Goal: Task Accomplishment & Management: Use online tool/utility

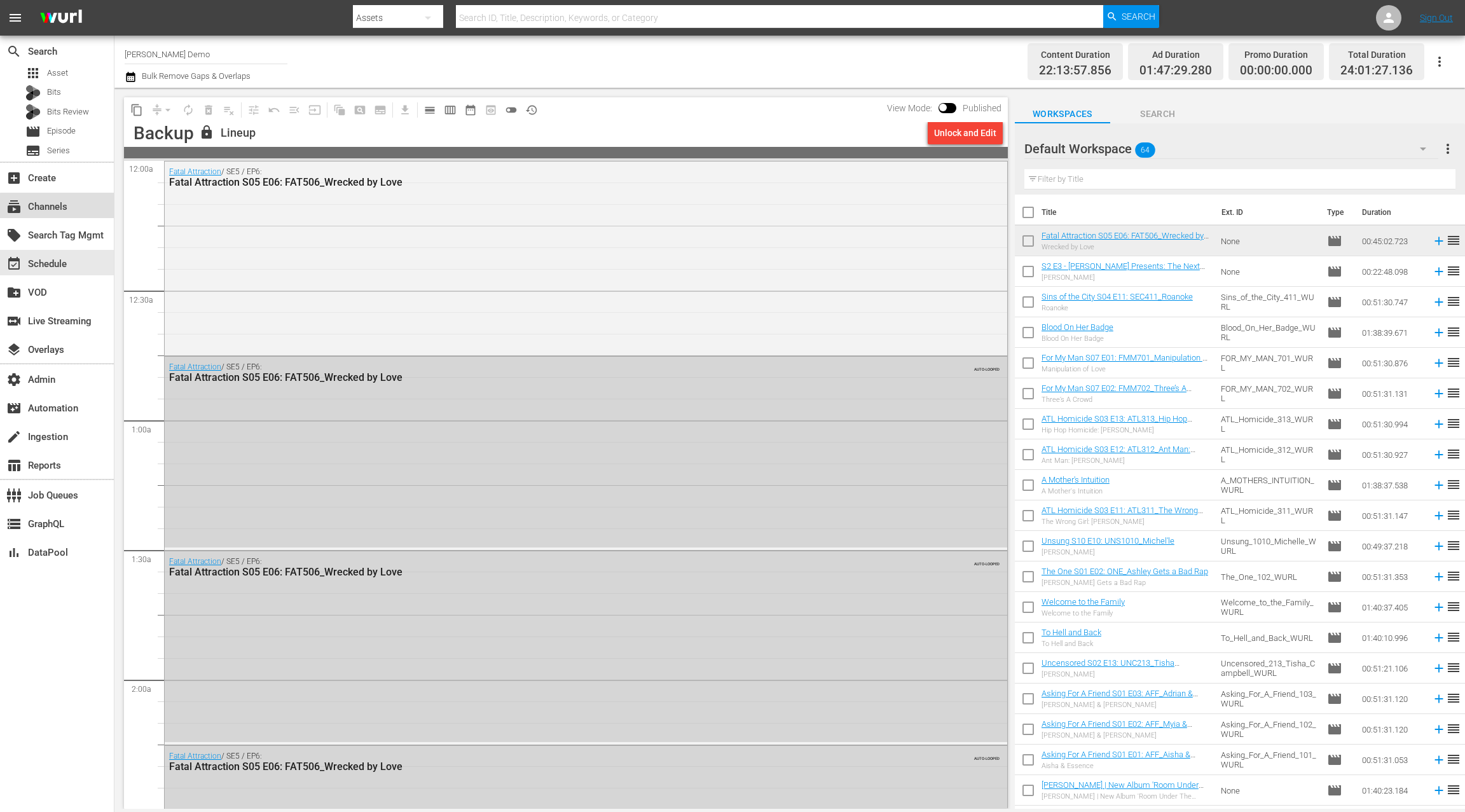
click at [68, 210] on div "subscriptions Channels" at bounding box center [35, 205] width 72 height 11
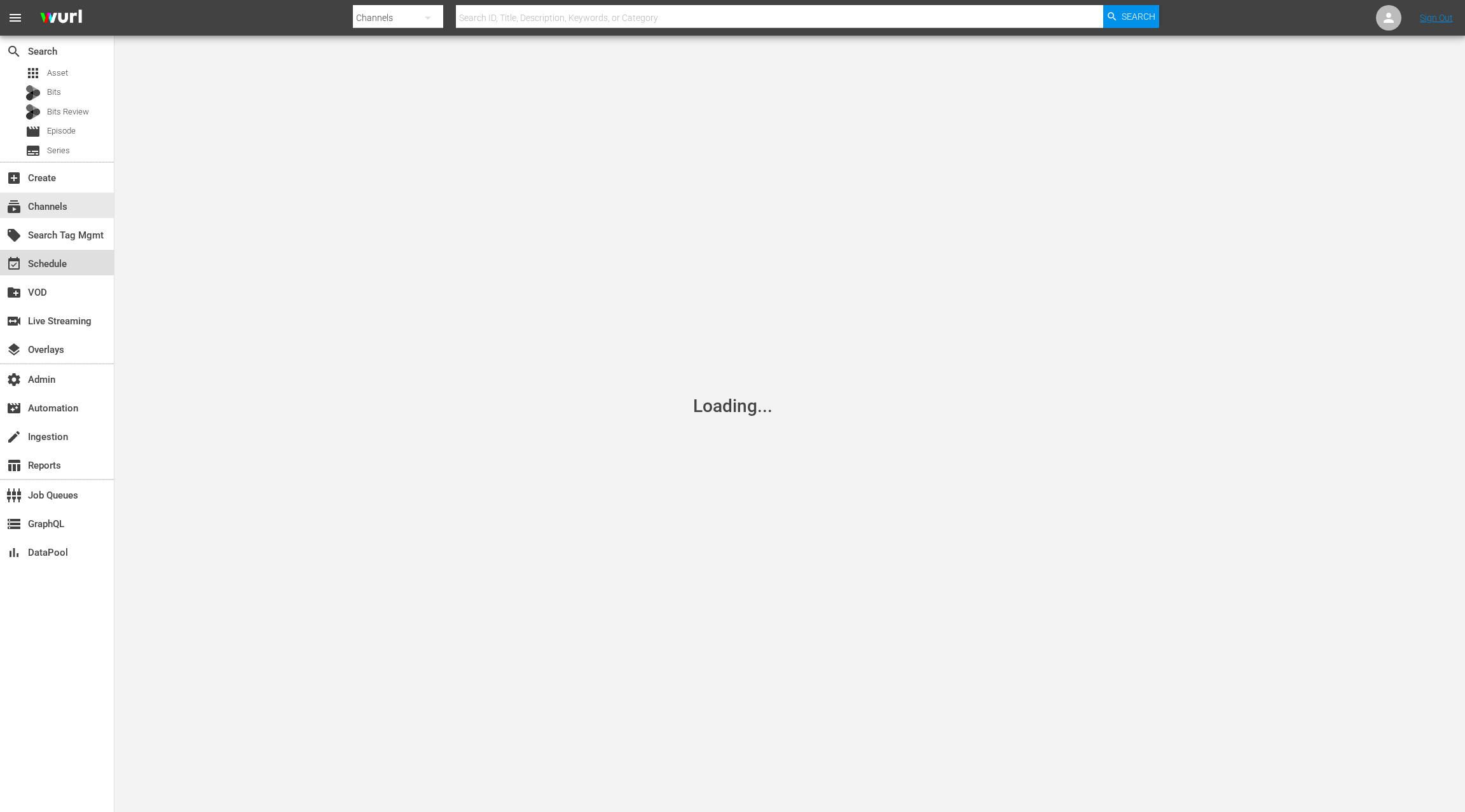
click at [63, 262] on div "event_available Schedule" at bounding box center [35, 262] width 72 height 11
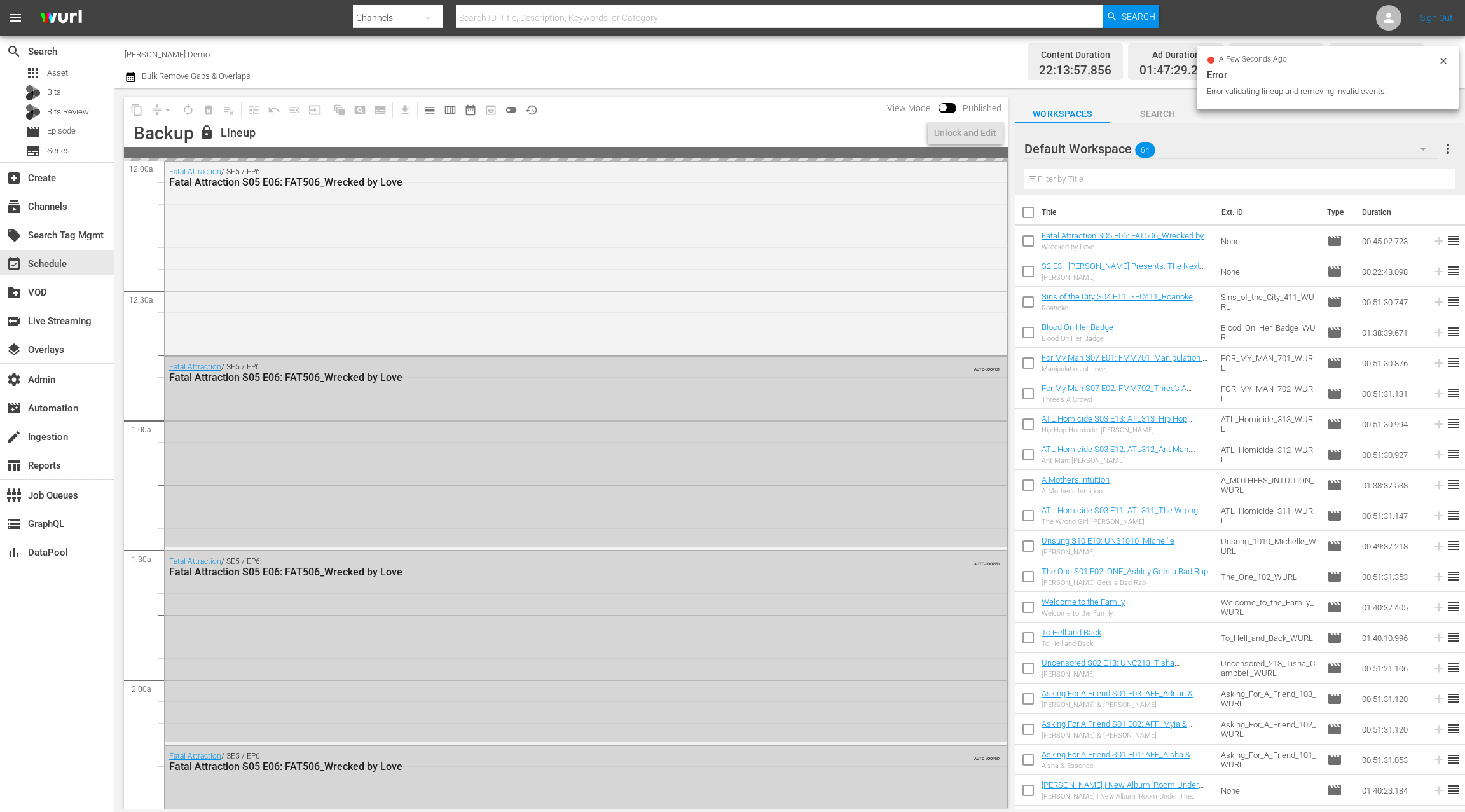
click at [63, 262] on div "event_available Schedule" at bounding box center [35, 262] width 72 height 11
click at [66, 205] on div "subscriptions Channels" at bounding box center [35, 205] width 72 height 11
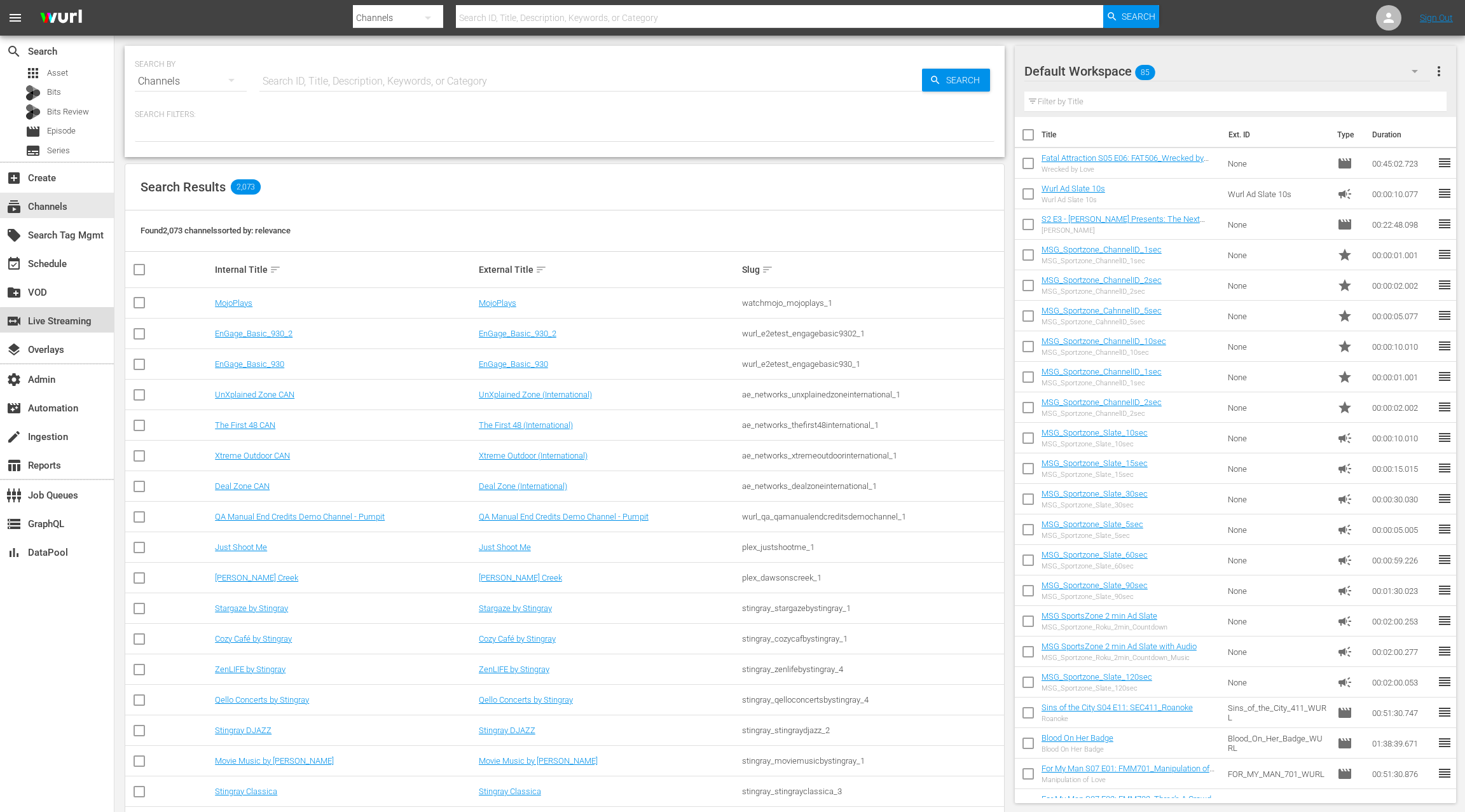
click at [64, 322] on div "switch_video Live Streaming" at bounding box center [35, 320] width 72 height 11
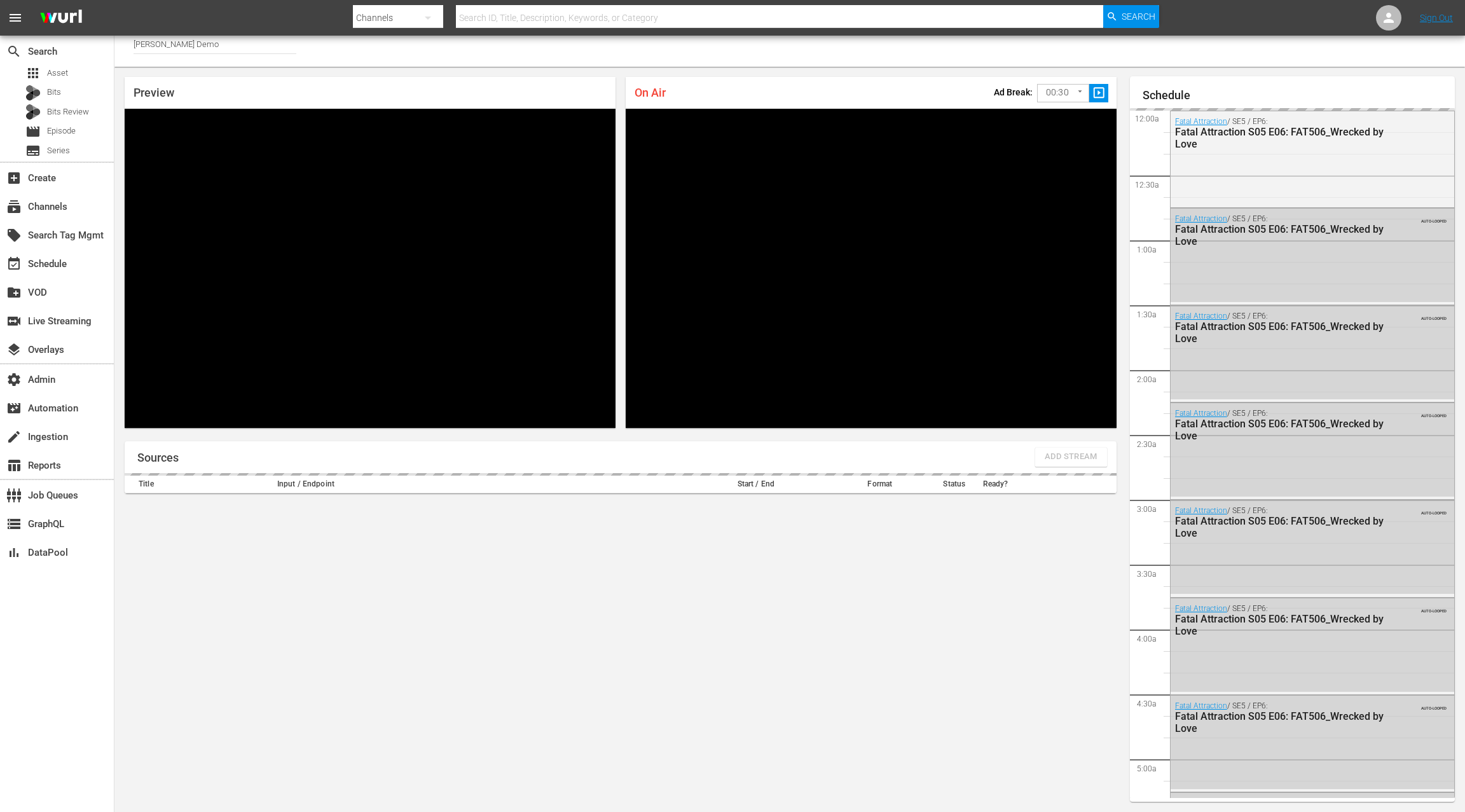
scroll to position [1427, 0]
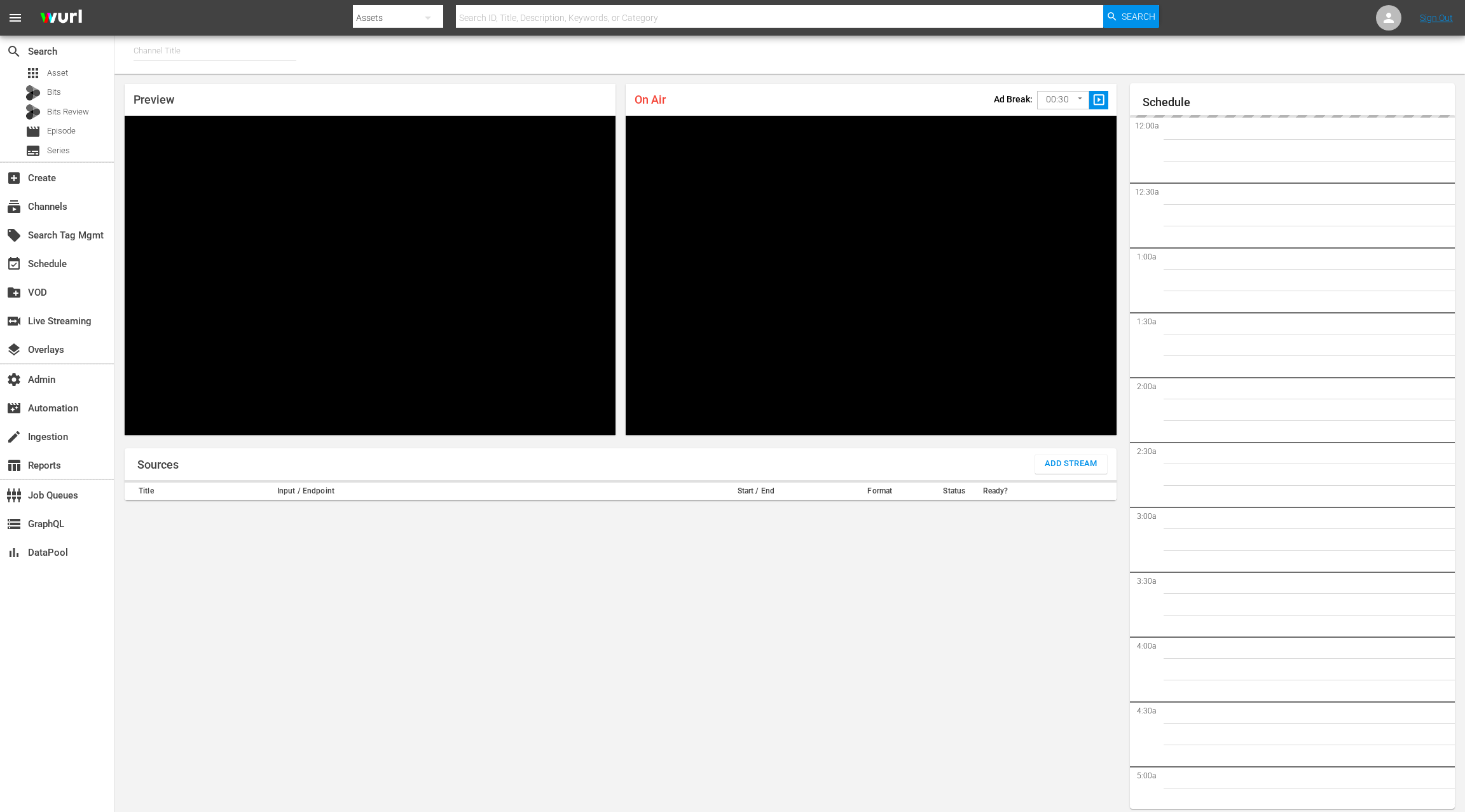
type input "Wurl PS Demo (1561)"
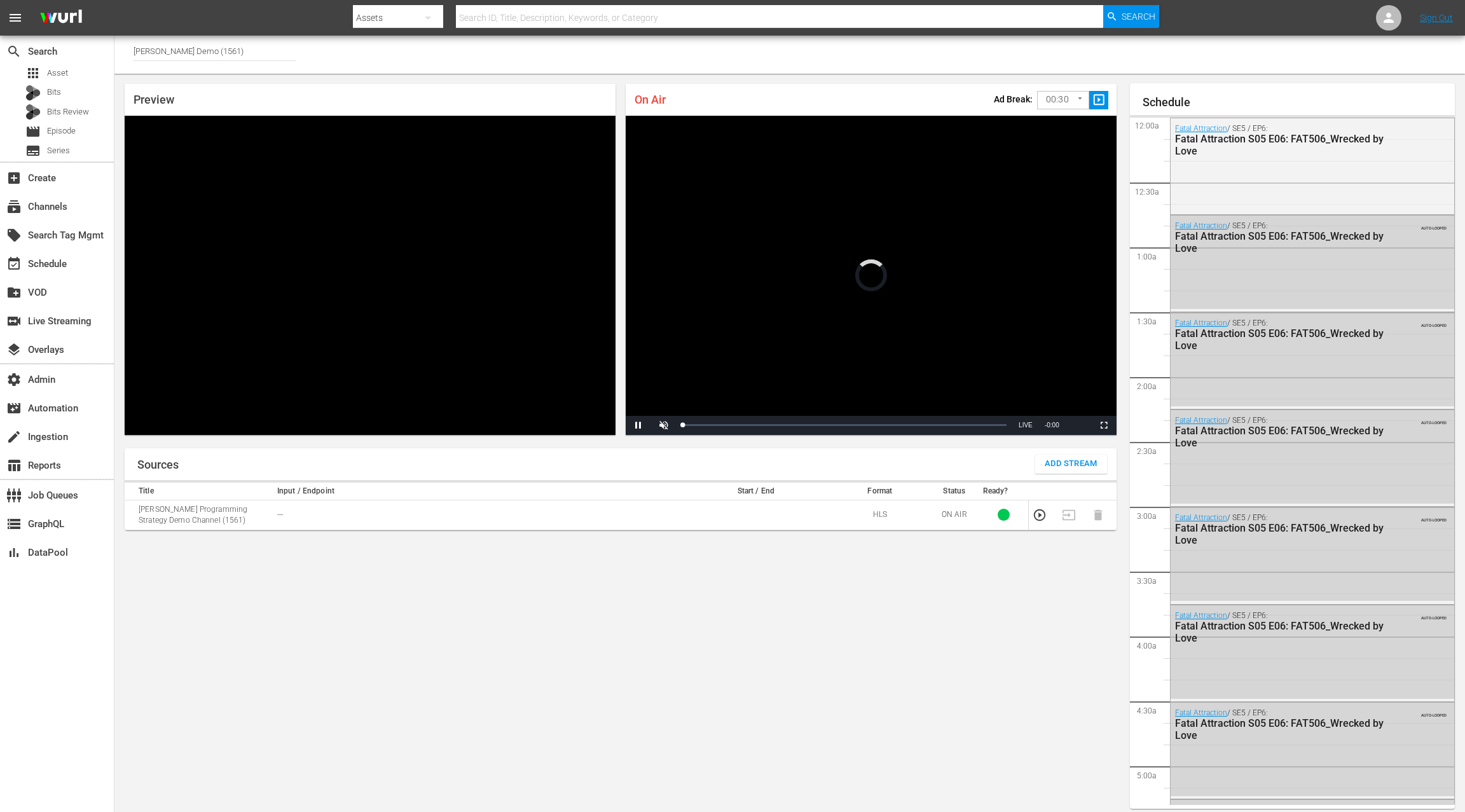
scroll to position [7, 0]
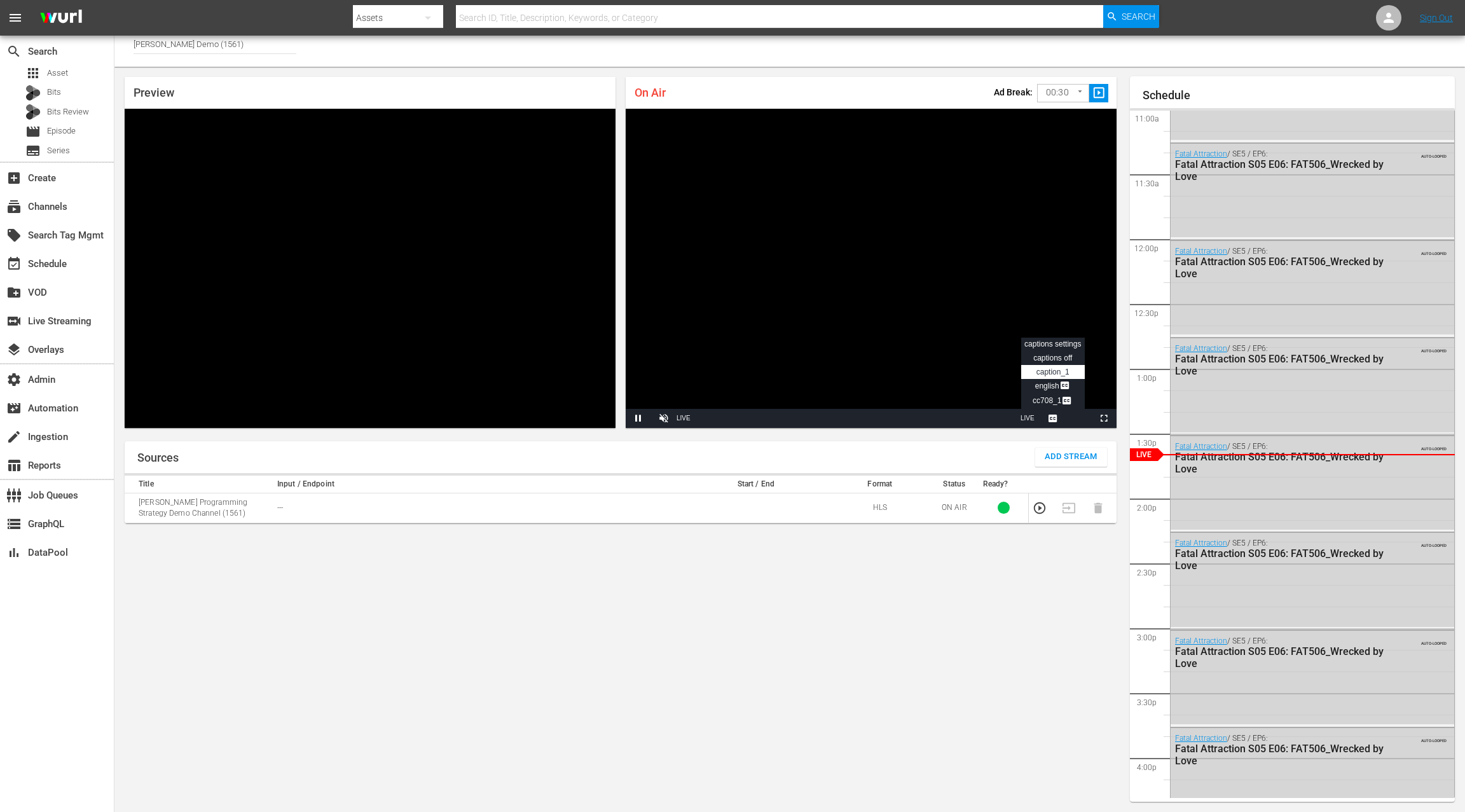
click at [1054, 418] on span "Video Player" at bounding box center [1054, 418] width 0 height 0
click at [1061, 356] on span "captions off" at bounding box center [1053, 358] width 39 height 9
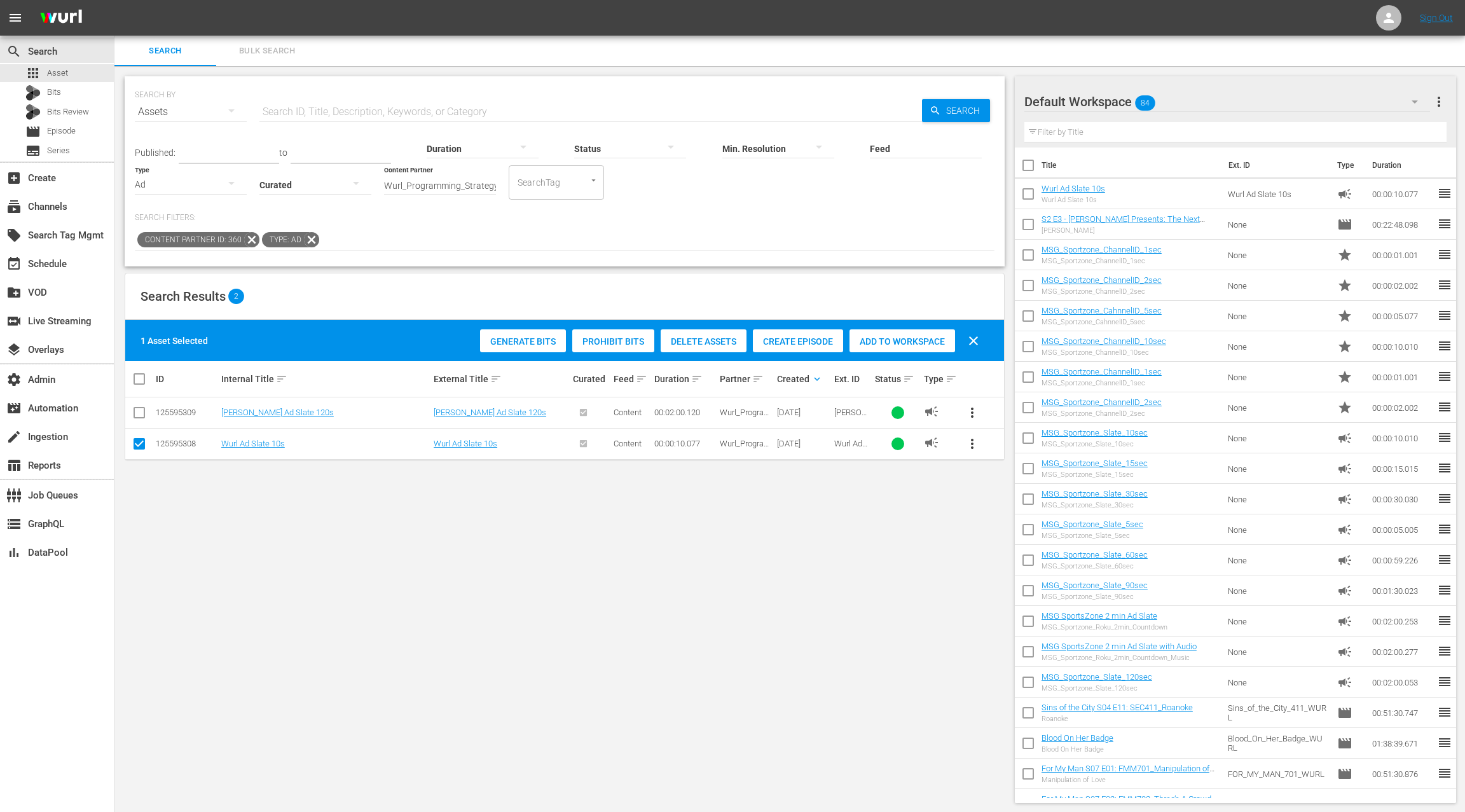
scroll to position [1, 0]
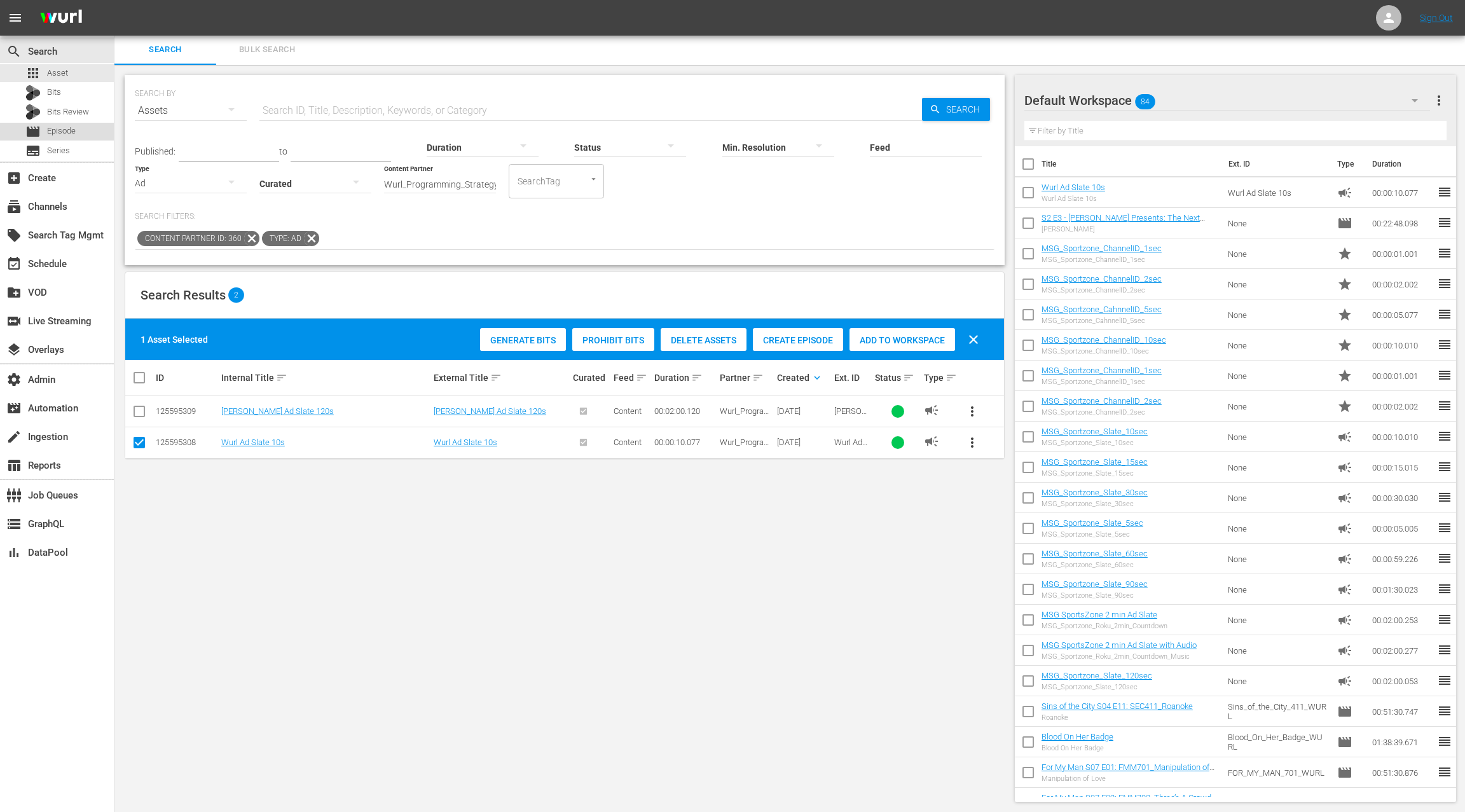
click at [75, 131] on div "movie Episode" at bounding box center [56, 132] width 114 height 18
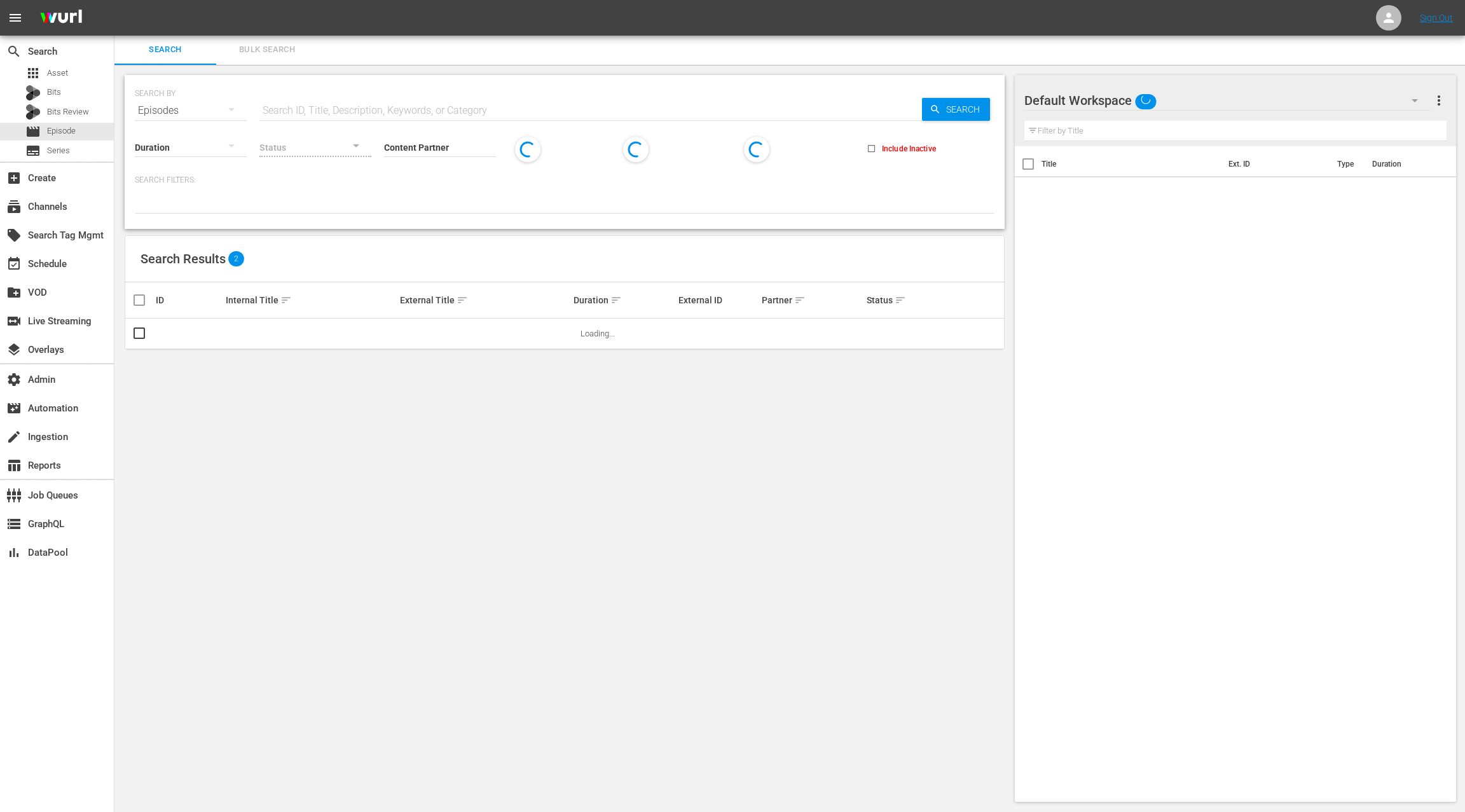
click at [280, 51] on span "Bulk Search" at bounding box center [267, 50] width 87 height 14
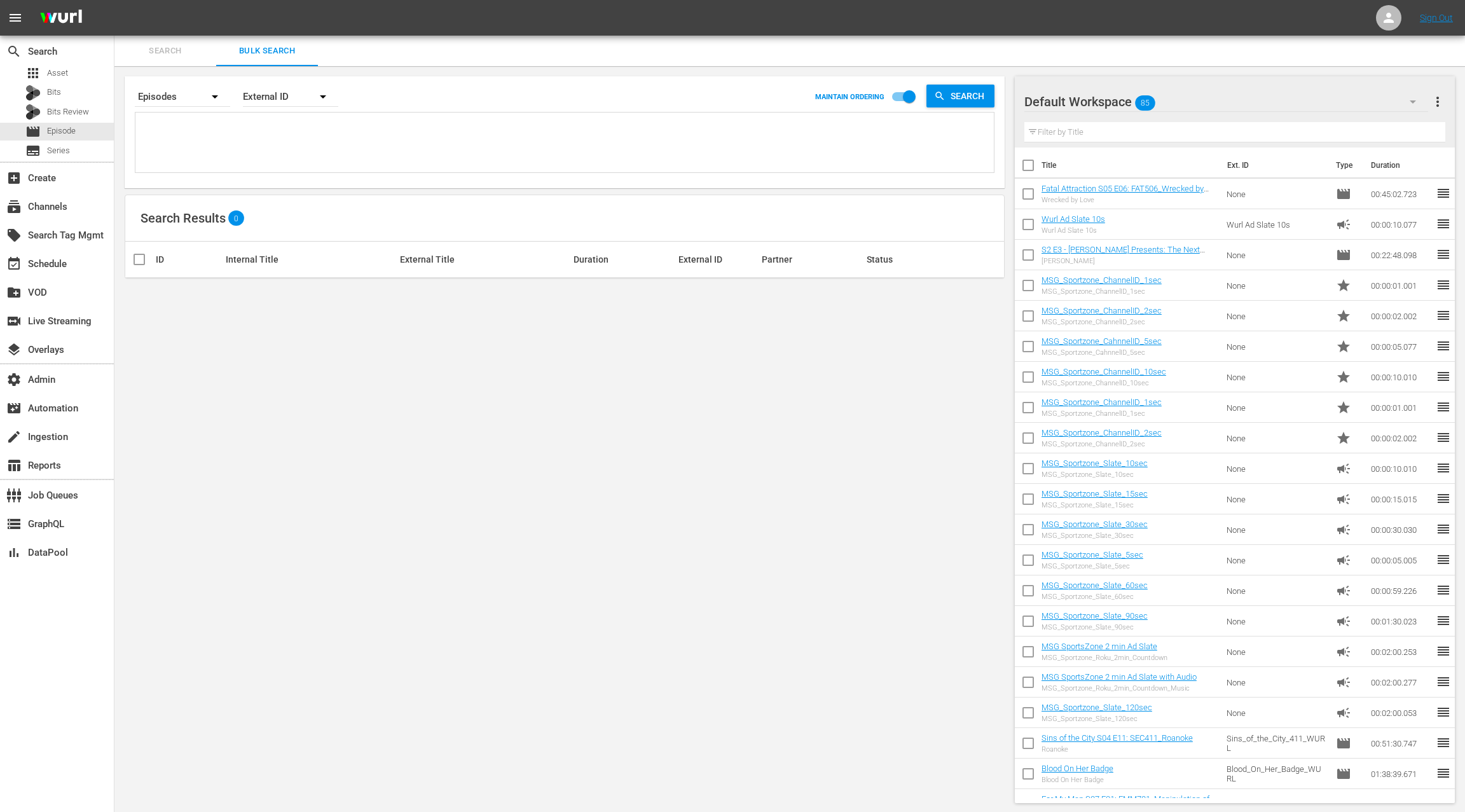
click at [255, 135] on textarea at bounding box center [566, 144] width 855 height 58
paste textarea "D0000037902 D0000037904 D0000037906 D0000037908 D0000037910 D0000037912 D000003…"
type textarea "D0000037902 D0000037904 D0000037906 D0000037908 D0000037910 D0000037912 D000003…"
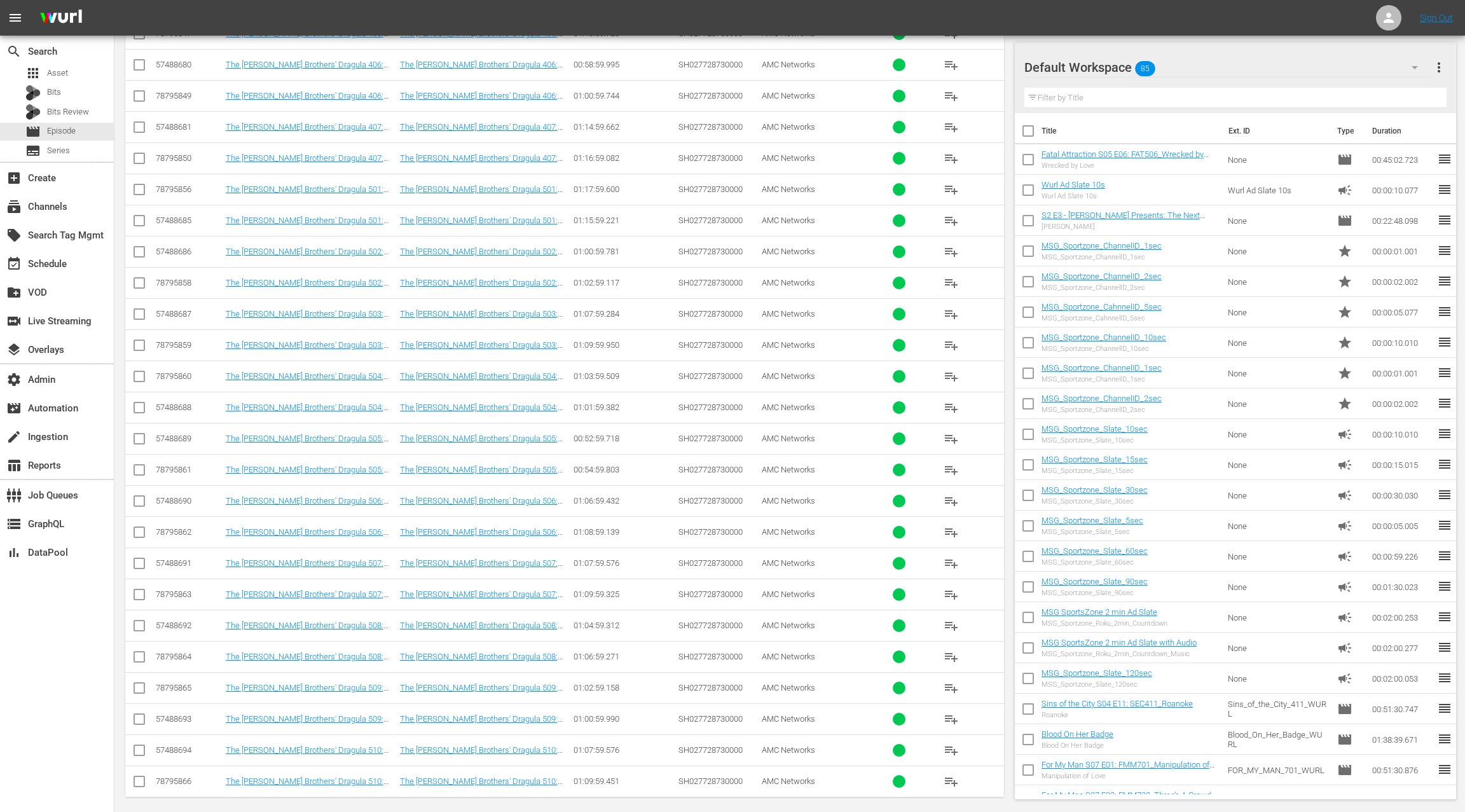
scroll to position [347, 0]
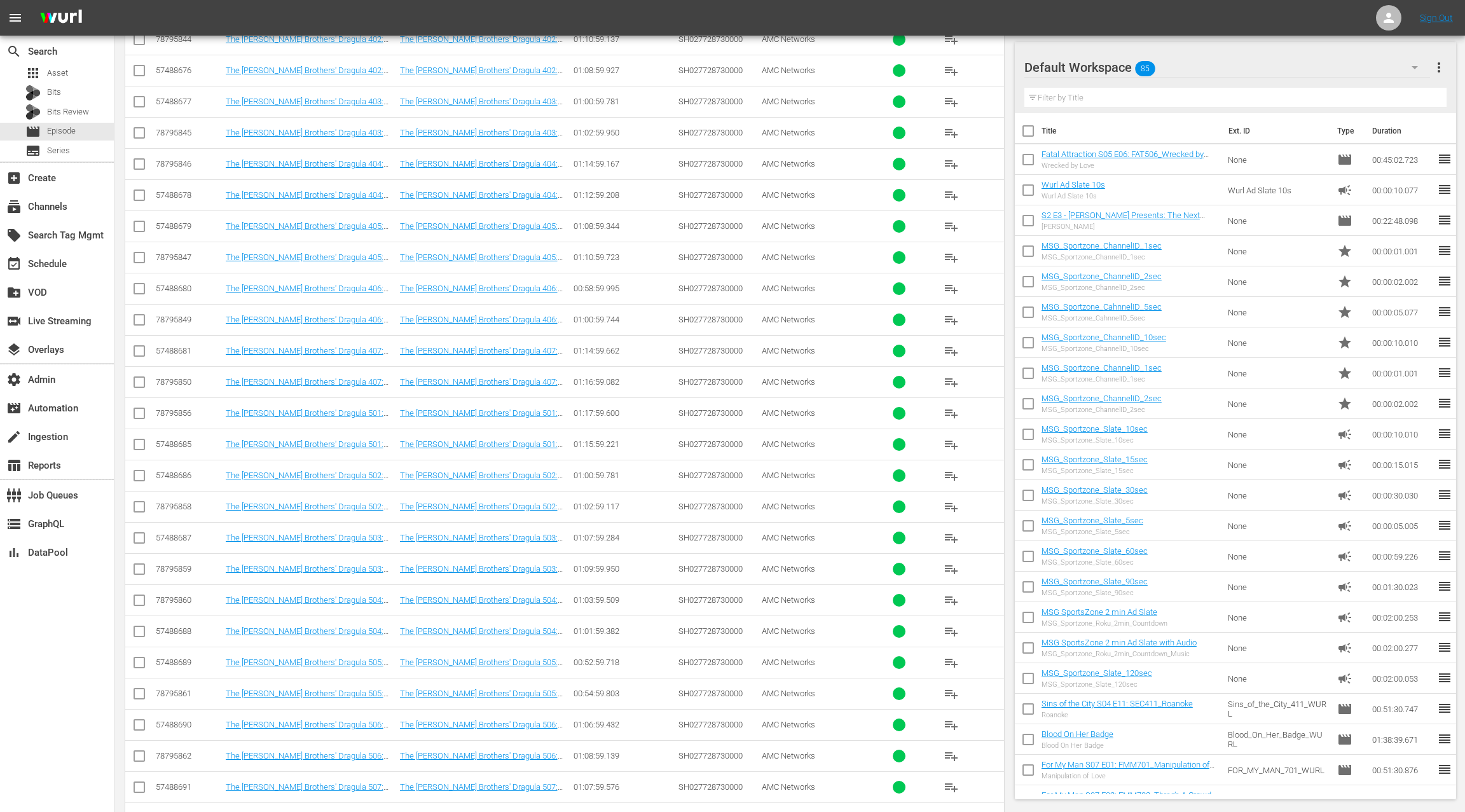
type textarea "D0000037902 D0000037904 D0000037906 D0000037908 D0000037910 D0000037912 D000003…"
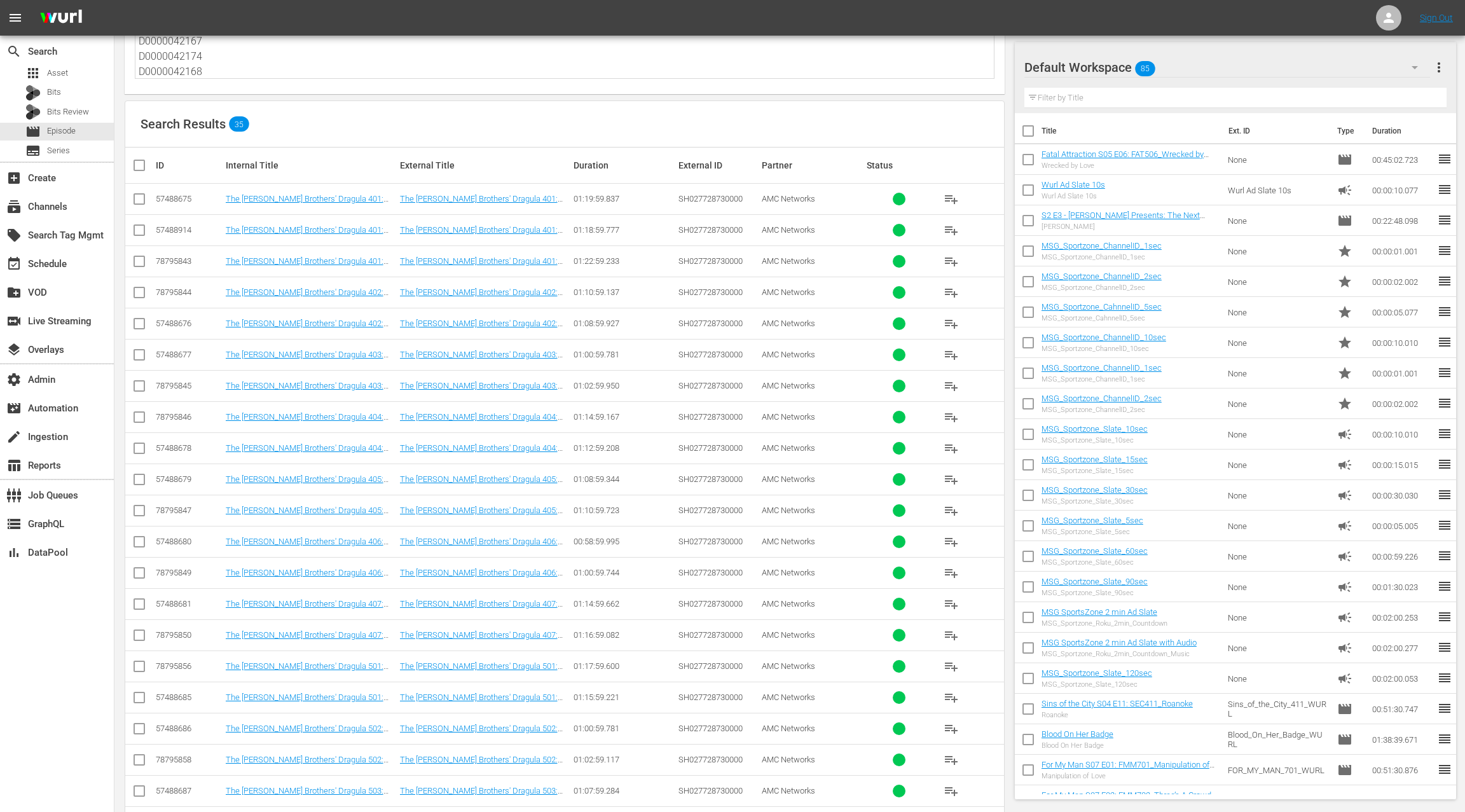
scroll to position [96, 0]
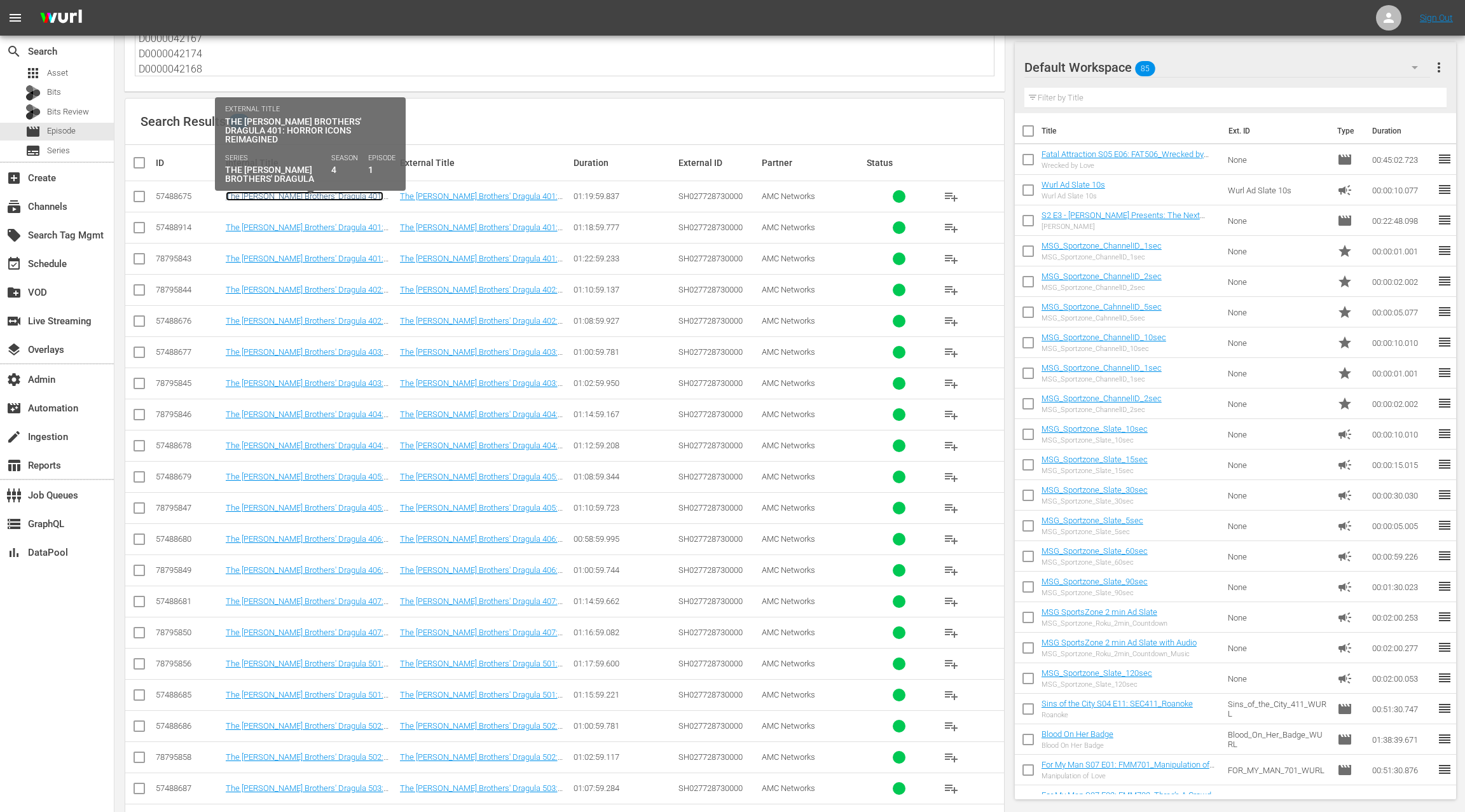
click at [293, 196] on link "The Boulet Brothers' Dragula 401: Horror Icons Reimagined" at bounding box center [304, 201] width 157 height 19
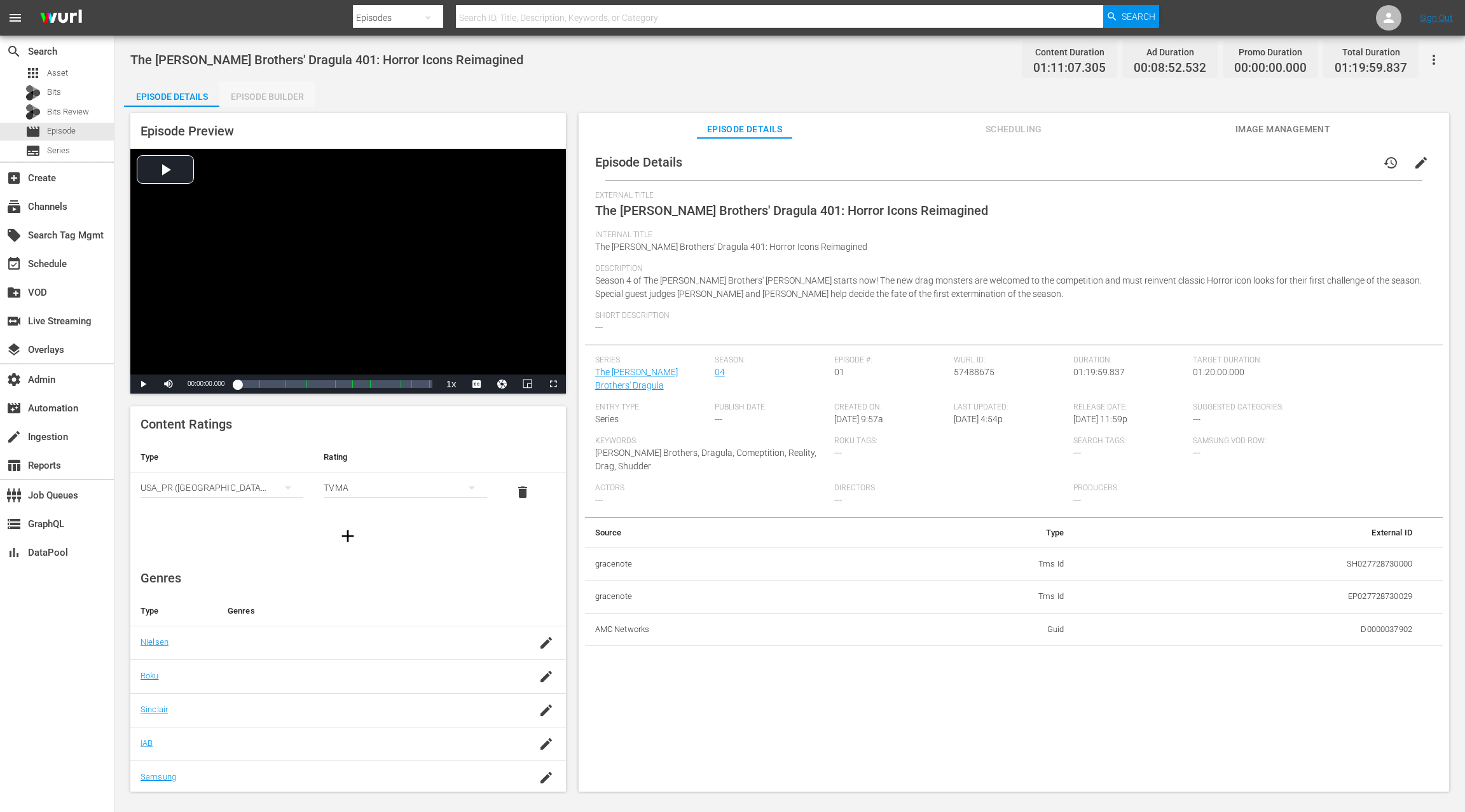
click at [249, 99] on div "Episode Builder" at bounding box center [267, 96] width 95 height 31
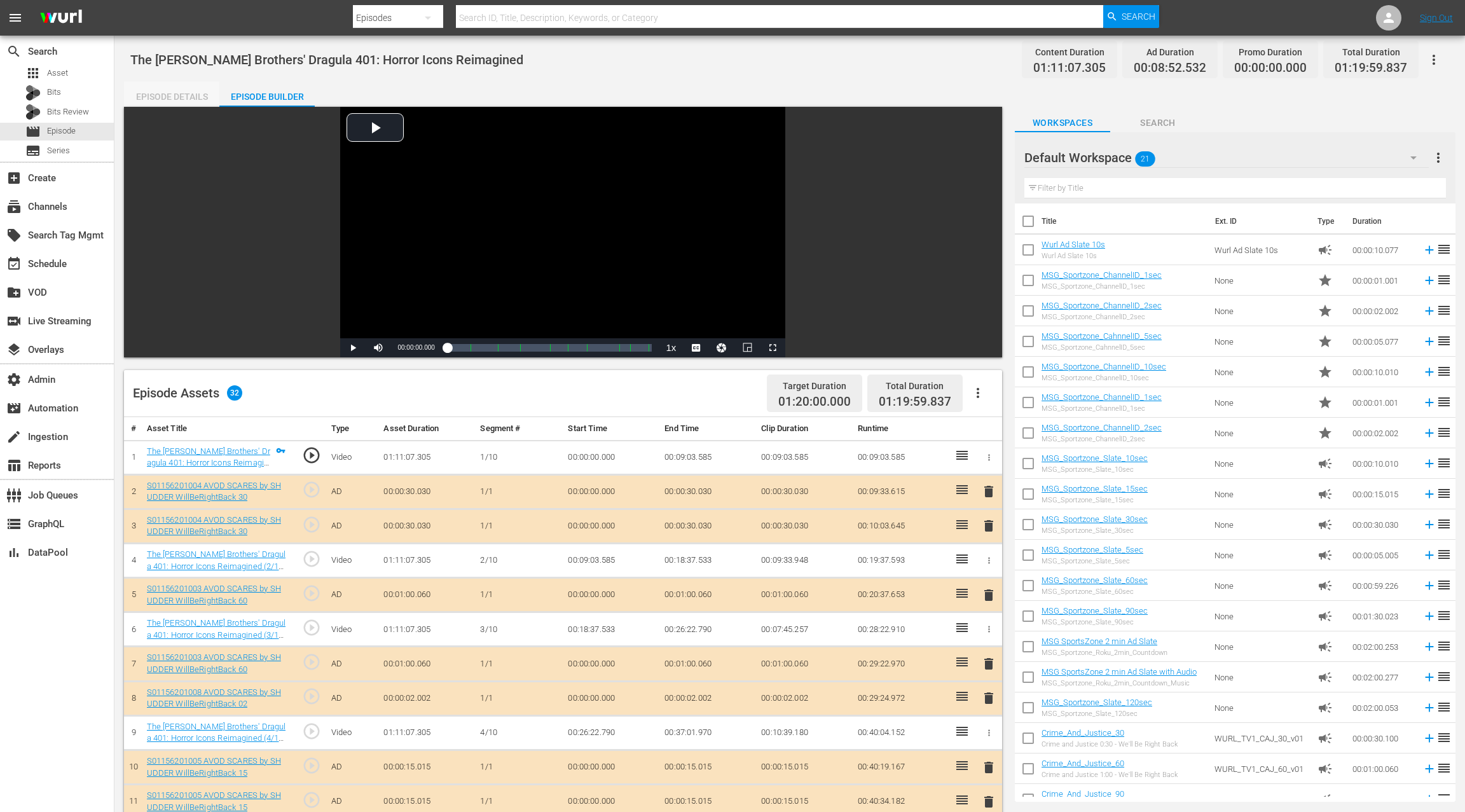
click at [167, 94] on div "Episode Details" at bounding box center [172, 96] width 95 height 31
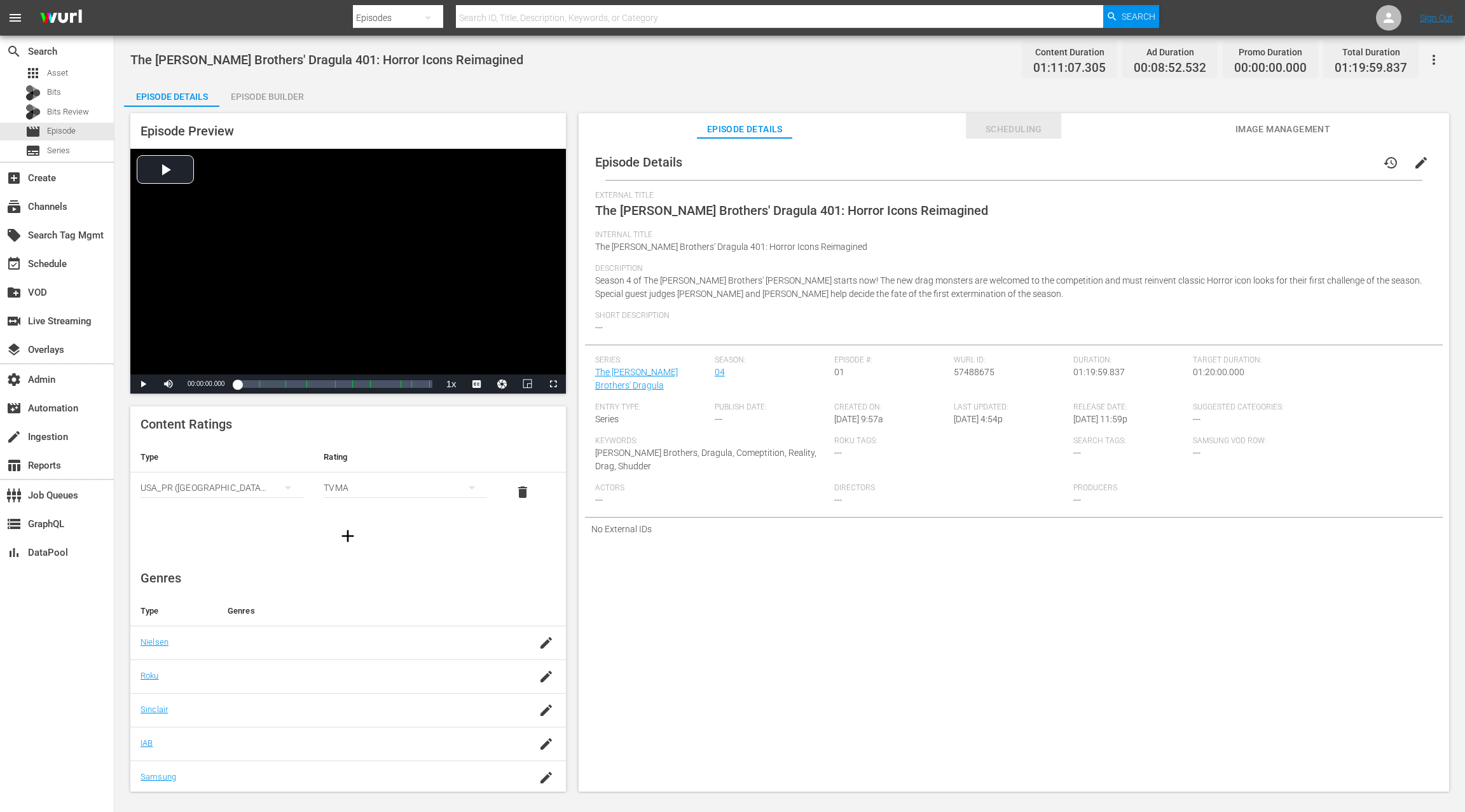
click at [1018, 132] on span "Scheduling" at bounding box center [1014, 129] width 95 height 16
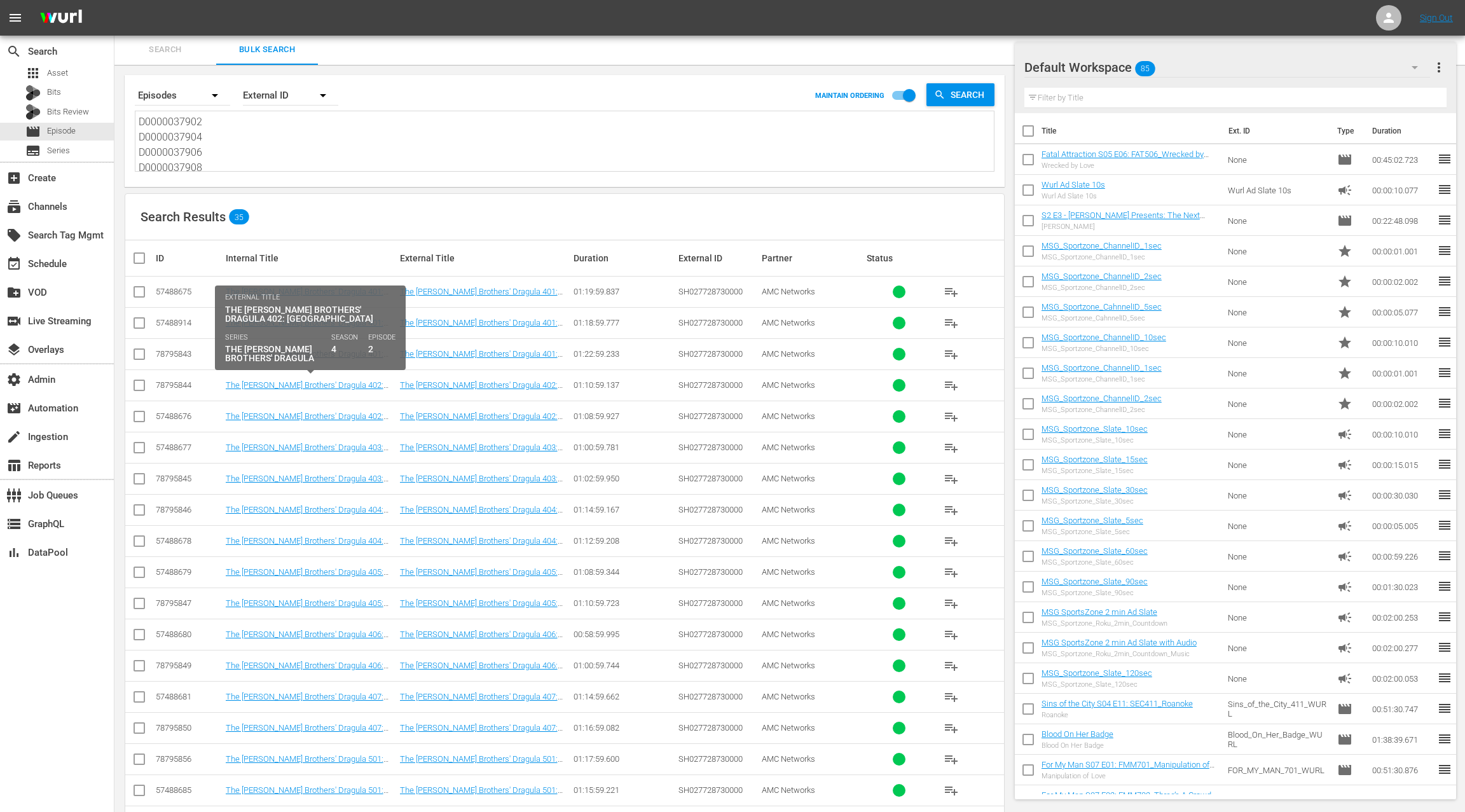
scroll to position [89, 0]
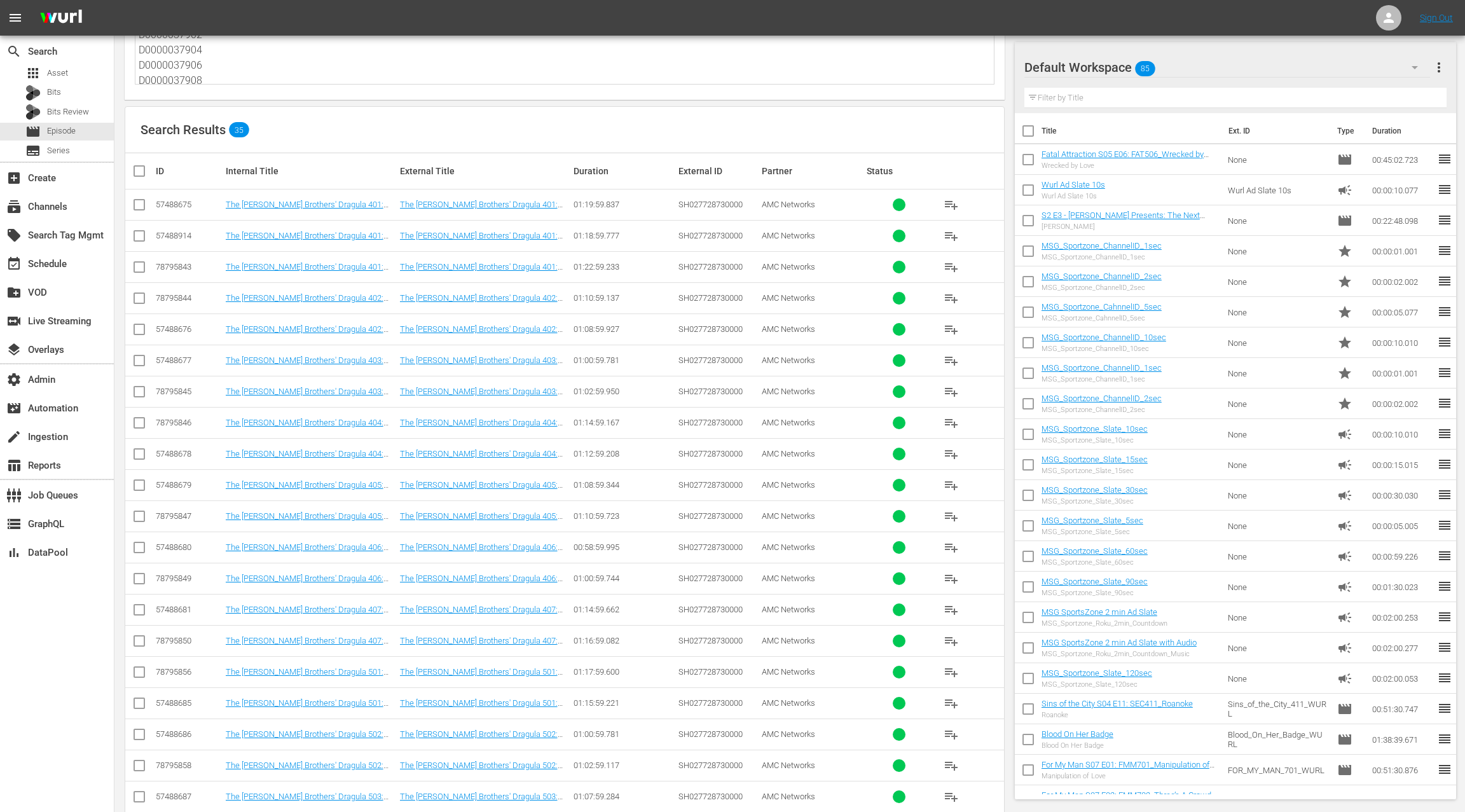
click at [140, 203] on input "checkbox" at bounding box center [139, 207] width 15 height 15
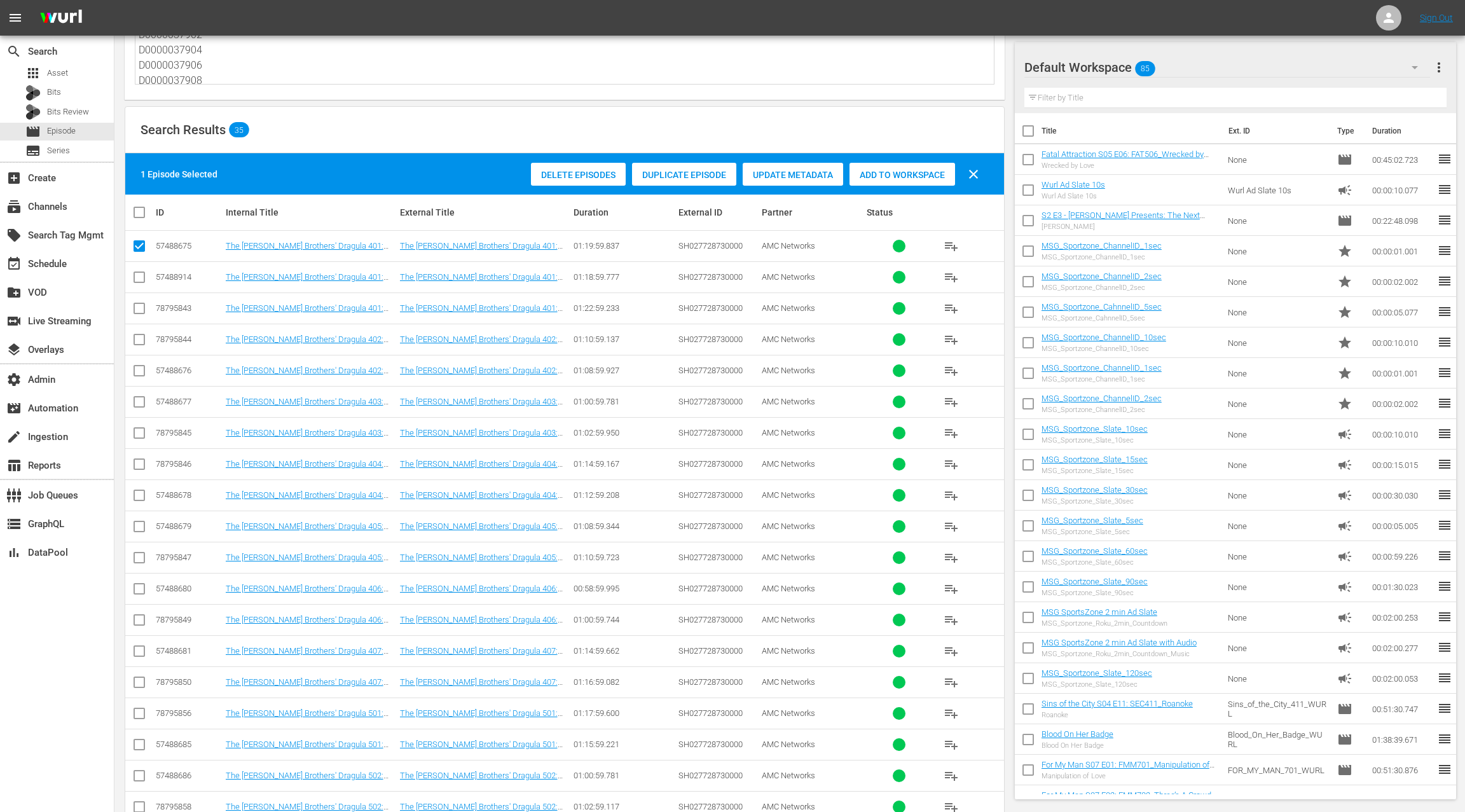
click at [139, 242] on input "checkbox" at bounding box center [139, 249] width 15 height 15
checkbox input "false"
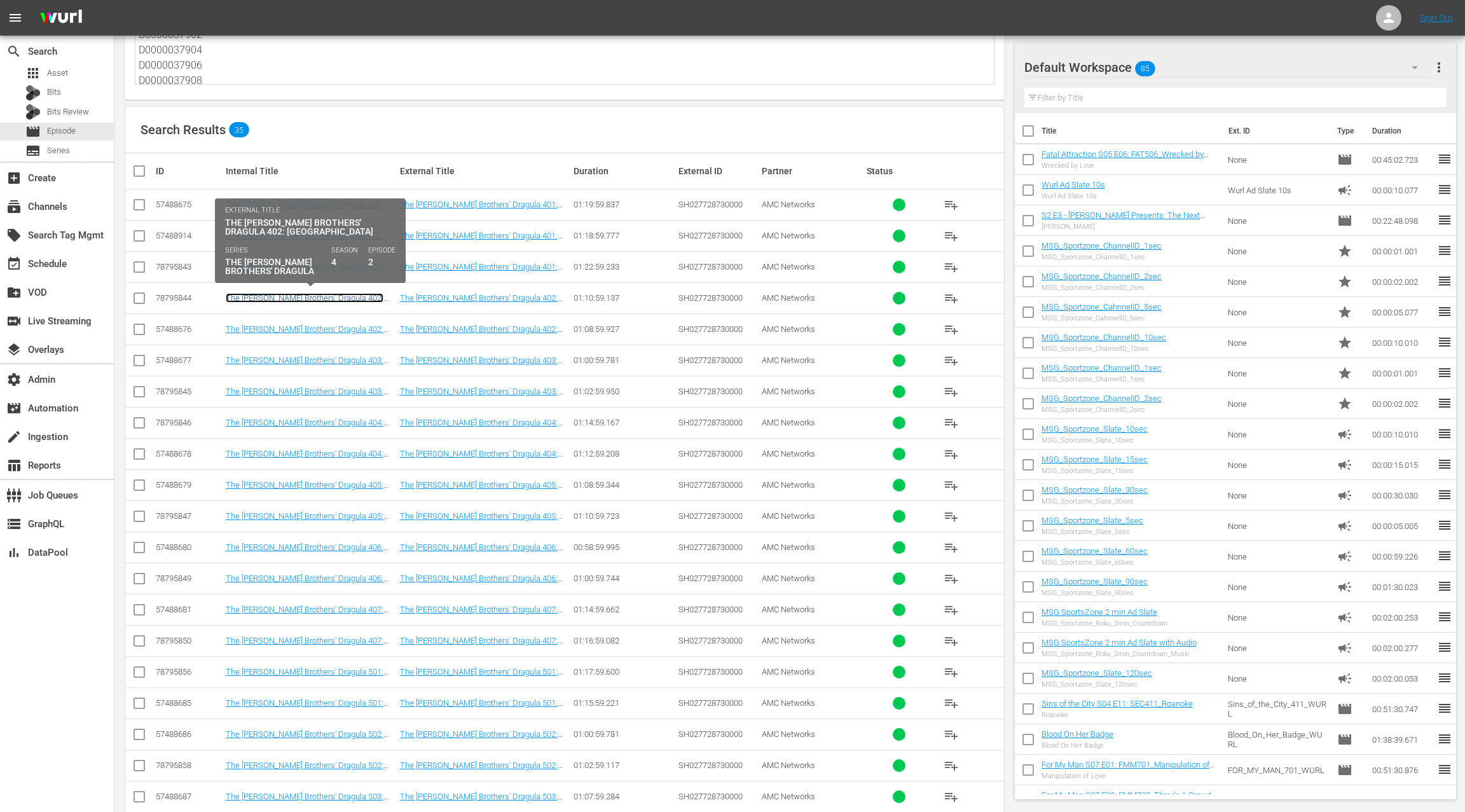
click at [352, 296] on link "The Boulet Brothers' Dragula 402: Nosferatu Beach (The Boulet Brothers' Dragula…" at bounding box center [304, 312] width 157 height 38
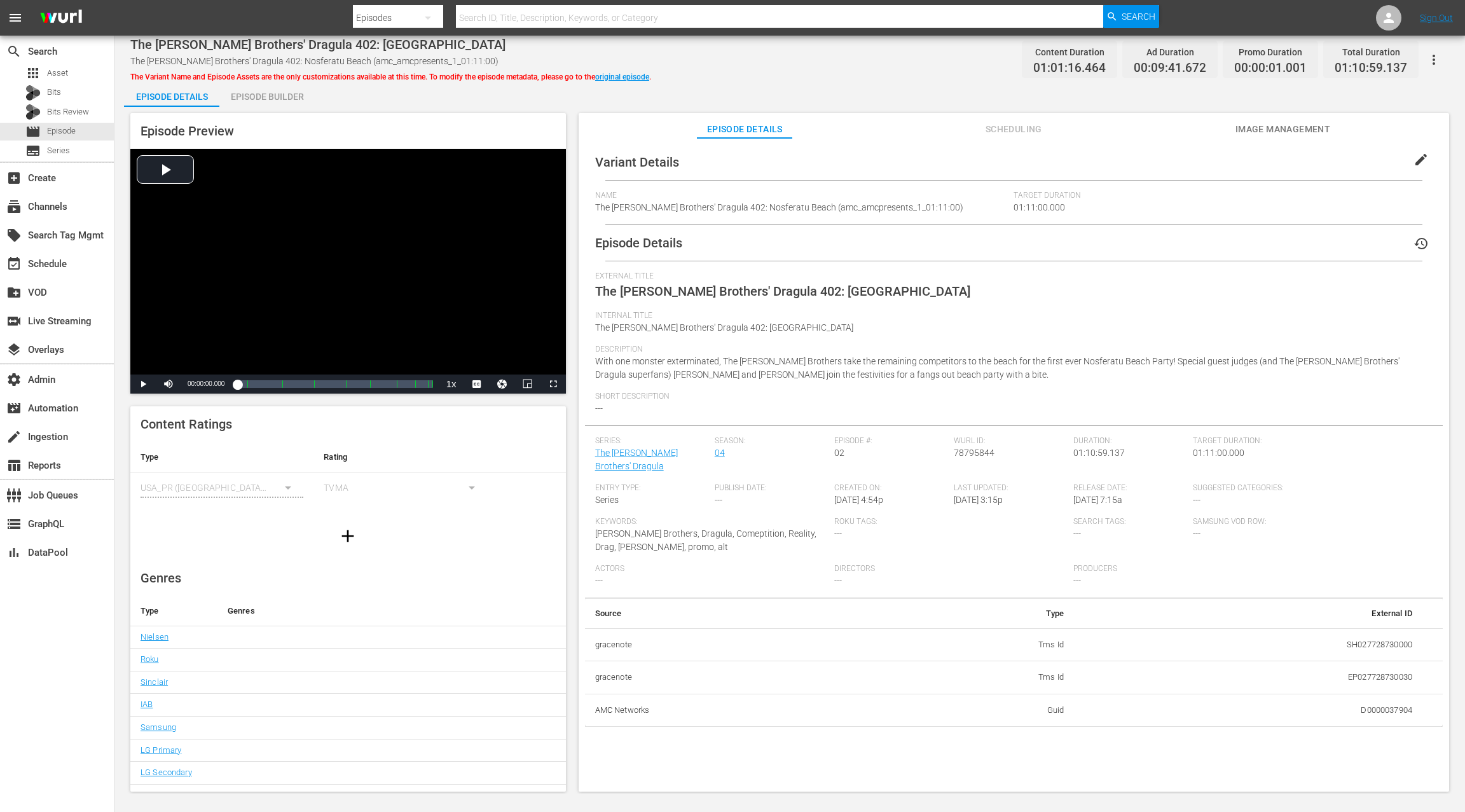
click at [1026, 133] on span "Scheduling" at bounding box center [1014, 129] width 95 height 16
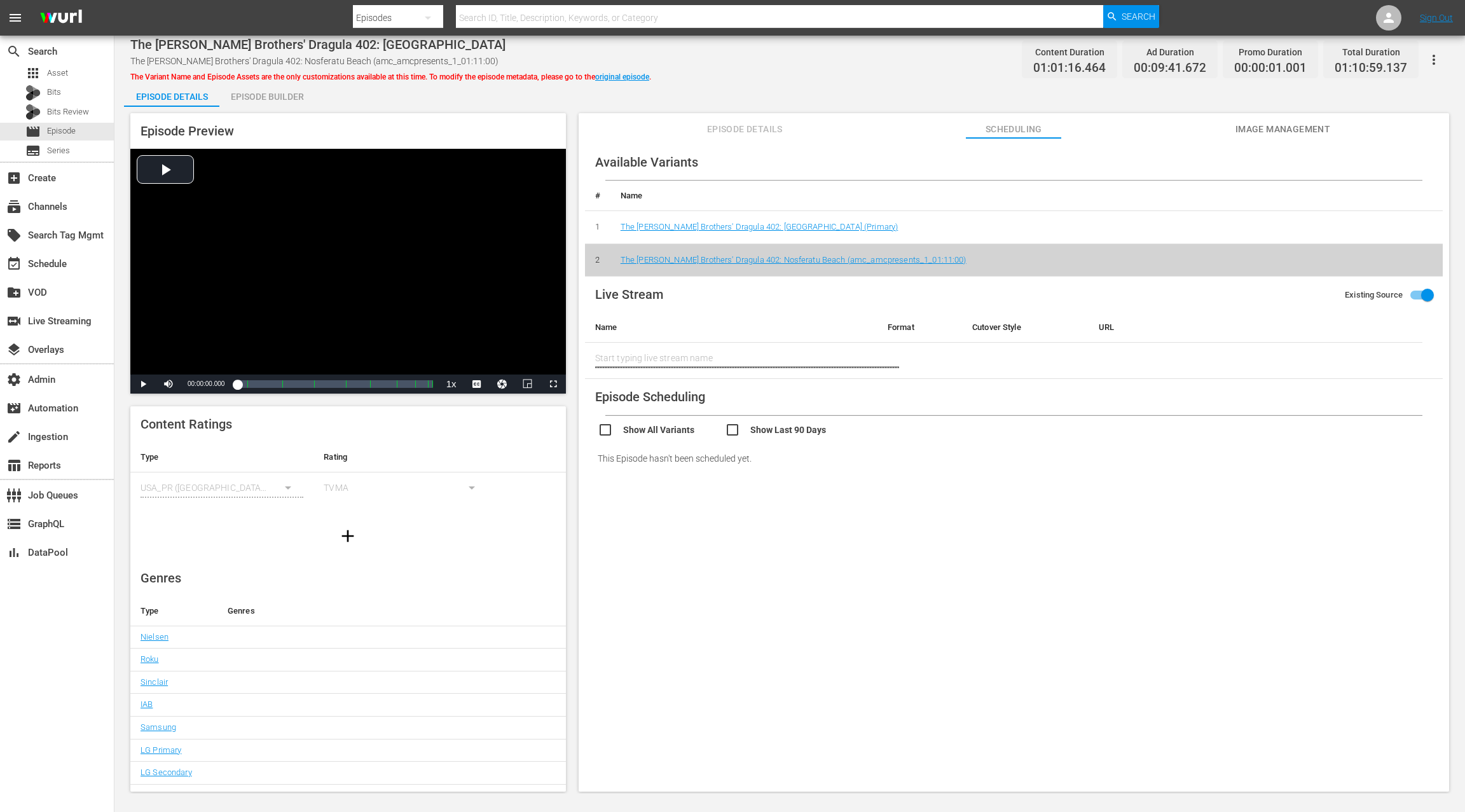
scroll to position [1, 0]
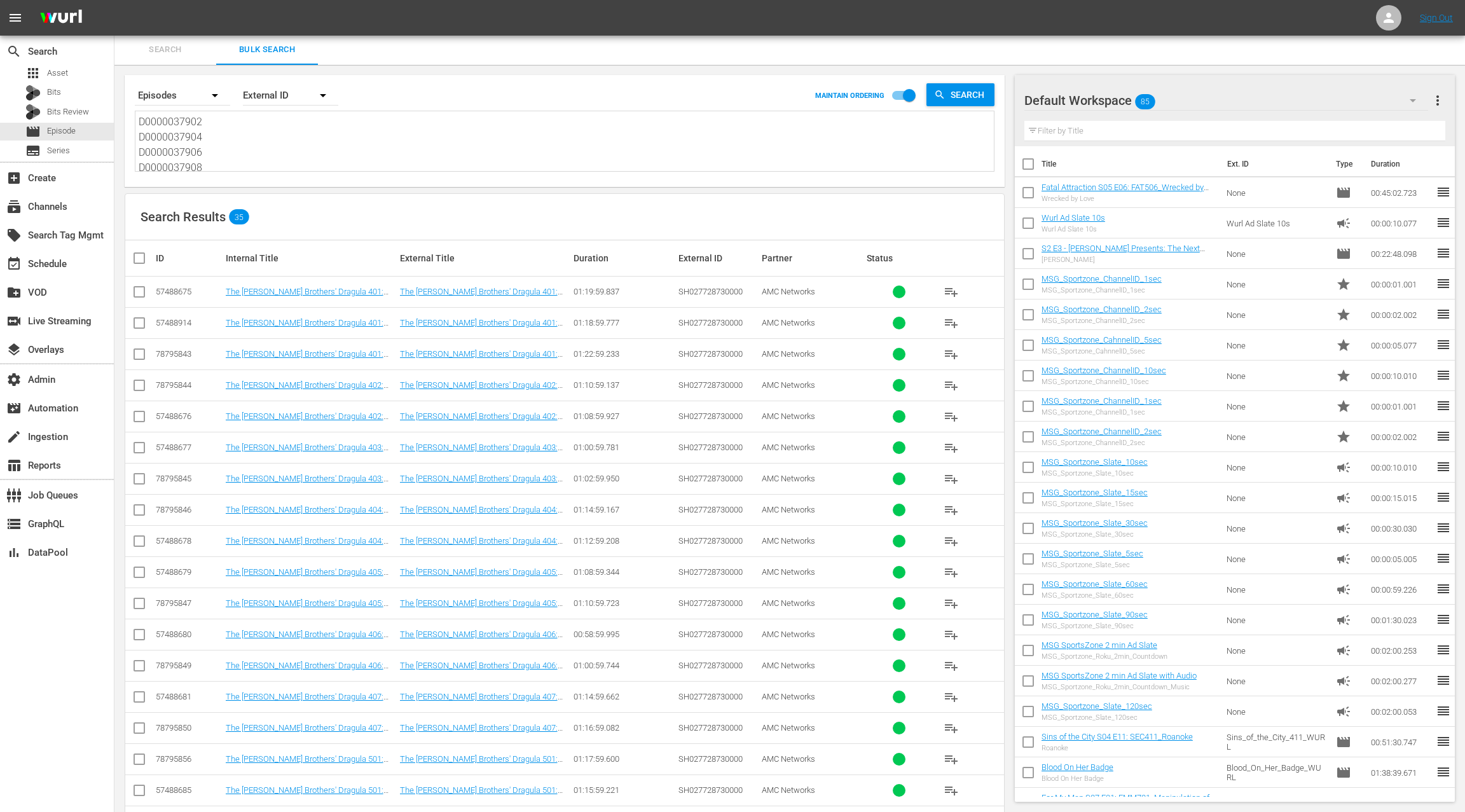
click at [141, 294] on input "checkbox" at bounding box center [139, 295] width 15 height 15
checkbox input "true"
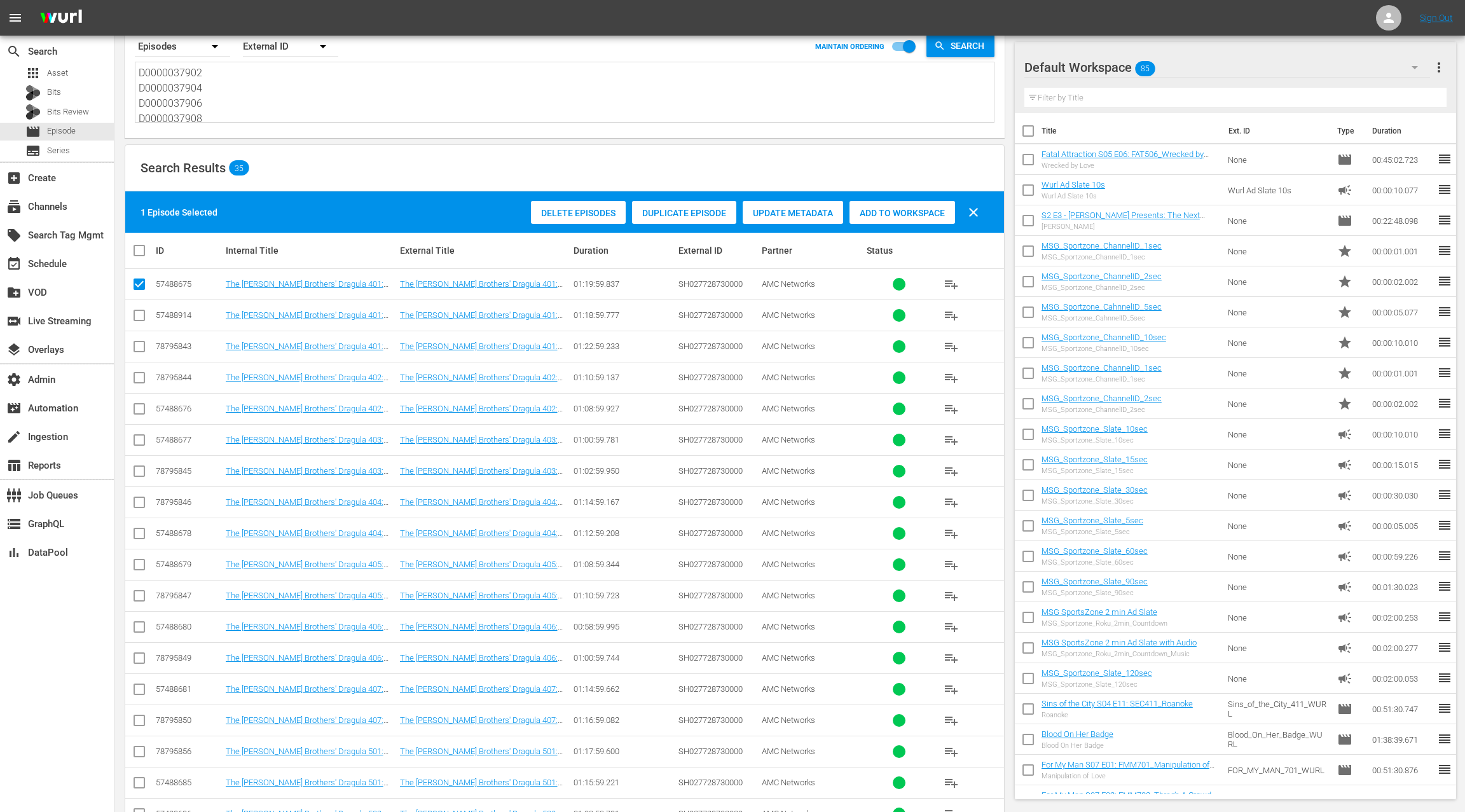
scroll to position [0, 0]
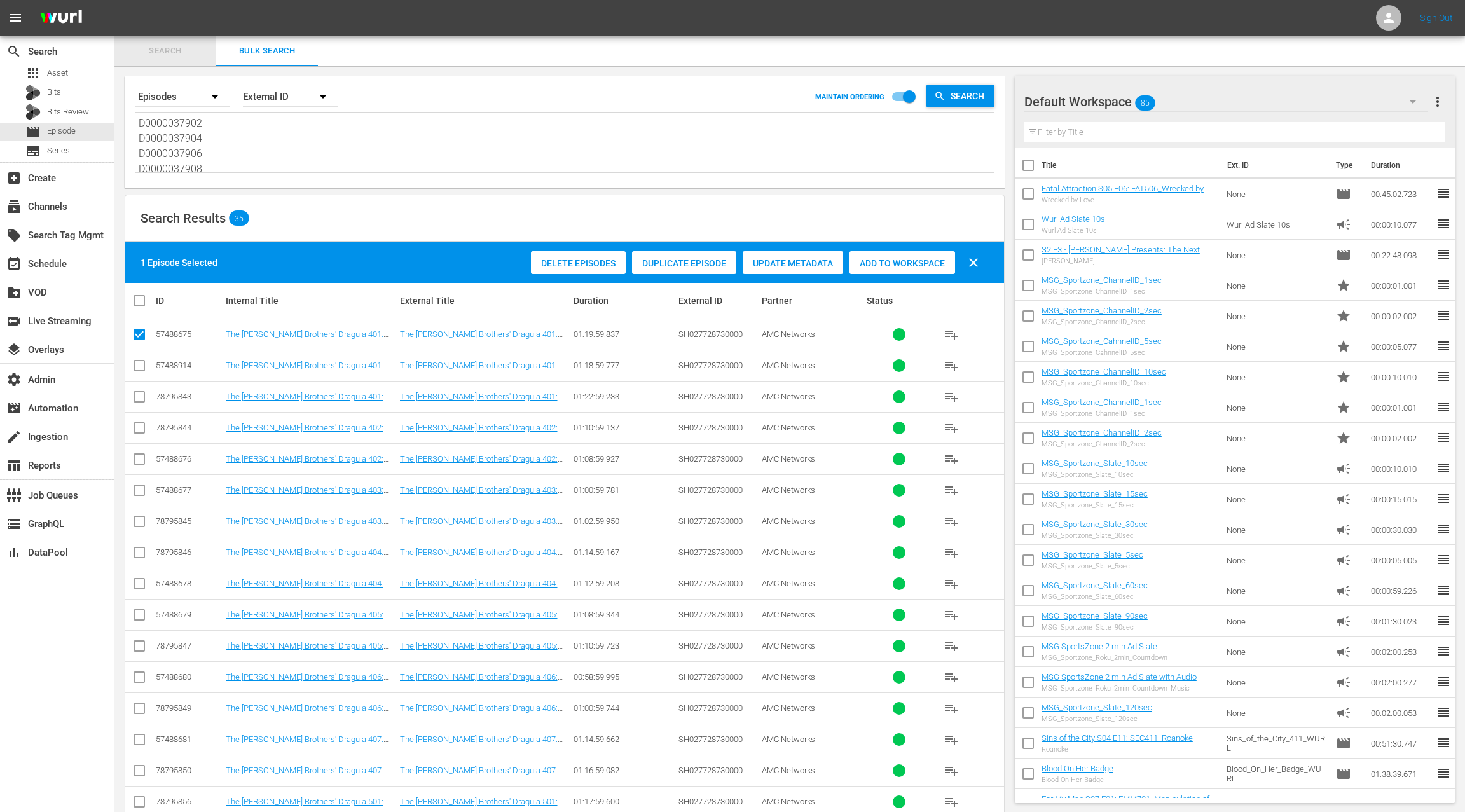
click at [163, 53] on span "Search" at bounding box center [165, 51] width 87 height 14
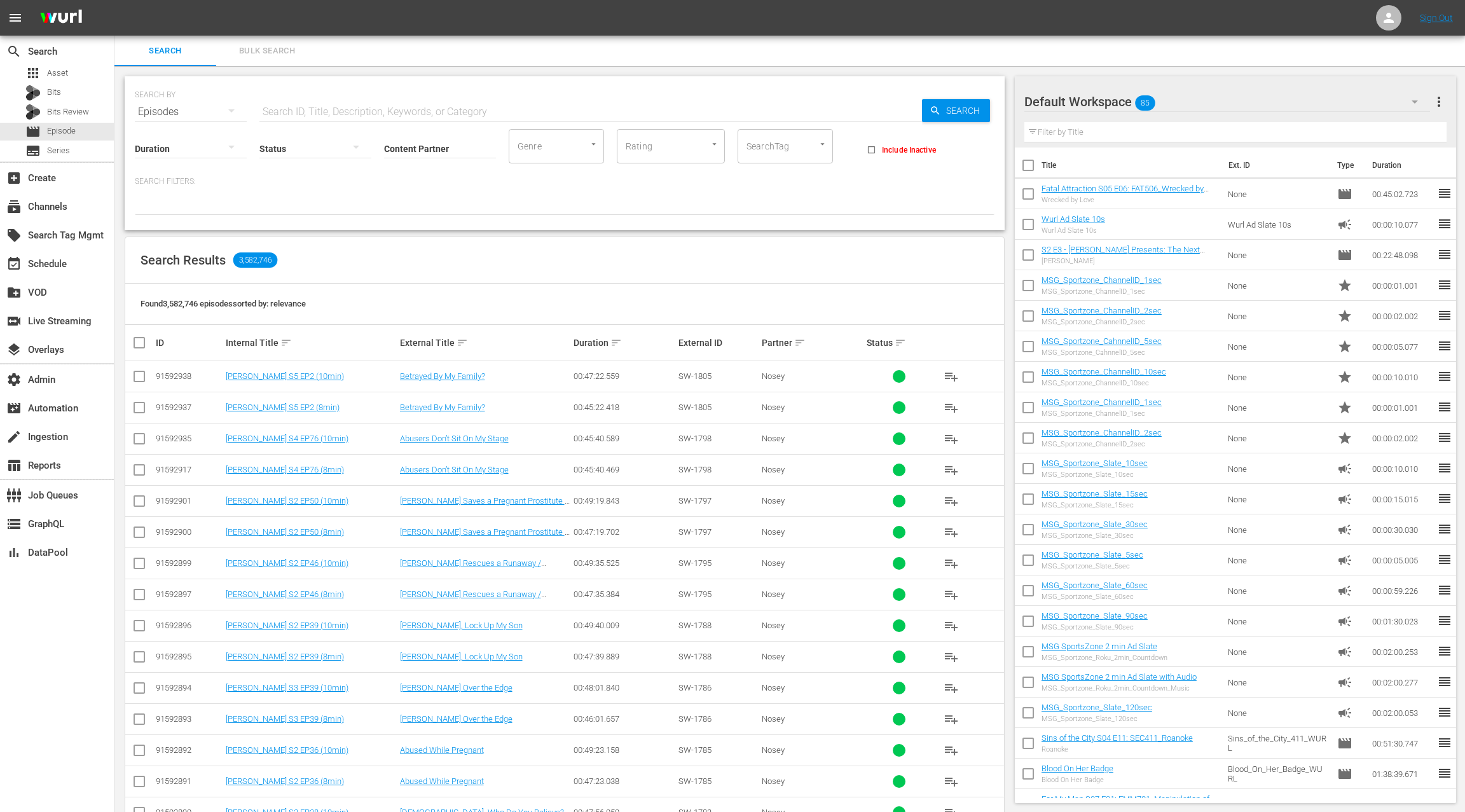
click at [262, 55] on span "Bulk Search" at bounding box center [267, 51] width 87 height 14
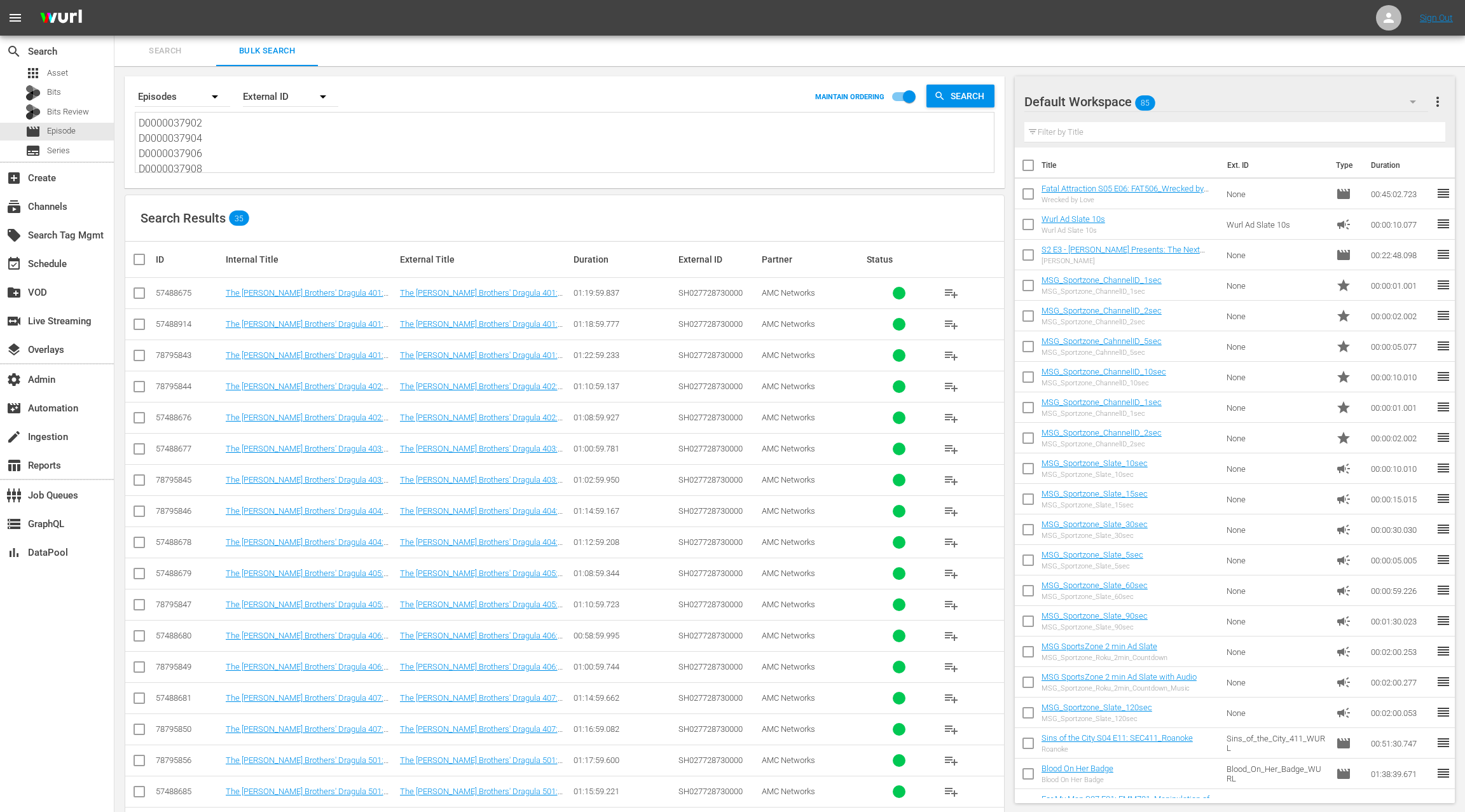
click at [187, 122] on textarea "D0000037902 D0000037904 D0000037906 D0000037908 D0000037910 D0000037912 D000003…" at bounding box center [566, 144] width 855 height 58
click at [169, 56] on span "Search" at bounding box center [165, 51] width 87 height 14
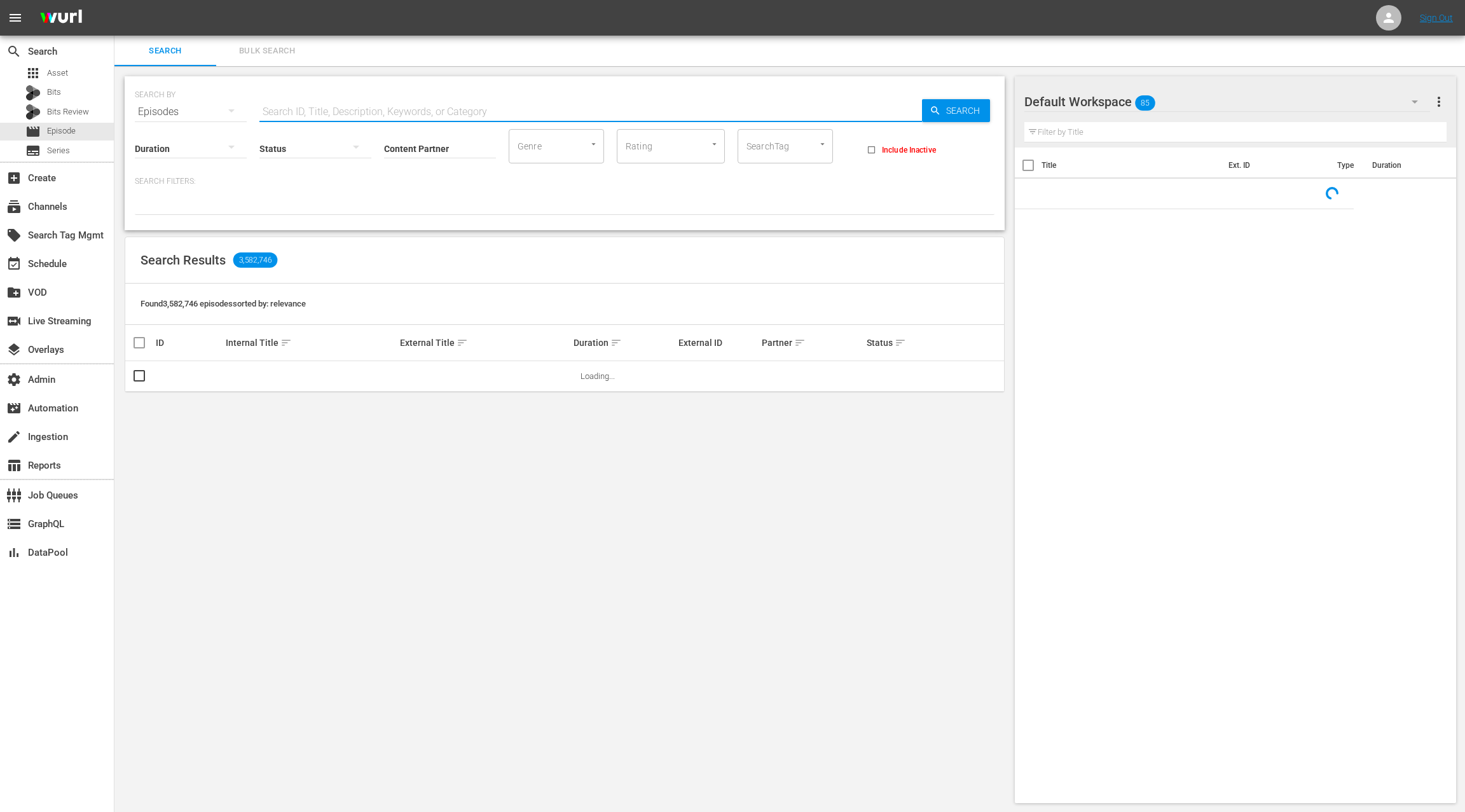
click at [314, 112] on input "text" at bounding box center [591, 112] width 662 height 31
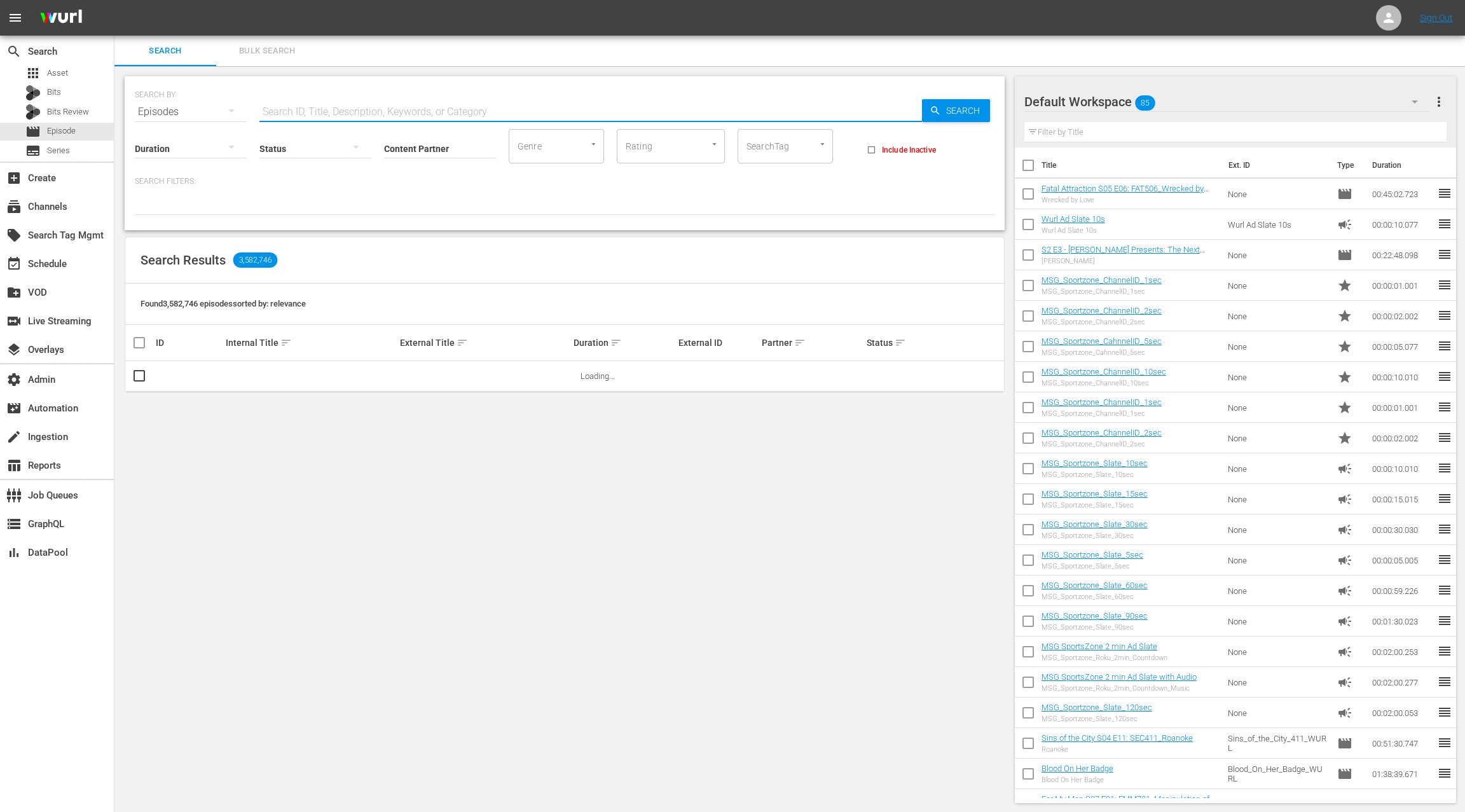
paste input "D0000037902"
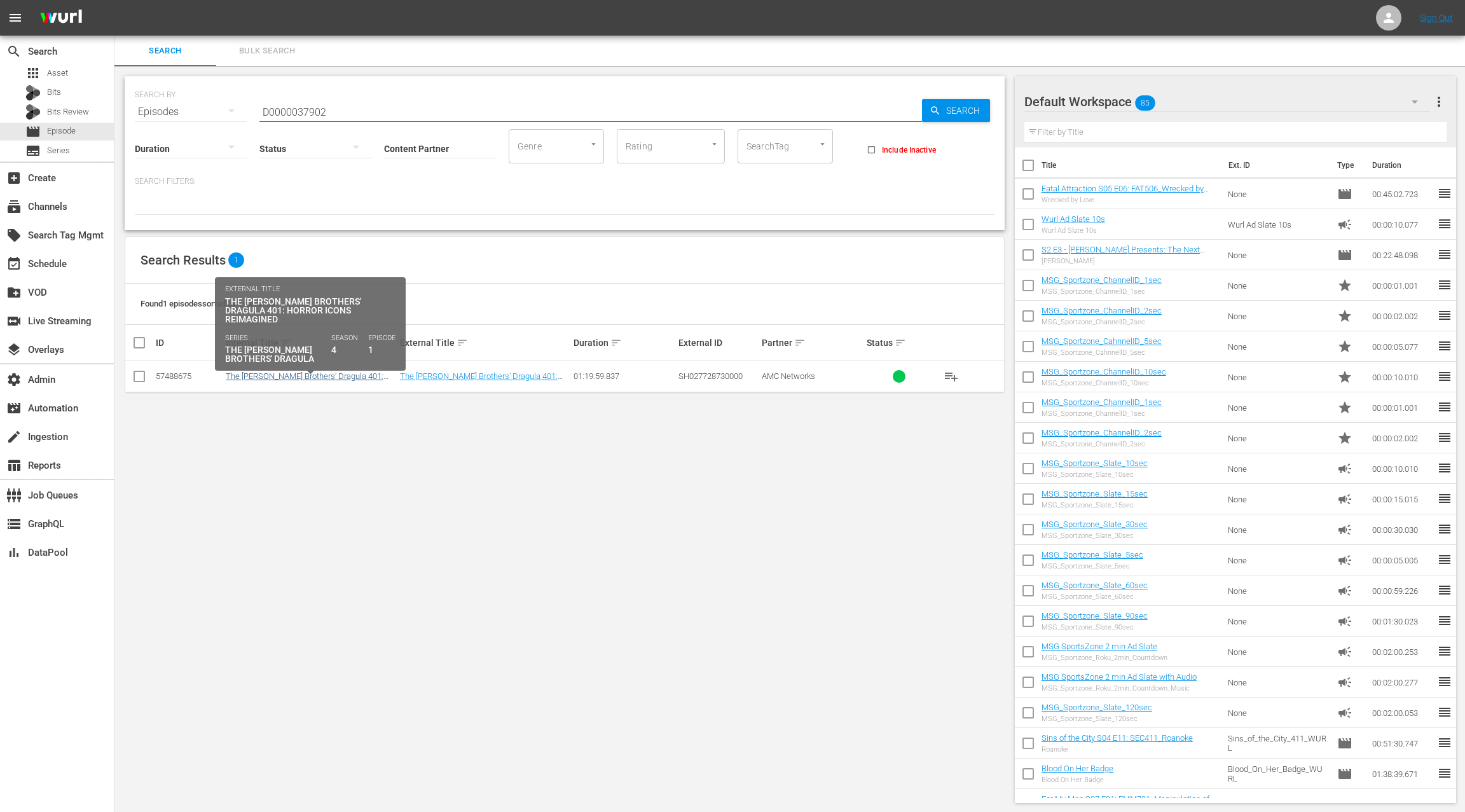
type input "D0000037902"
click at [308, 377] on link "The Boulet Brothers' Dragula 401: Horror Icons Reimagined" at bounding box center [304, 381] width 157 height 19
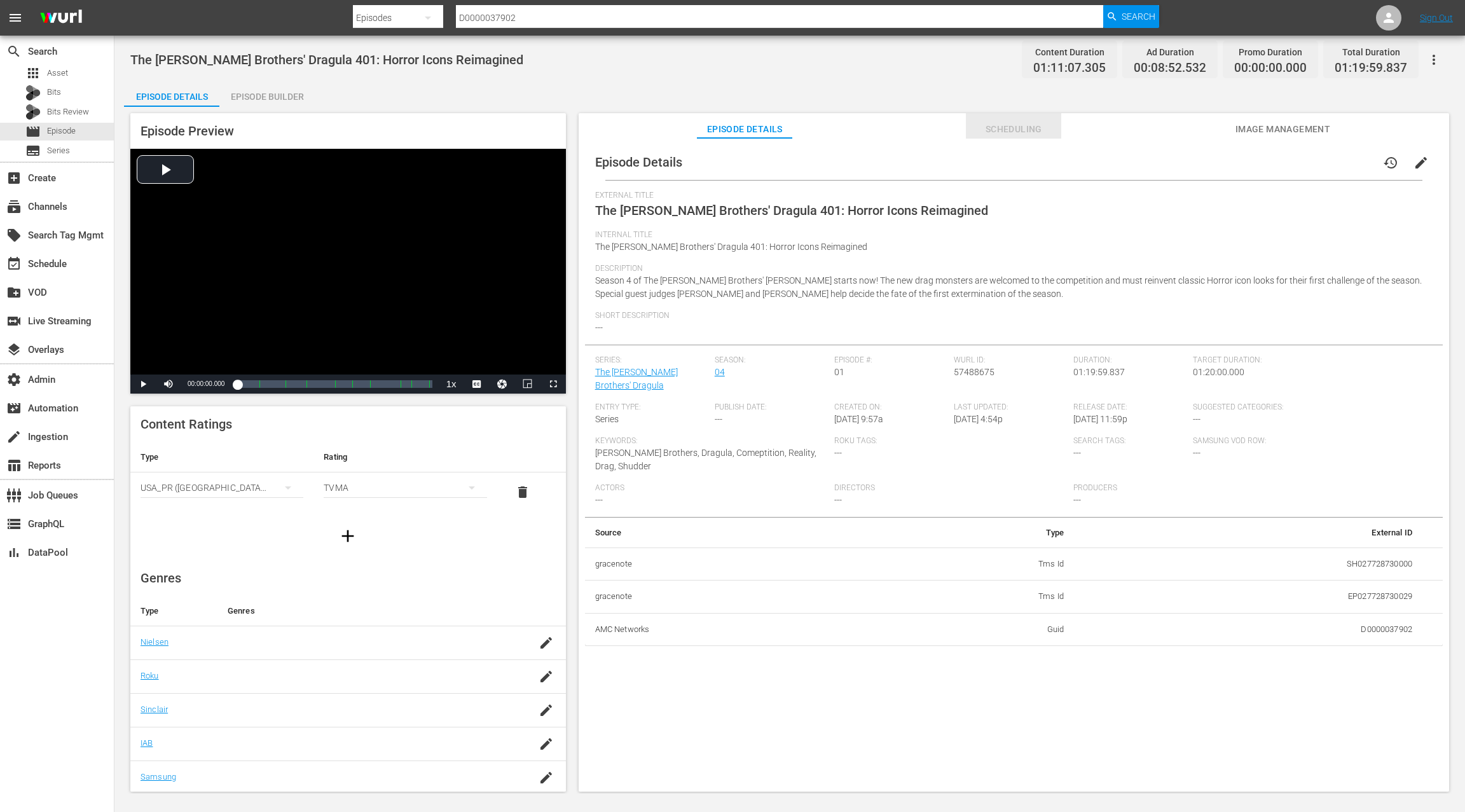
click at [1018, 131] on span "Scheduling" at bounding box center [1014, 129] width 95 height 16
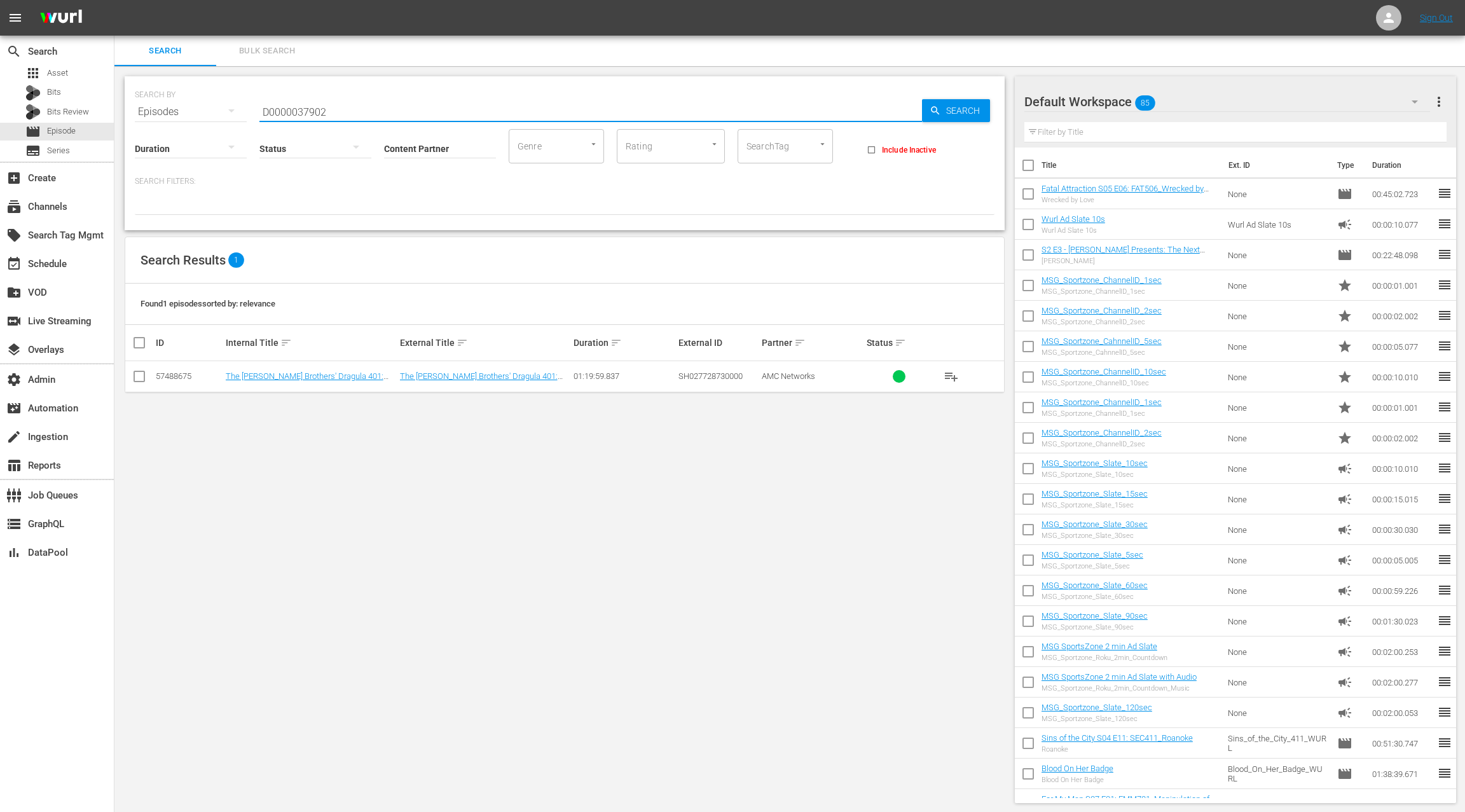
click at [327, 113] on input "D0000037902" at bounding box center [591, 112] width 662 height 31
type input "D0000037902,"
click at [266, 51] on span "Bulk Search" at bounding box center [267, 51] width 87 height 14
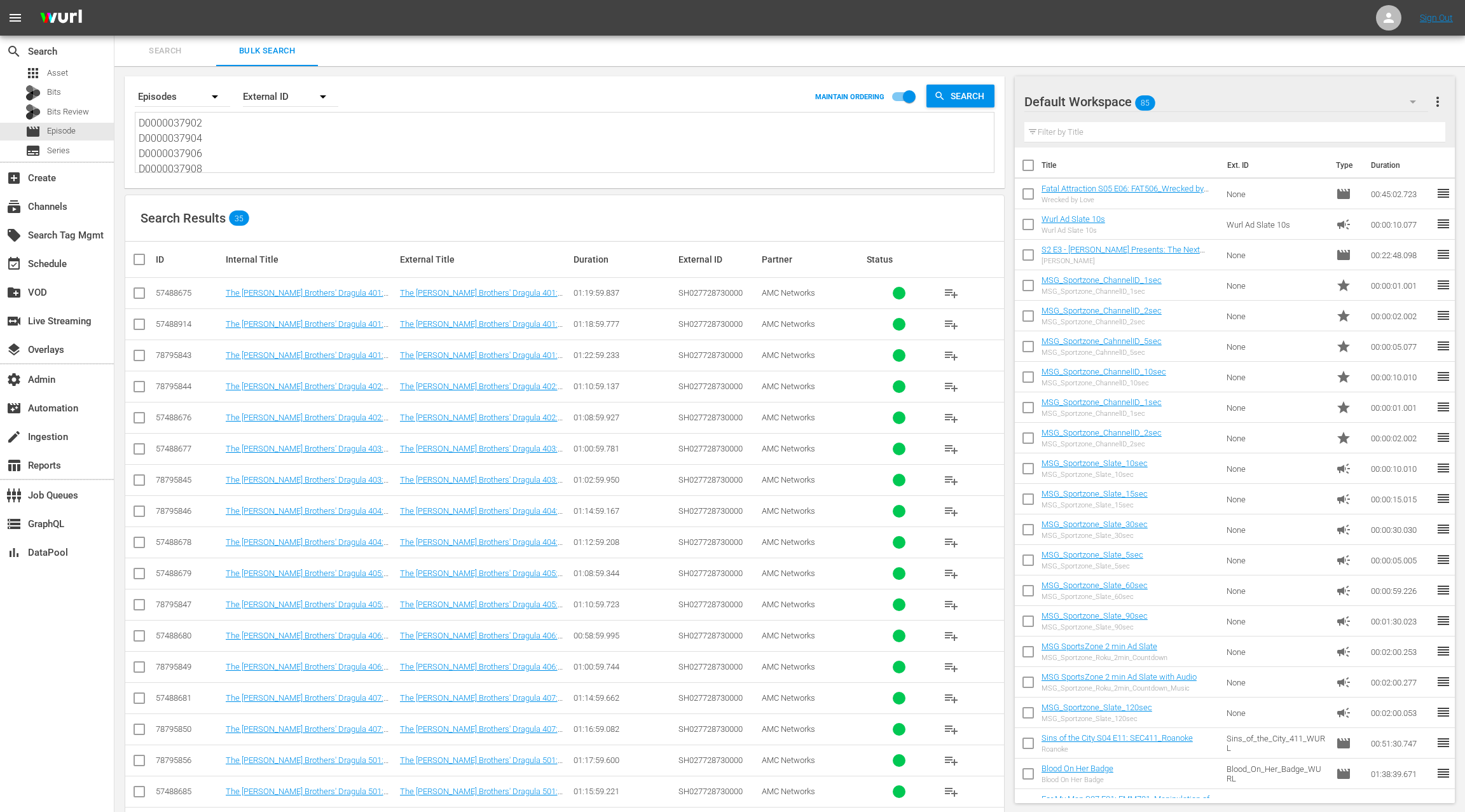
click at [189, 137] on textarea "D0000037902 D0000037904 D0000037906 D0000037908 D0000037910 D0000037912 D000003…" at bounding box center [566, 144] width 855 height 58
click at [179, 44] on span "Search" at bounding box center [165, 51] width 87 height 14
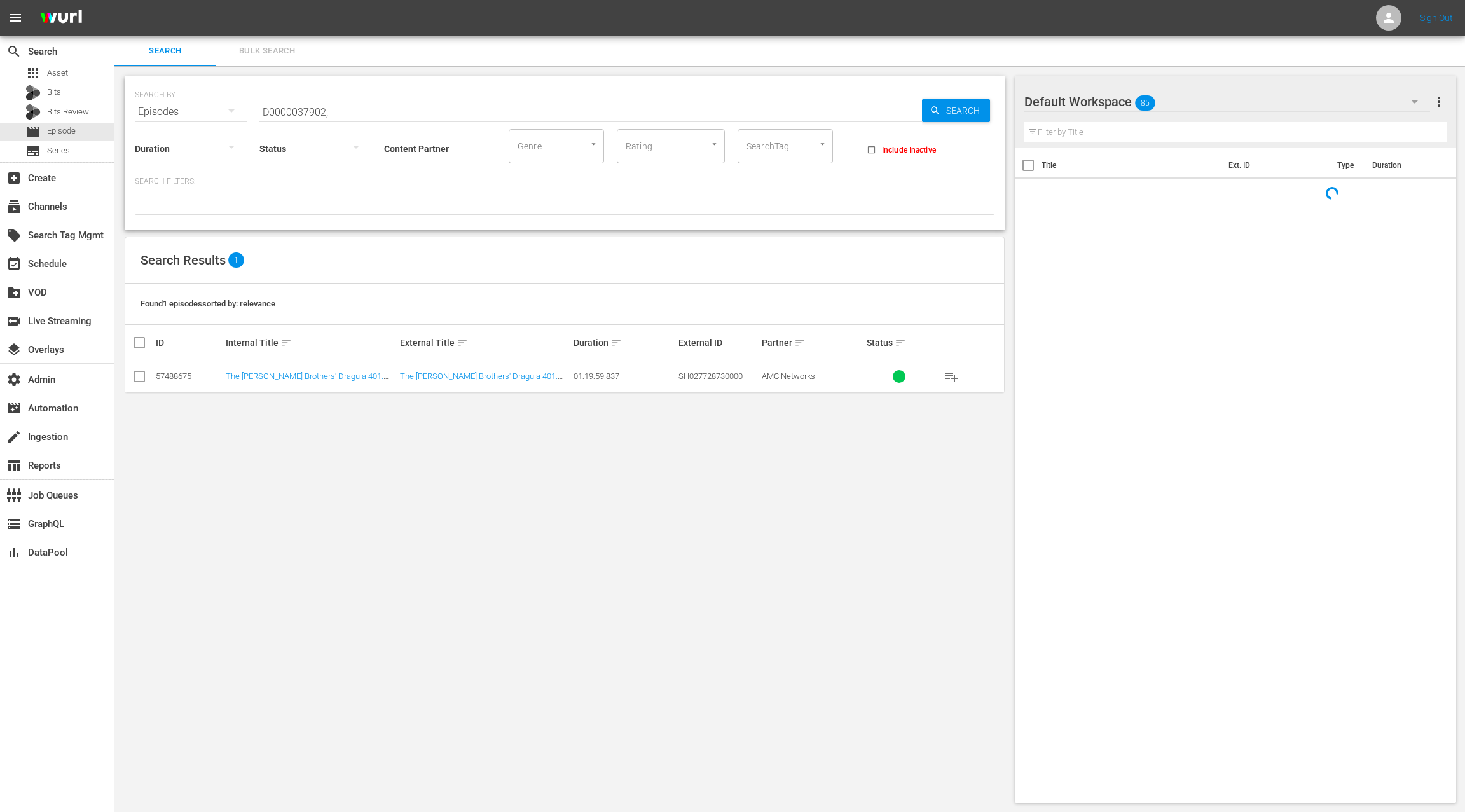
click at [360, 112] on input "D0000037902," at bounding box center [591, 112] width 662 height 31
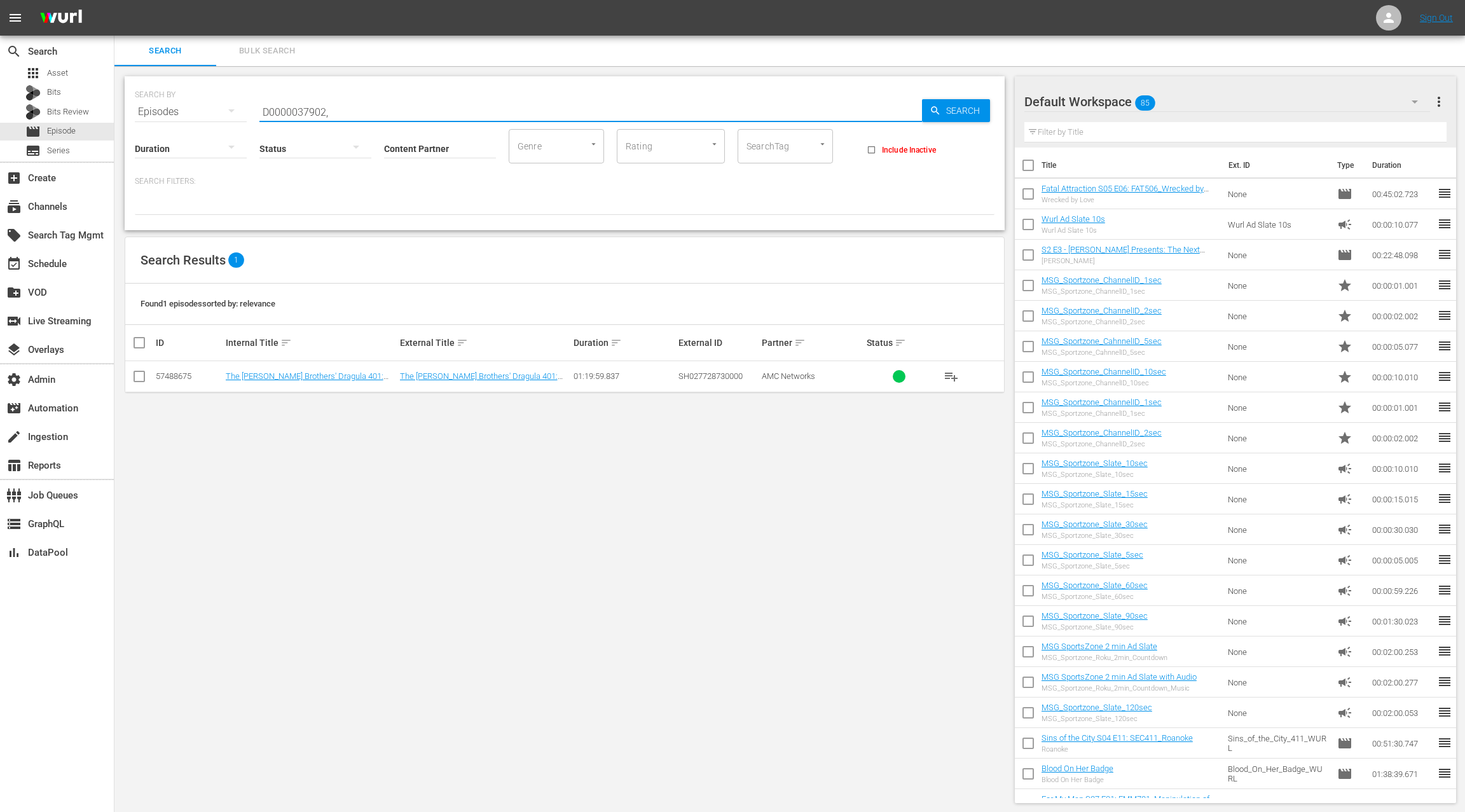
paste input "D0000037904"
click at [376, 114] on input "D0000037902, D0000037904" at bounding box center [591, 112] width 662 height 31
click at [285, 109] on input "D0000037902" at bounding box center [591, 112] width 662 height 31
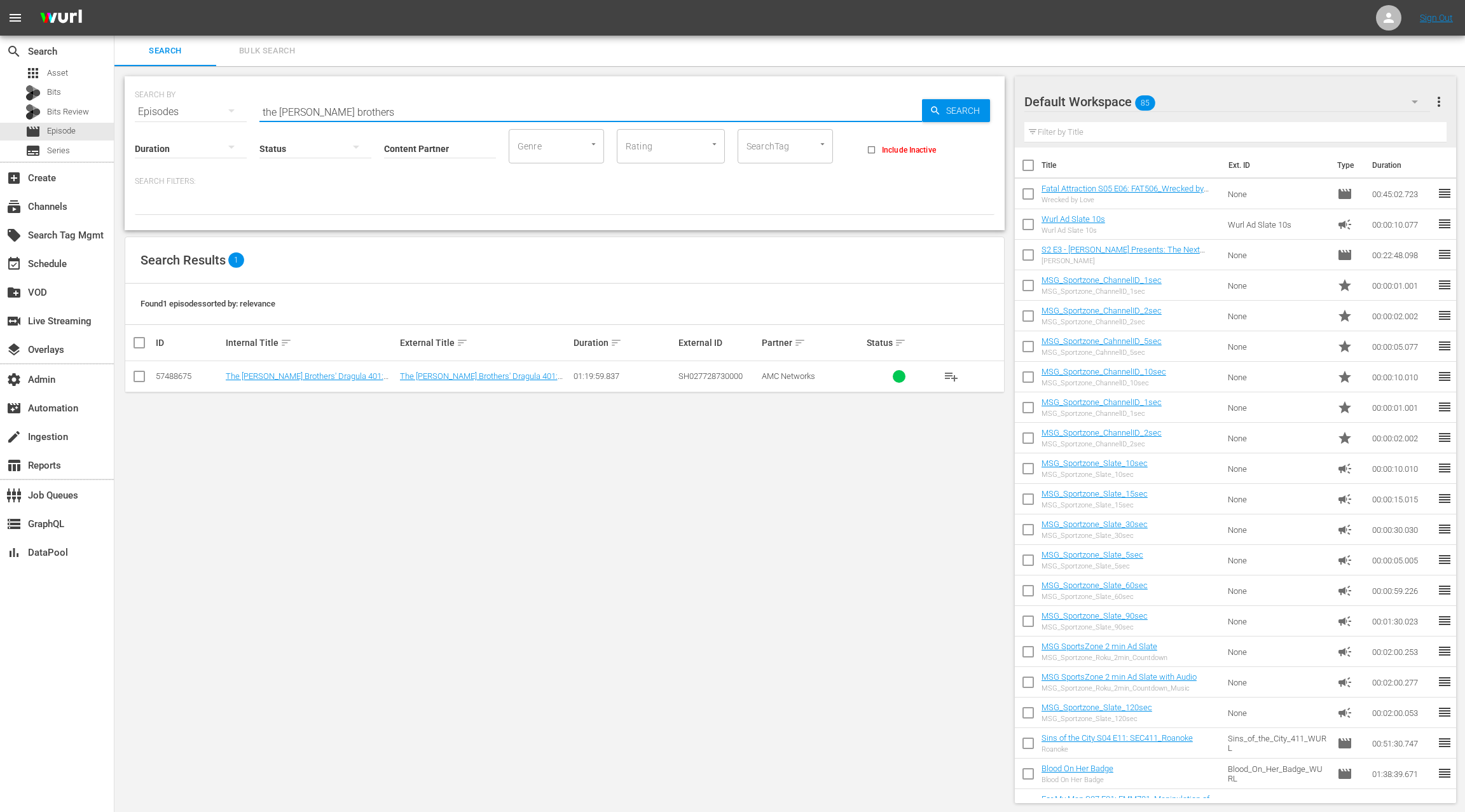
type input "the boulet brothers"
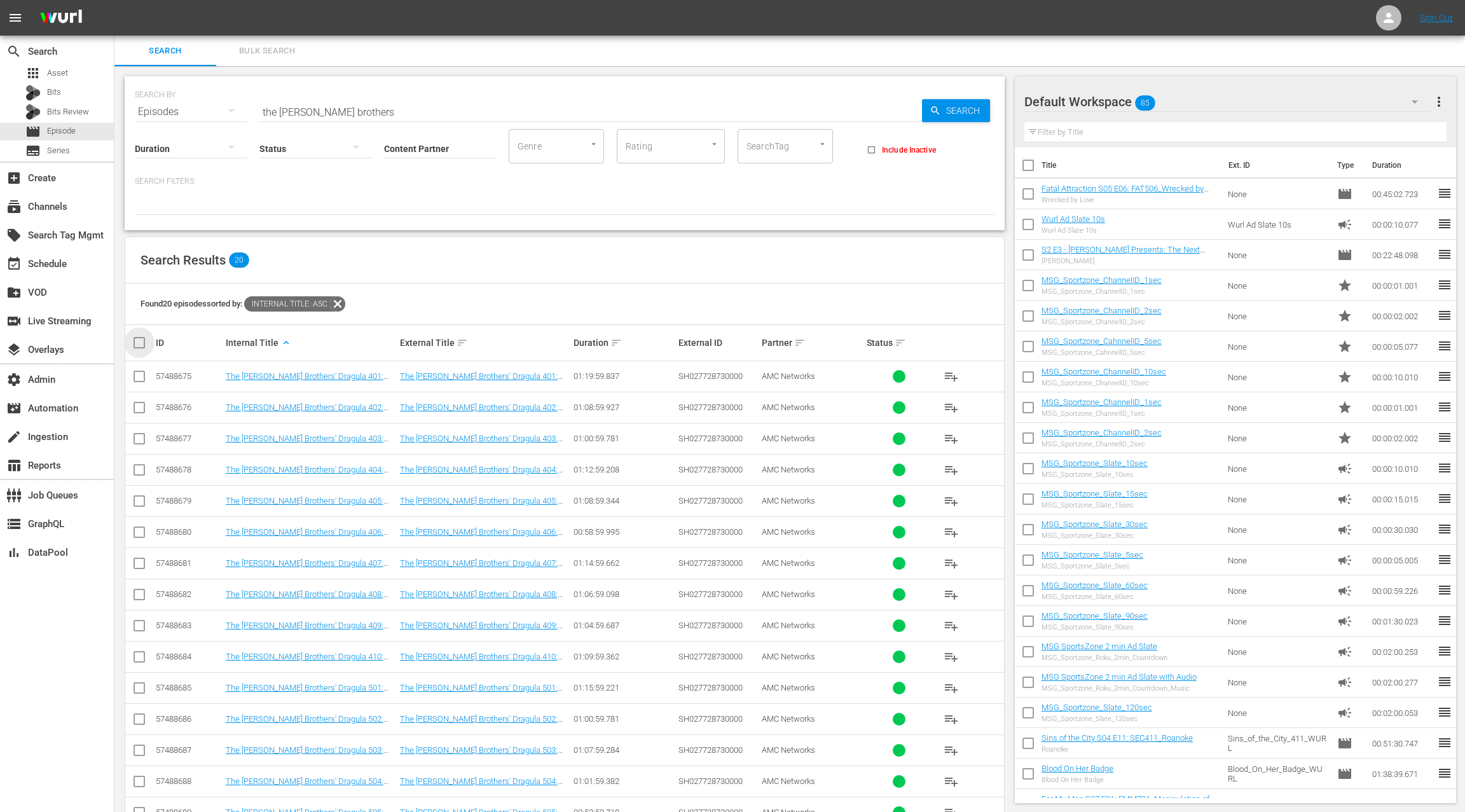
click at [144, 342] on input "checkbox" at bounding box center [144, 343] width 26 height 15
checkbox input "true"
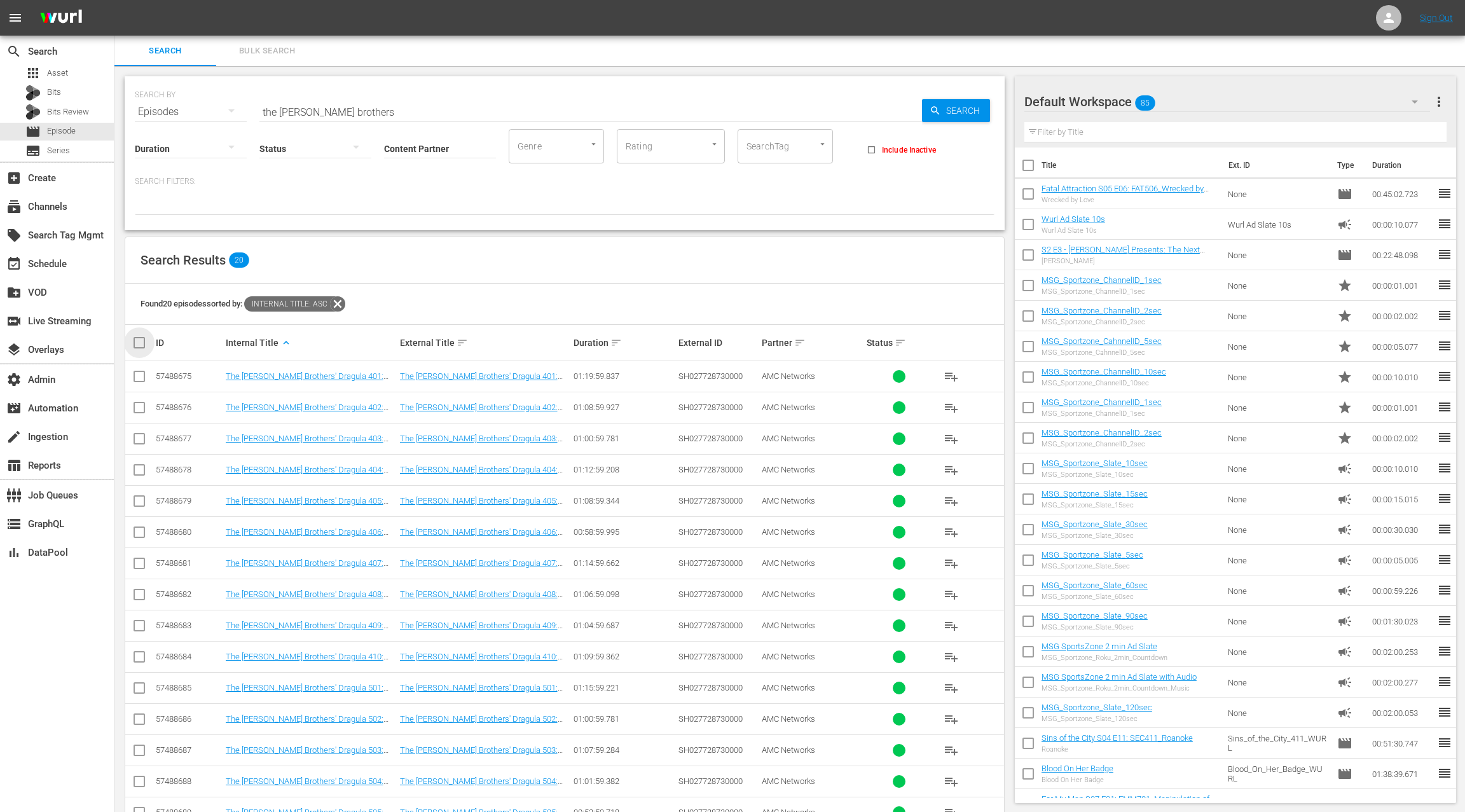
checkbox input "true"
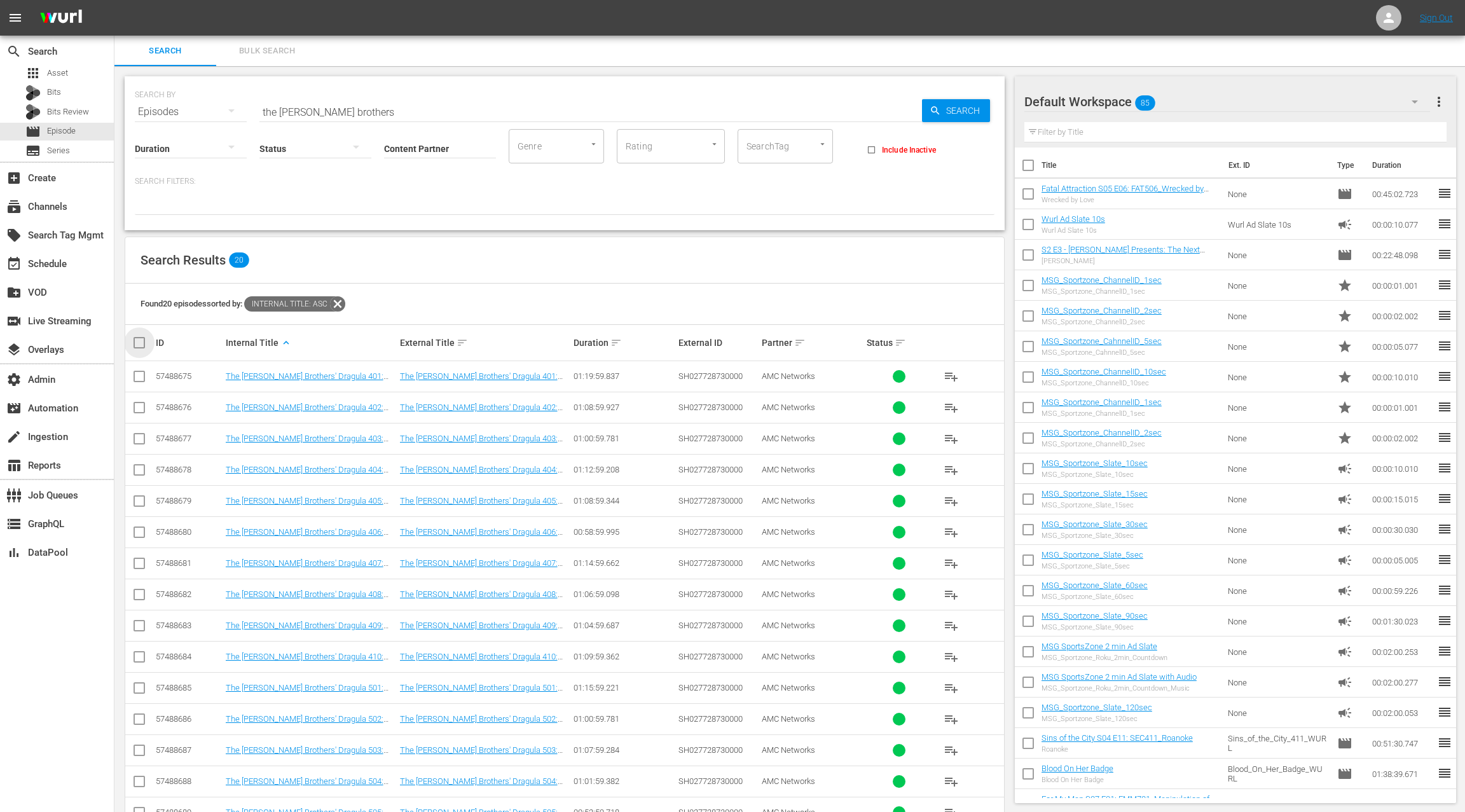
checkbox input "true"
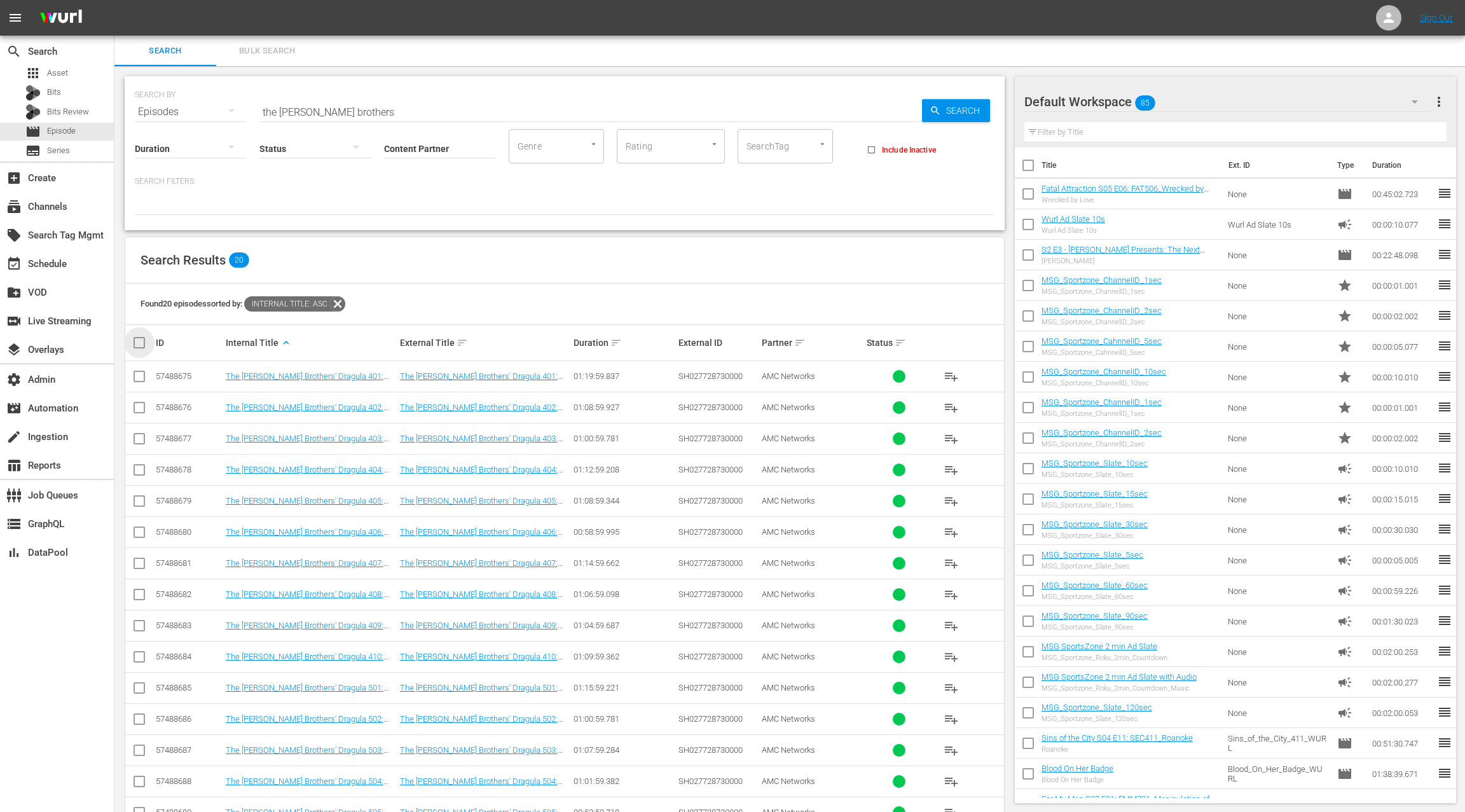
checkbox input "true"
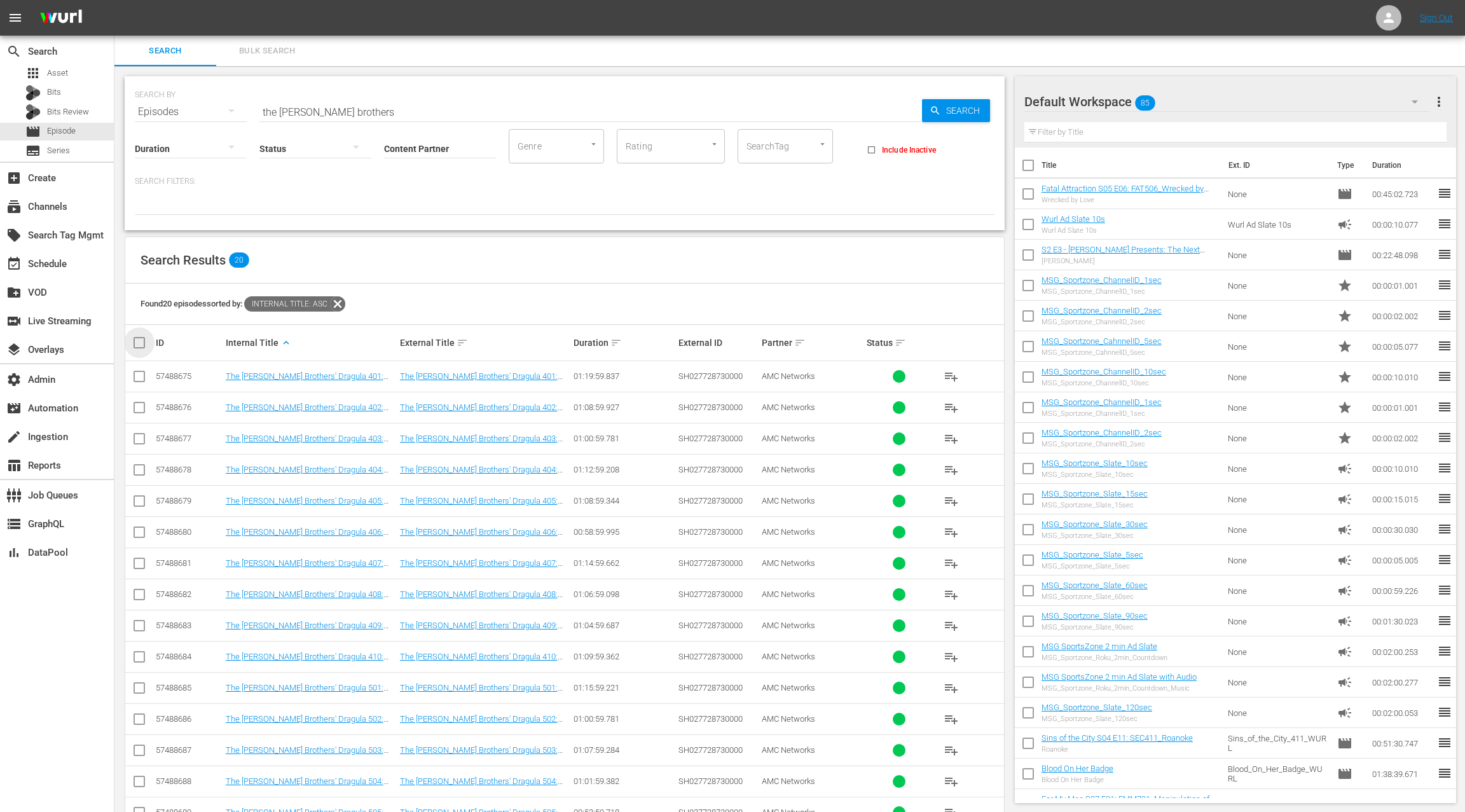
checkbox input "true"
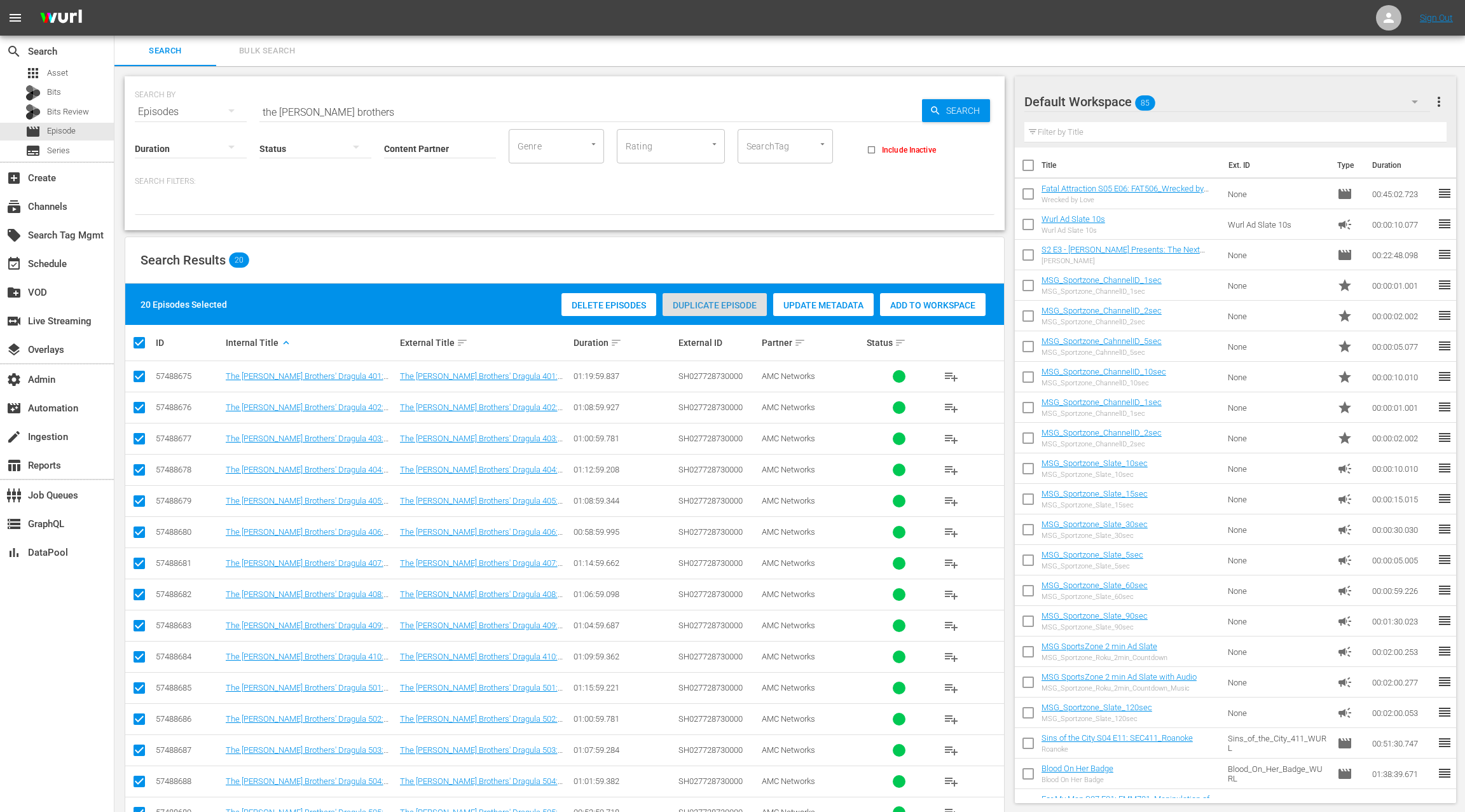
click at [729, 309] on span "Duplicate Episode" at bounding box center [714, 305] width 104 height 10
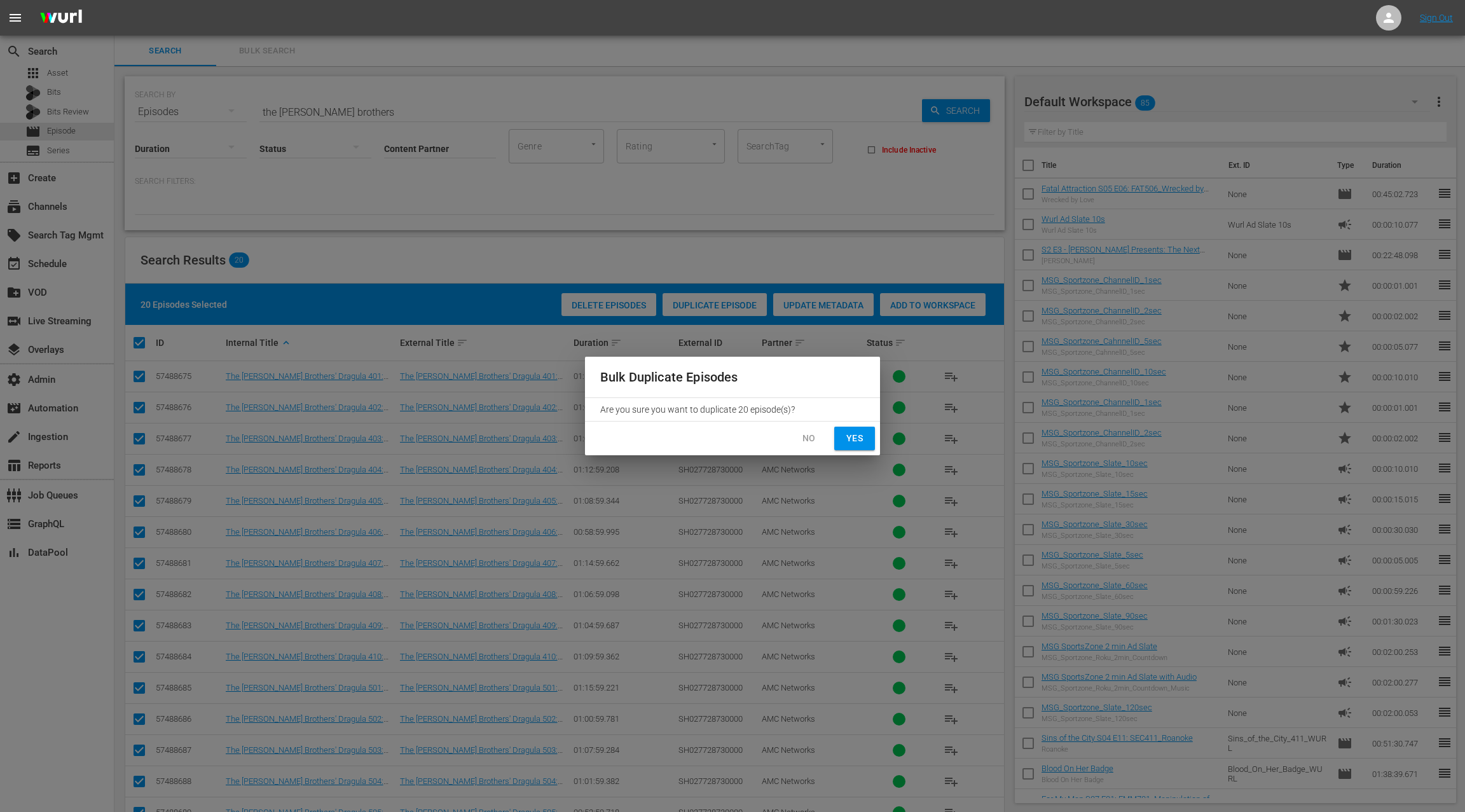
click at [859, 441] on span "Yes" at bounding box center [854, 438] width 20 height 16
checkbox input "false"
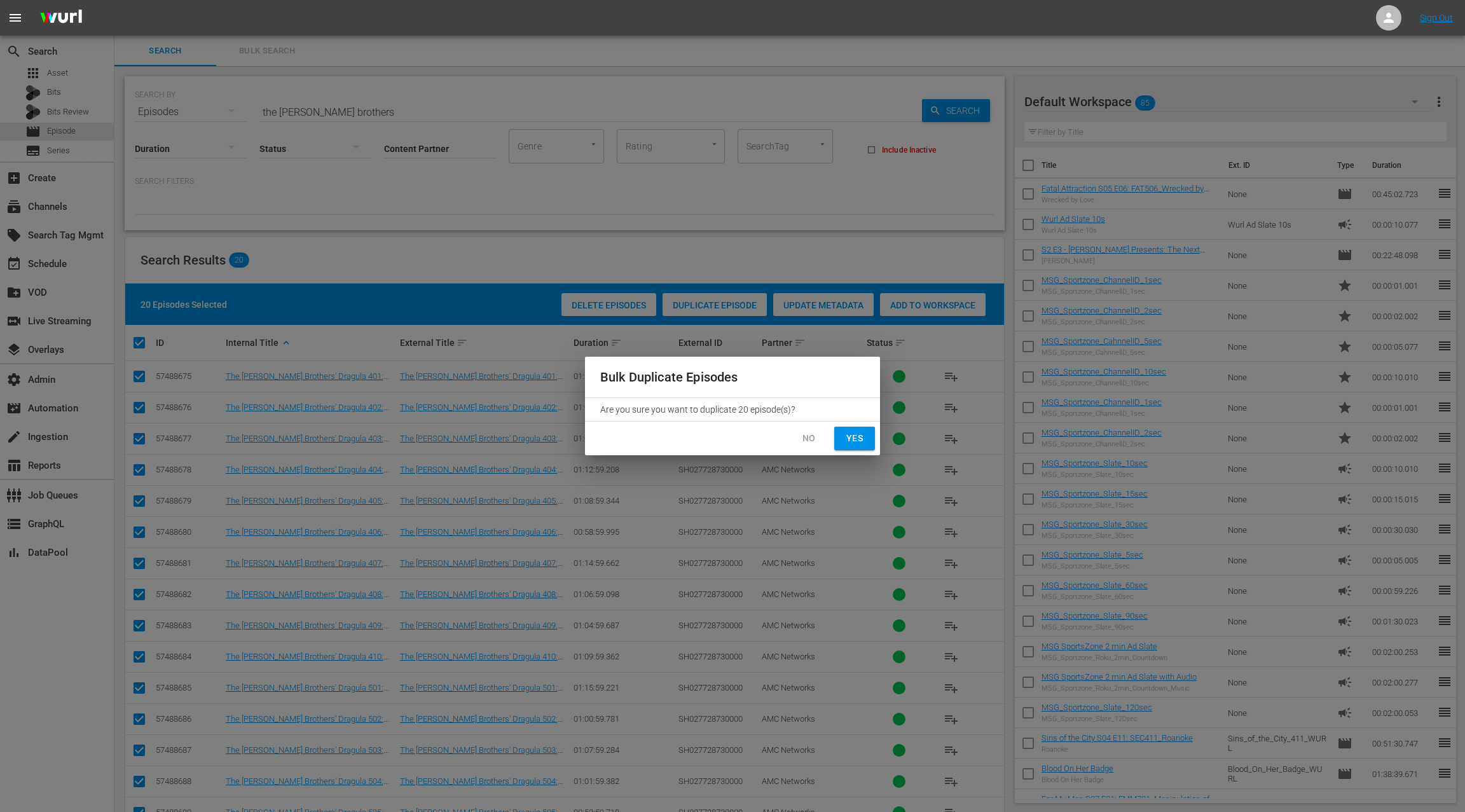
checkbox input "false"
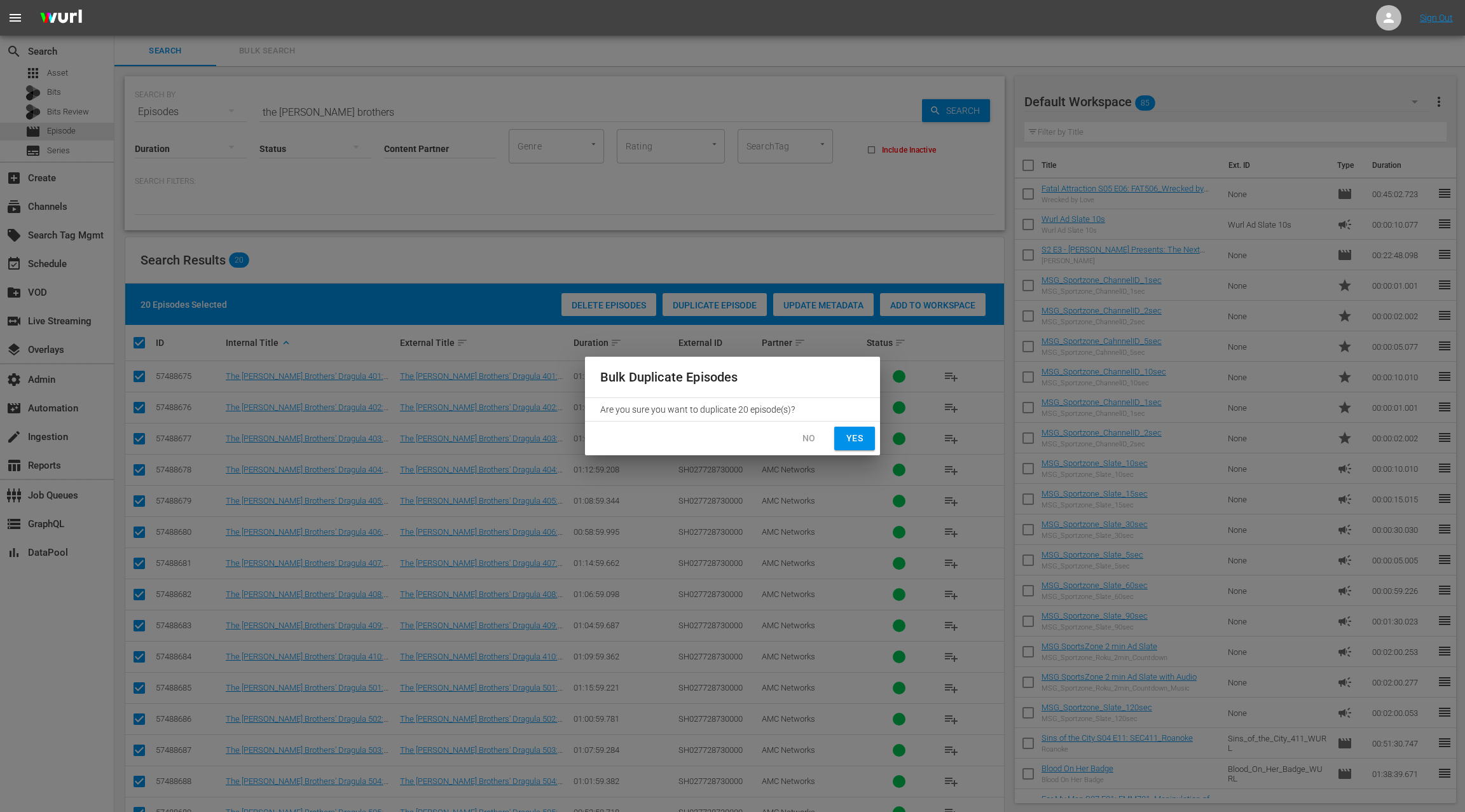
checkbox input "false"
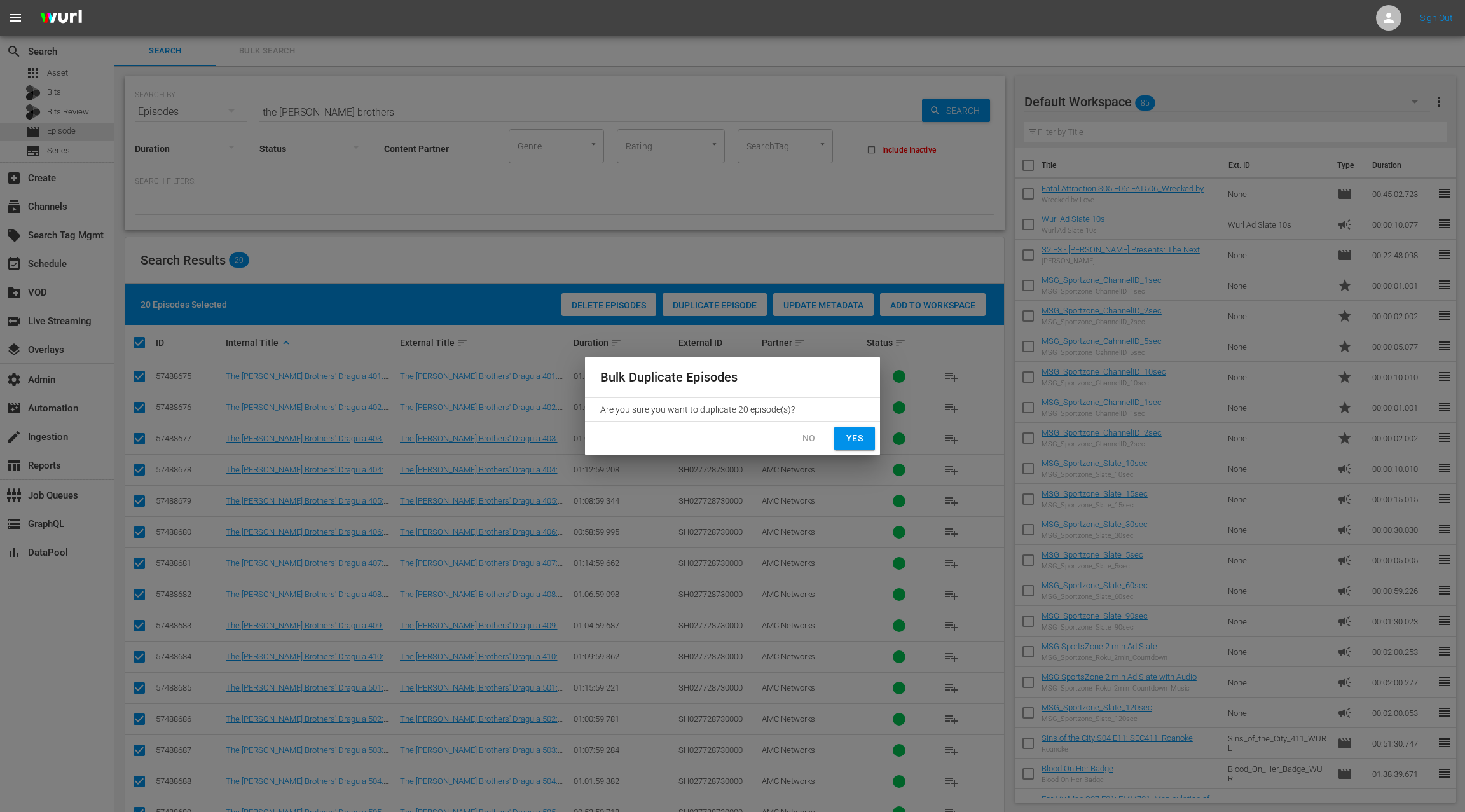
checkbox input "false"
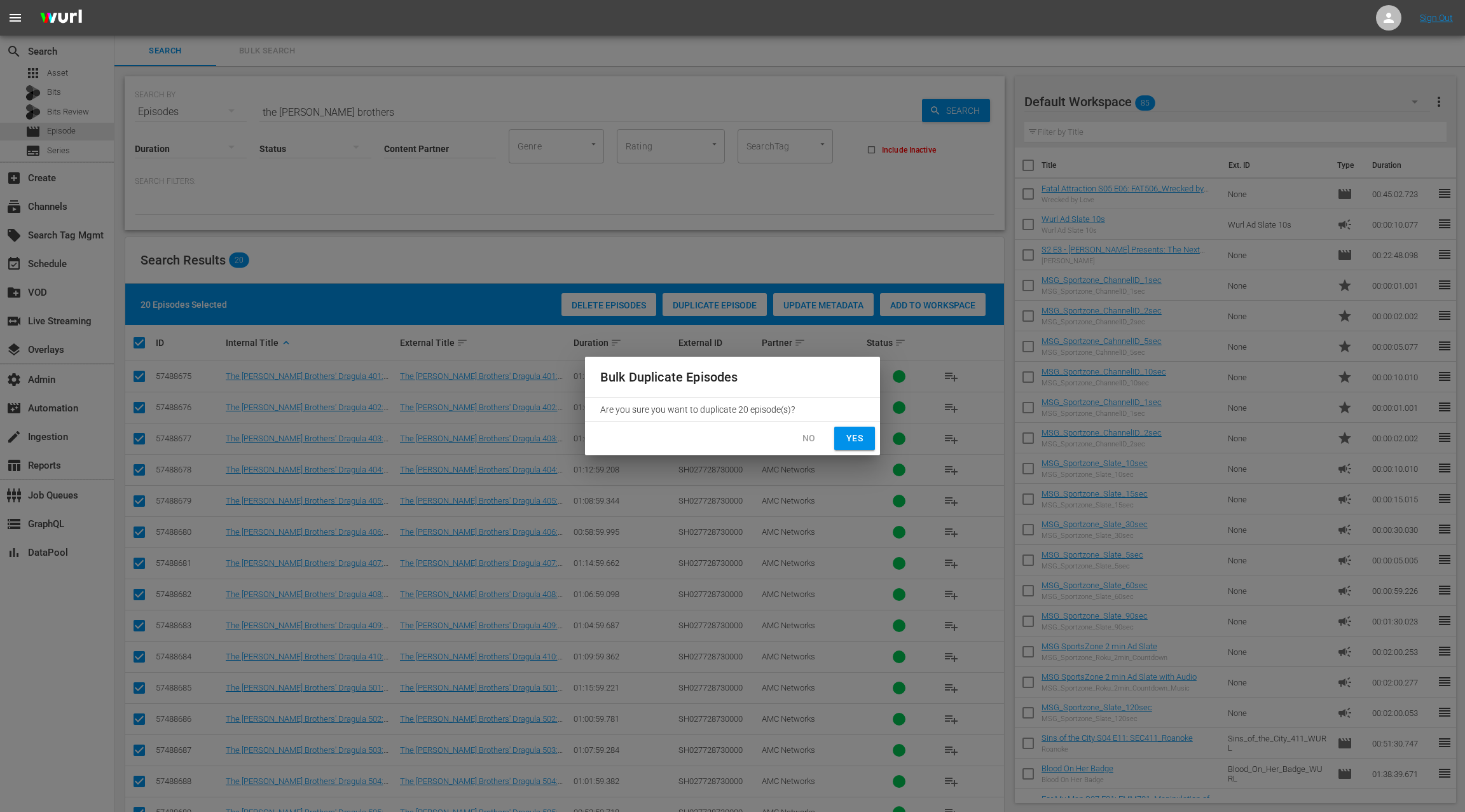
checkbox input "false"
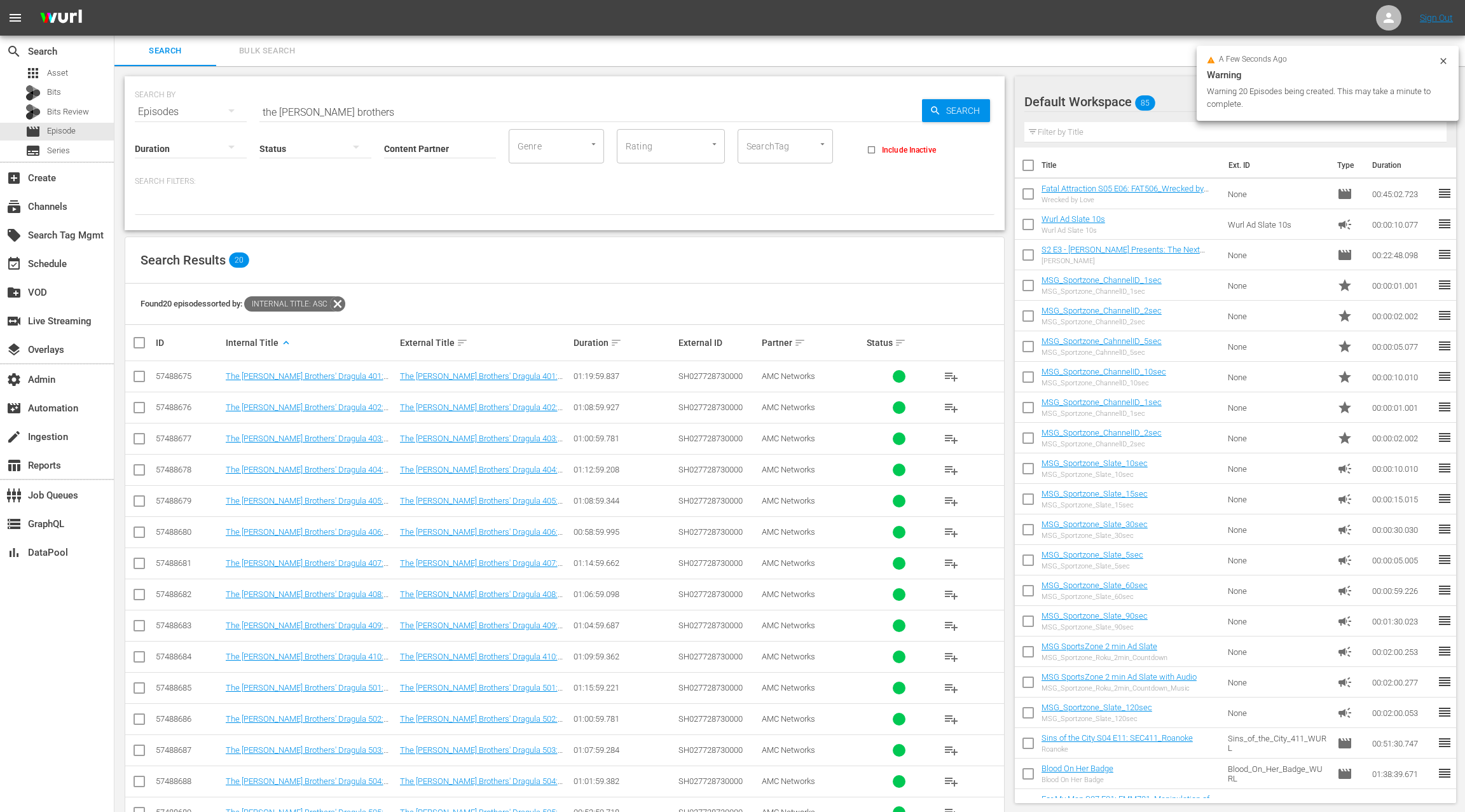
scroll to position [3, 0]
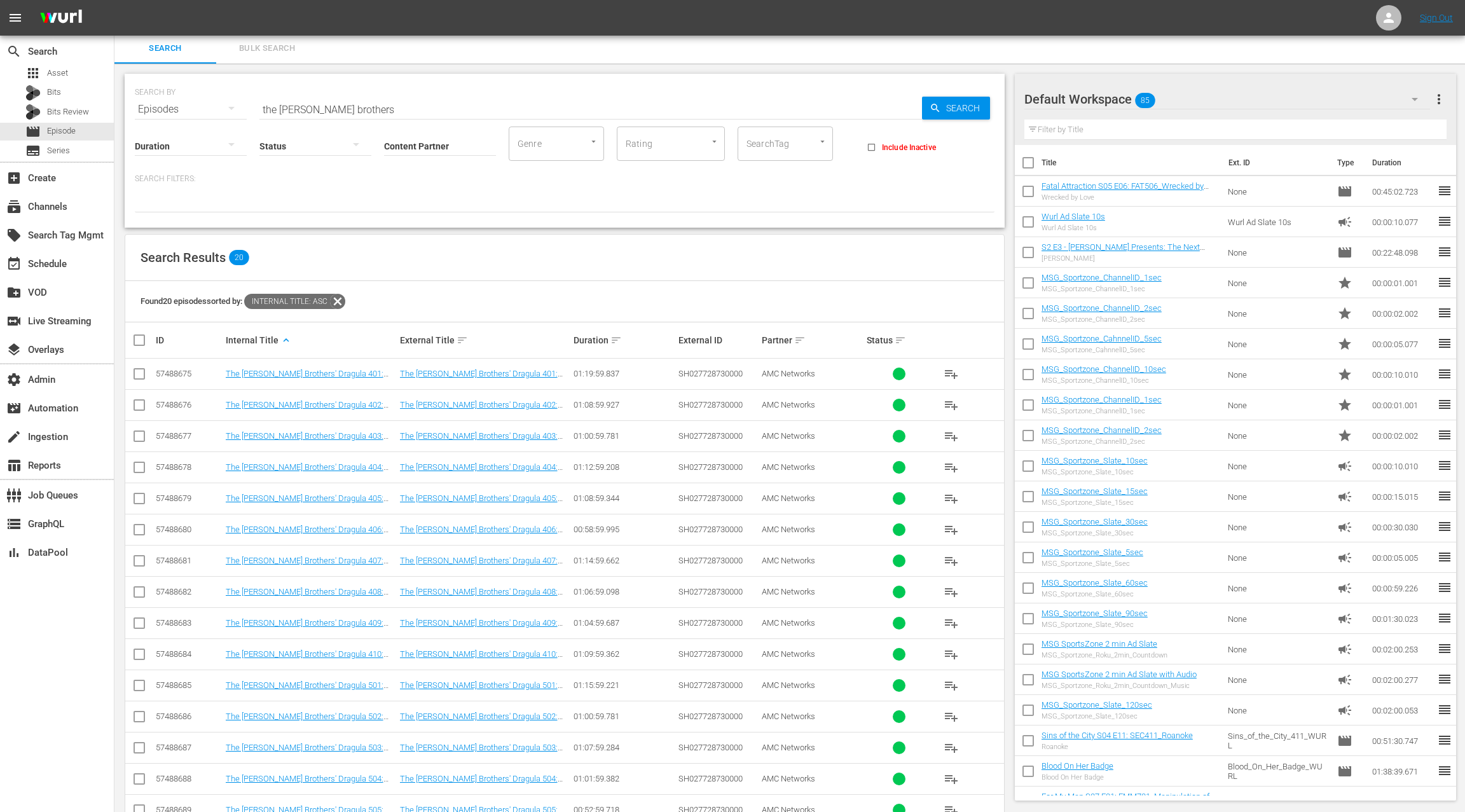
click at [270, 109] on input "the boulet brothers" at bounding box center [591, 110] width 662 height 31
drag, startPoint x: 270, startPoint y: 109, endPoint x: 367, endPoint y: 112, distance: 97.0
click at [367, 112] on input "the boulet brothers" at bounding box center [591, 110] width 662 height 31
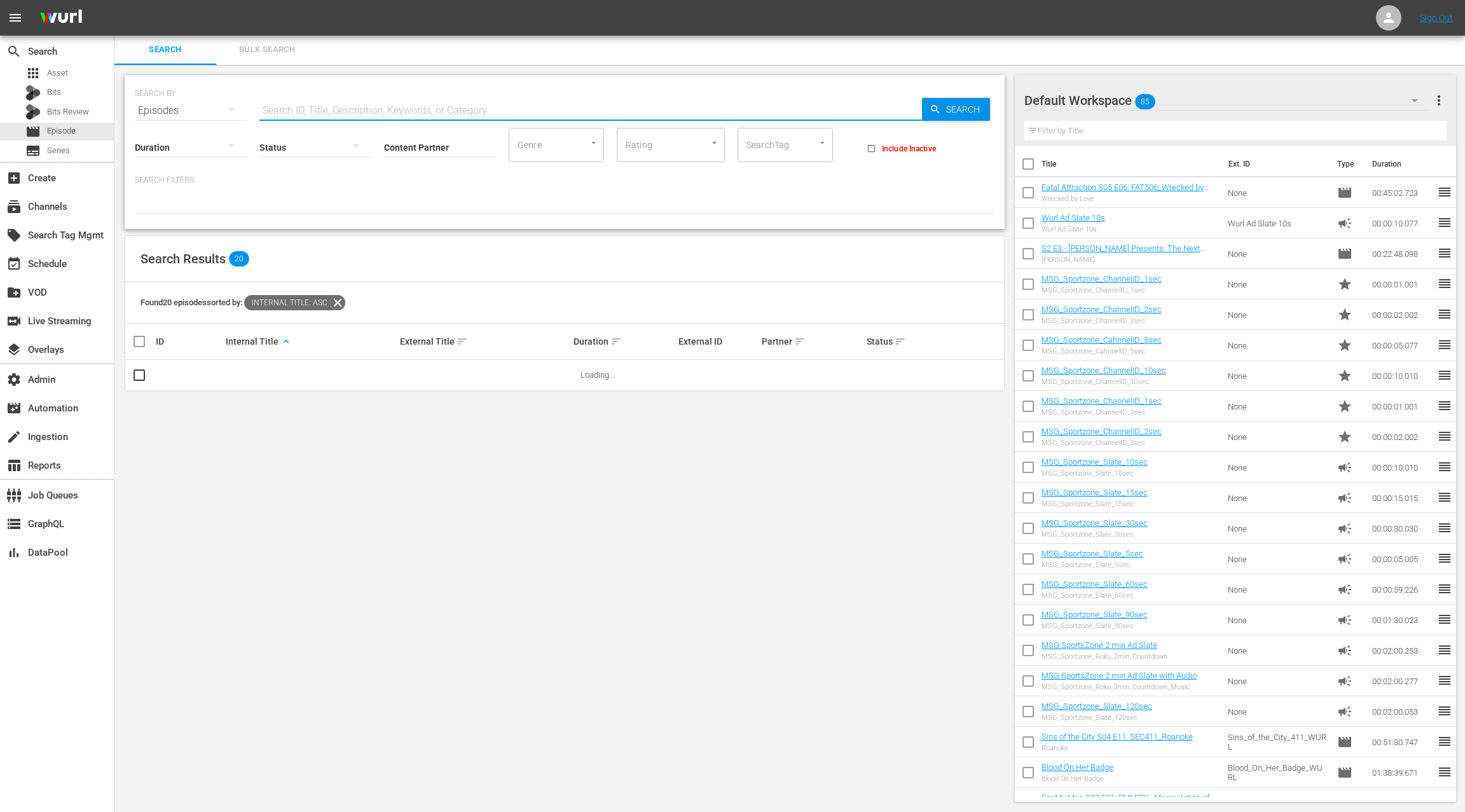
click at [369, 108] on input "text" at bounding box center [591, 111] width 662 height 31
paste input "the boulet brothers"
type input "the boulet brothers"
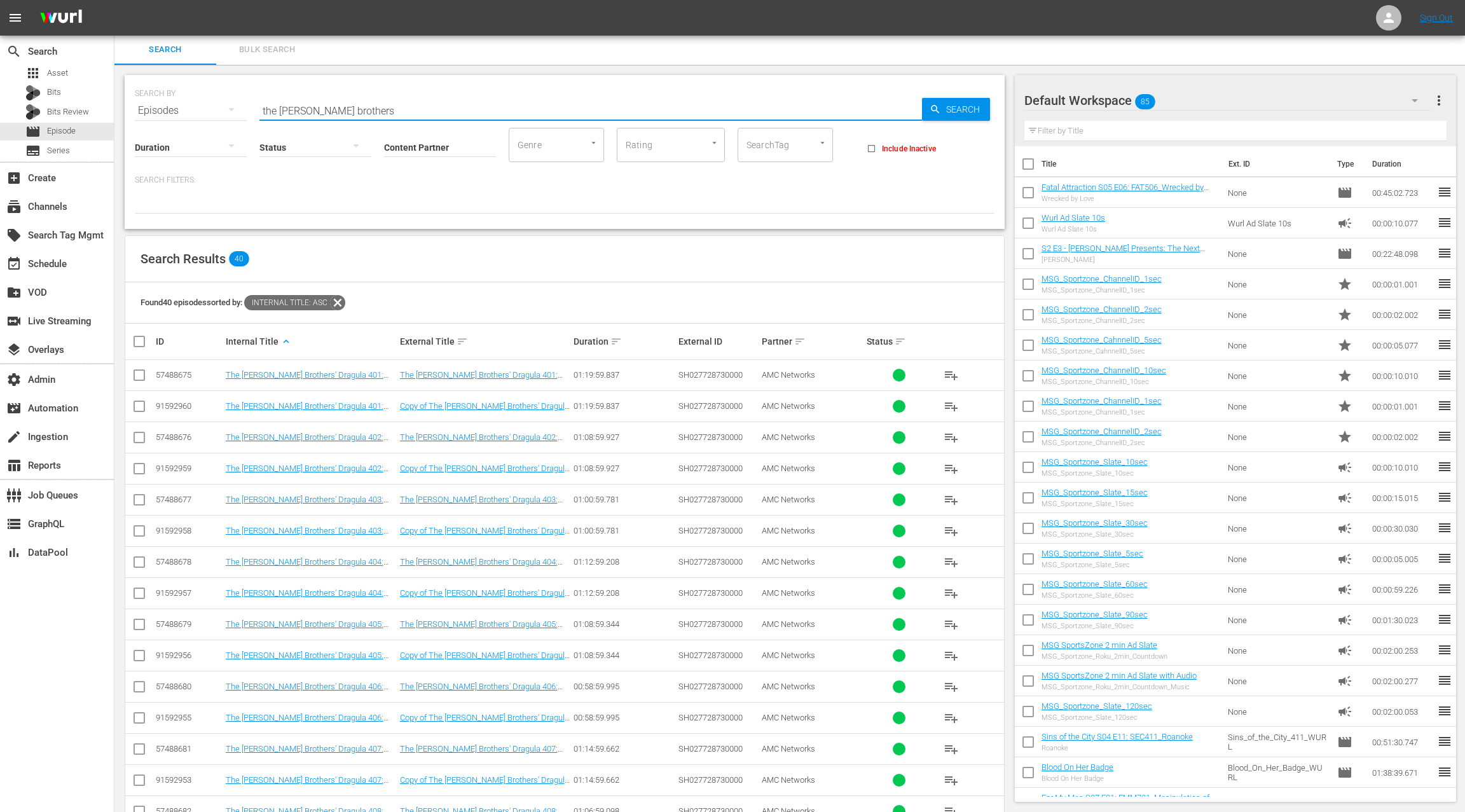
scroll to position [3, 0]
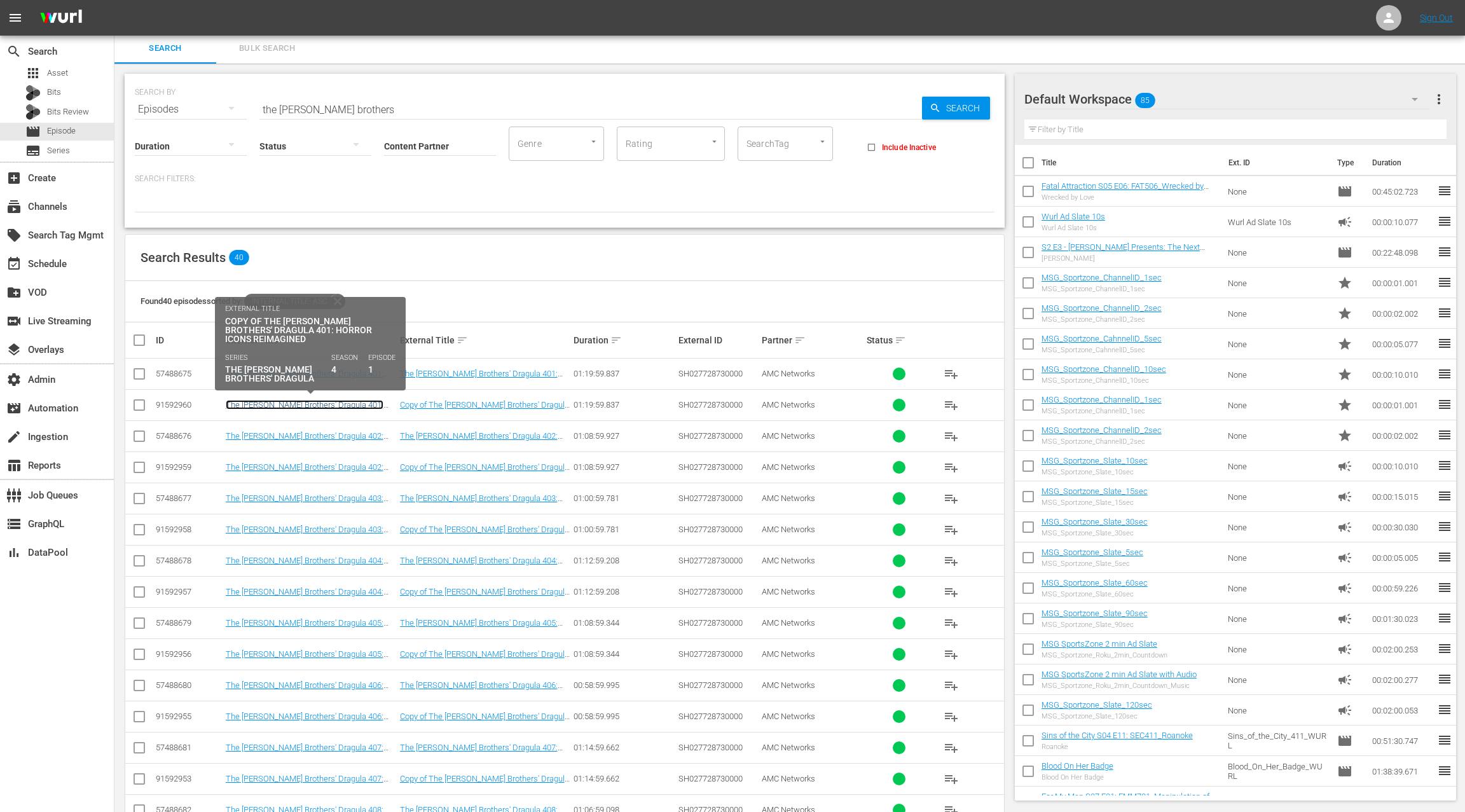
click at [345, 405] on link "The Boulet Brothers' Dragula 401: Horror Icons Reimagined" at bounding box center [304, 409] width 157 height 19
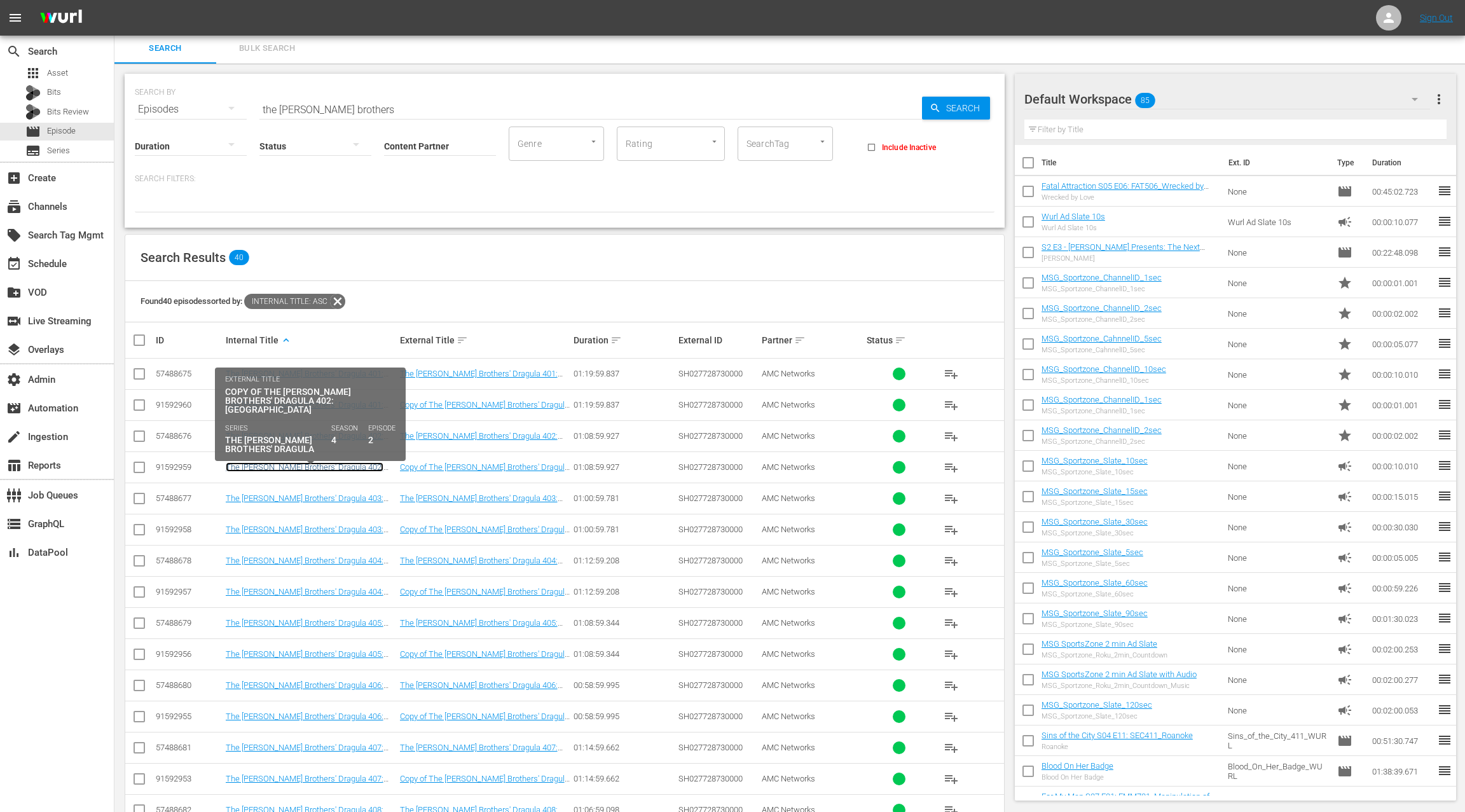
click at [345, 464] on link "The Boulet Brothers' Dragula 402: Nosferatu Beach" at bounding box center [304, 471] width 157 height 19
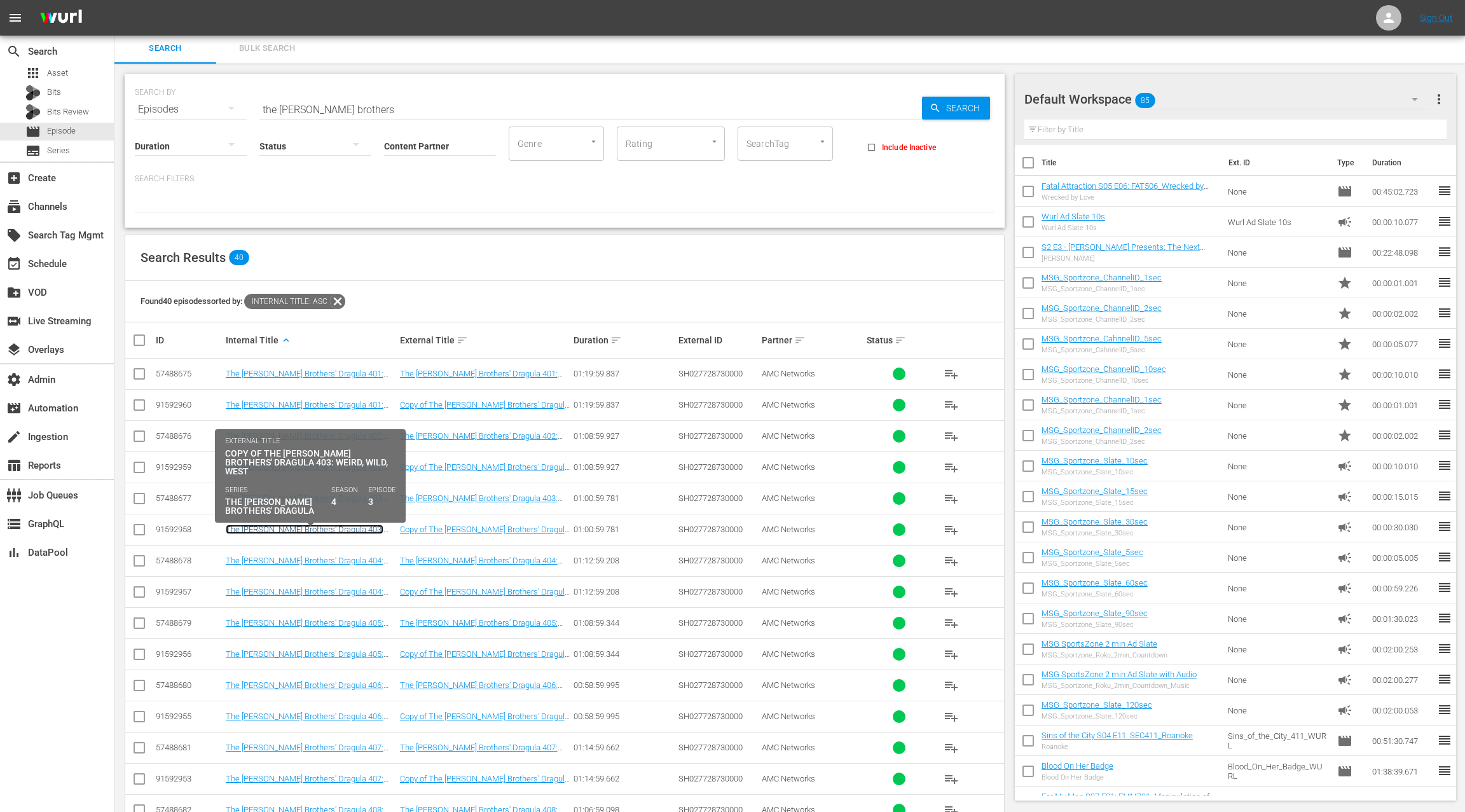
click at [342, 526] on link "The Boulet Brothers' Dragula 403: Weird, Wild, West" at bounding box center [304, 534] width 157 height 19
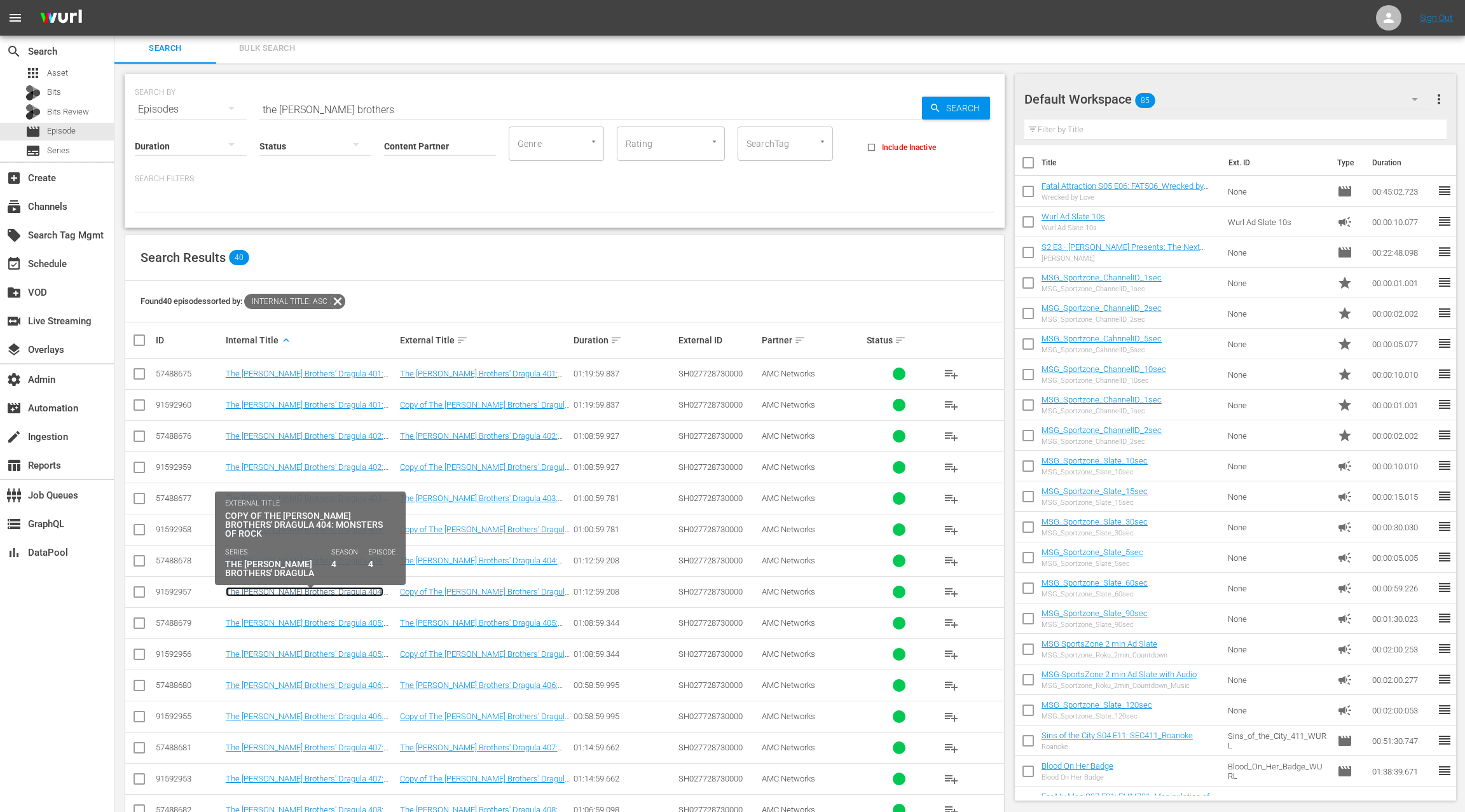
click at [342, 588] on link "The Boulet Brothers' Dragula 404: Monsters of Rock" at bounding box center [304, 596] width 157 height 19
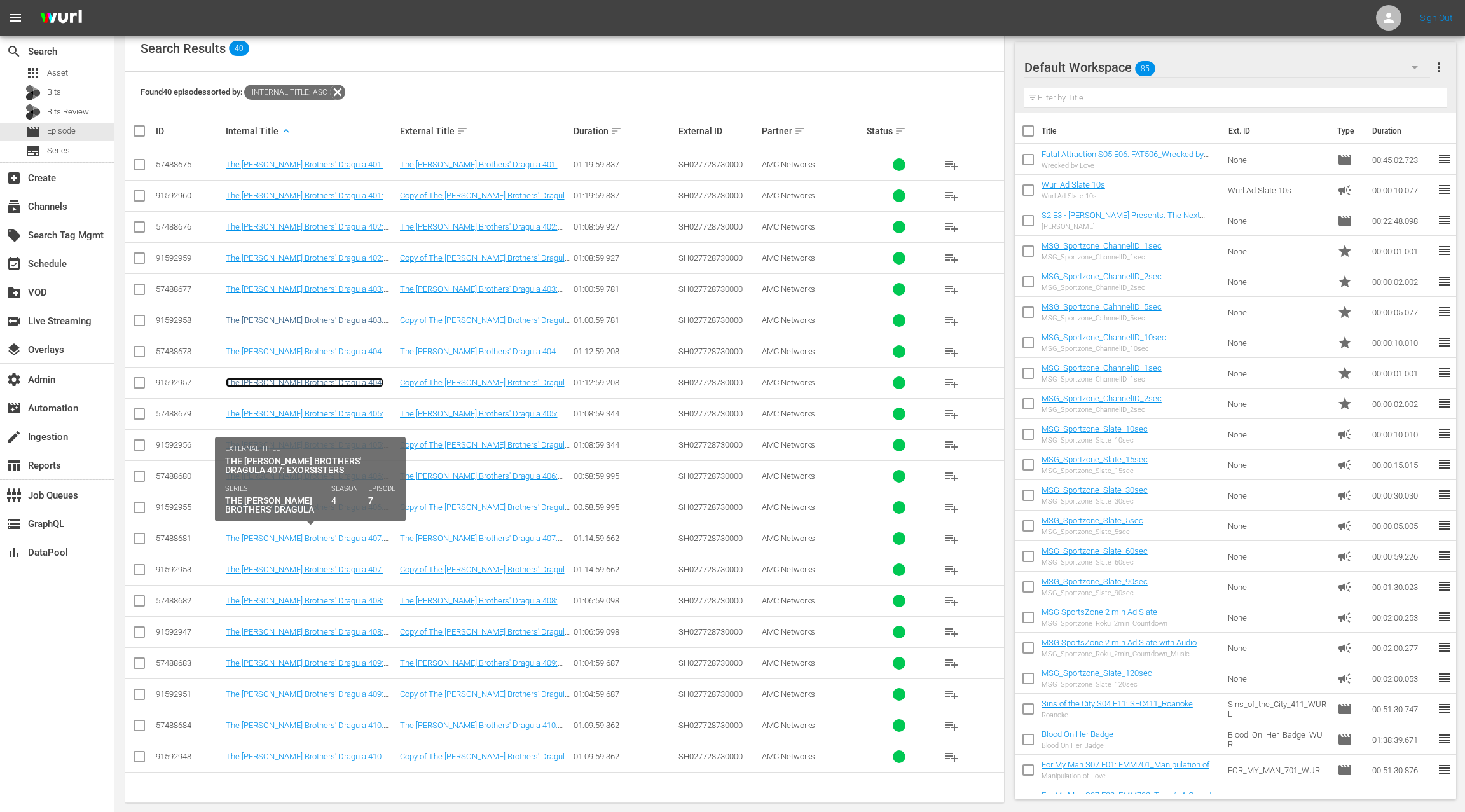
scroll to position [215, 0]
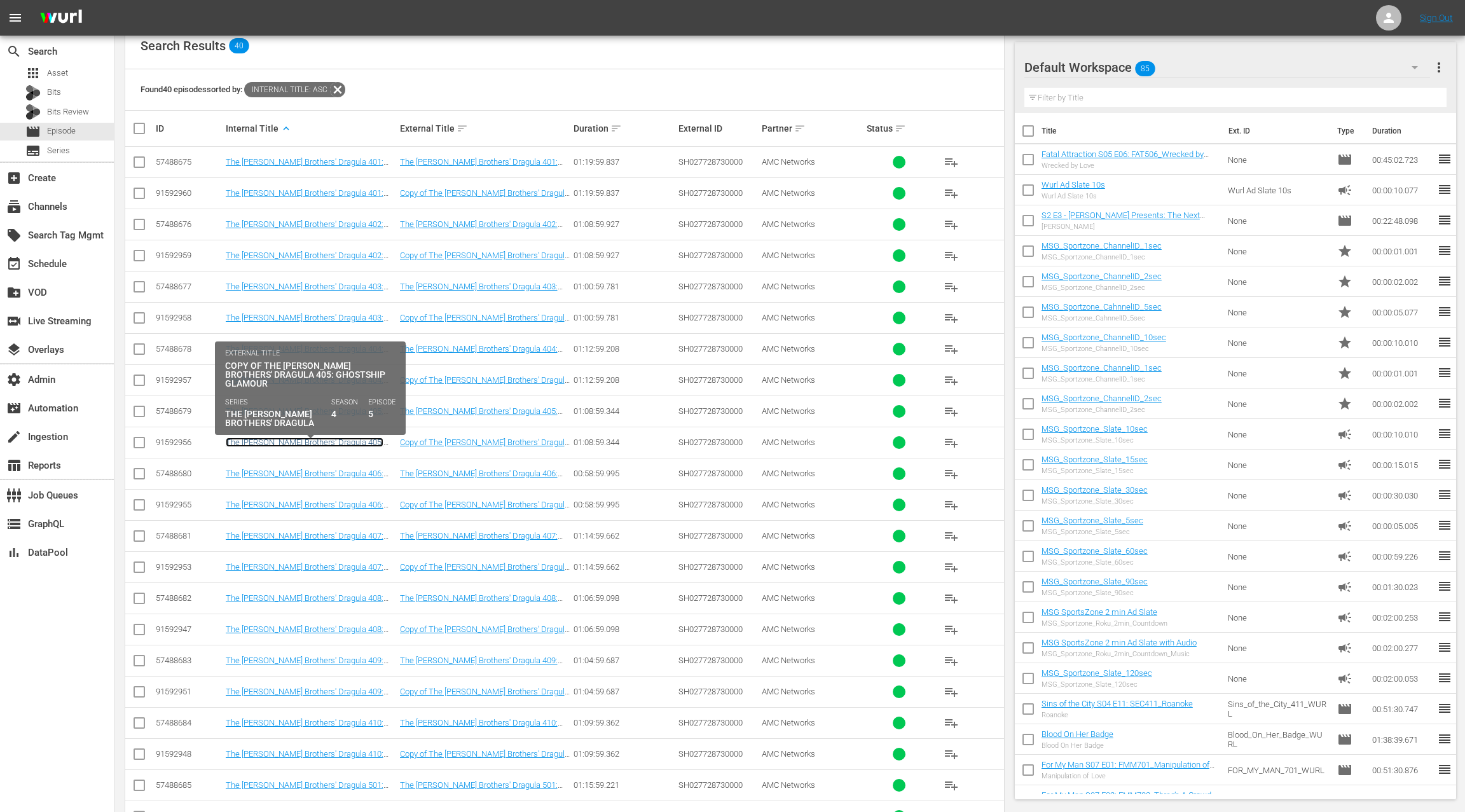
click at [357, 441] on link "The Boulet Brothers' Dragula 405: Ghostship Glamour" at bounding box center [304, 447] width 157 height 19
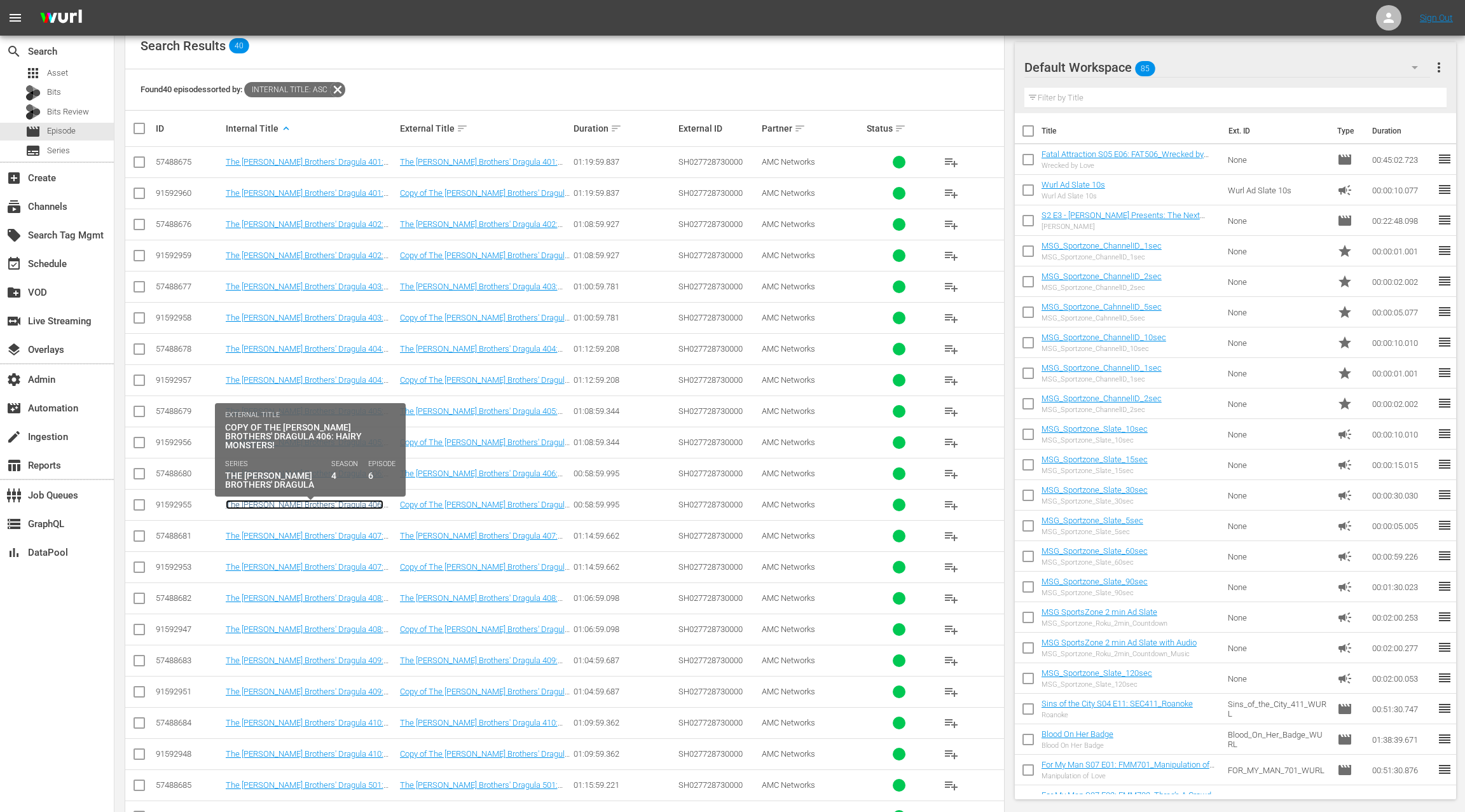
click at [345, 500] on link "The Boulet Brothers' Dragula 406: Hairy Monsters!" at bounding box center [304, 510] width 157 height 19
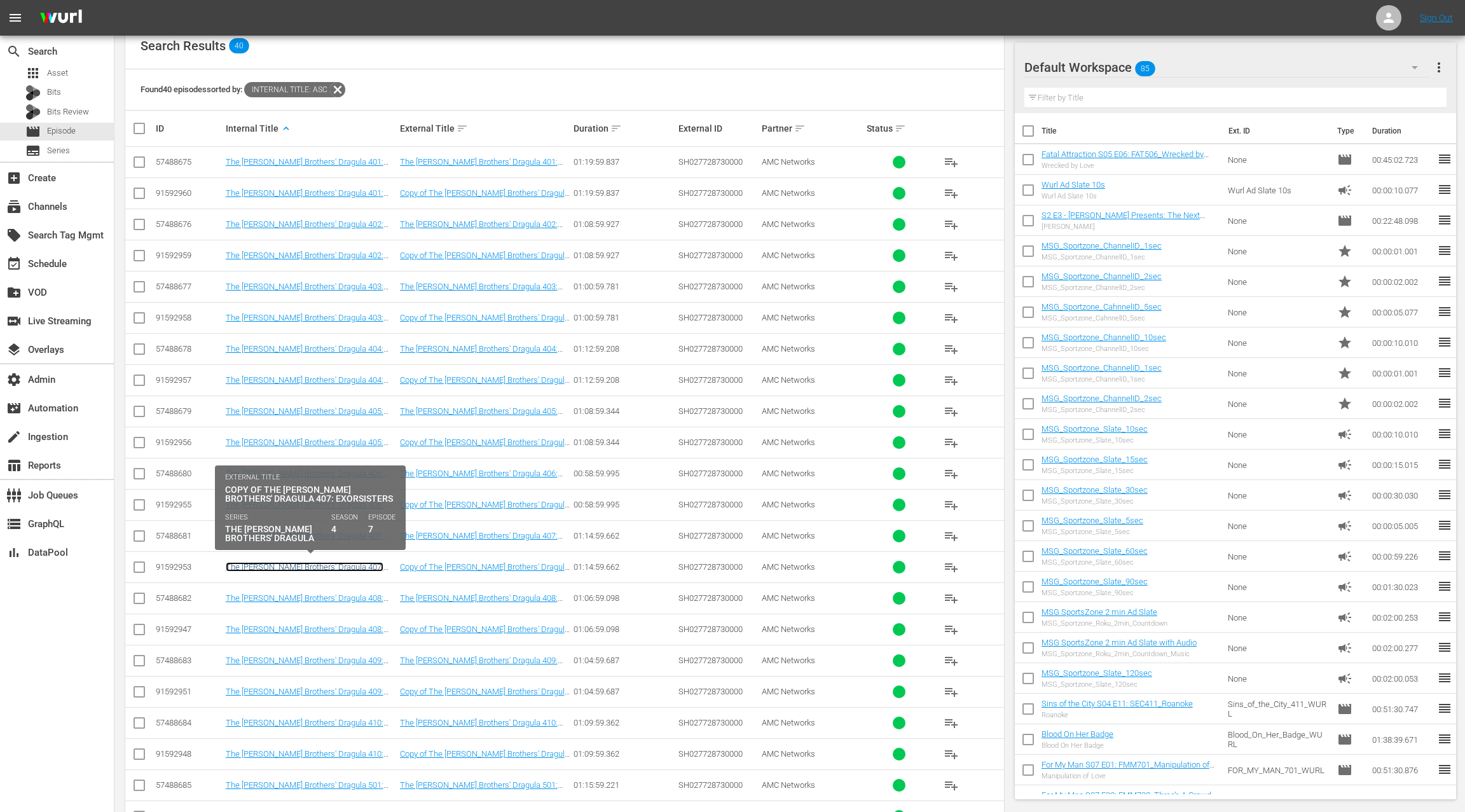
click at [341, 562] on link "The Boulet Brothers' Dragula 407: Exorsisters" at bounding box center [304, 572] width 157 height 19
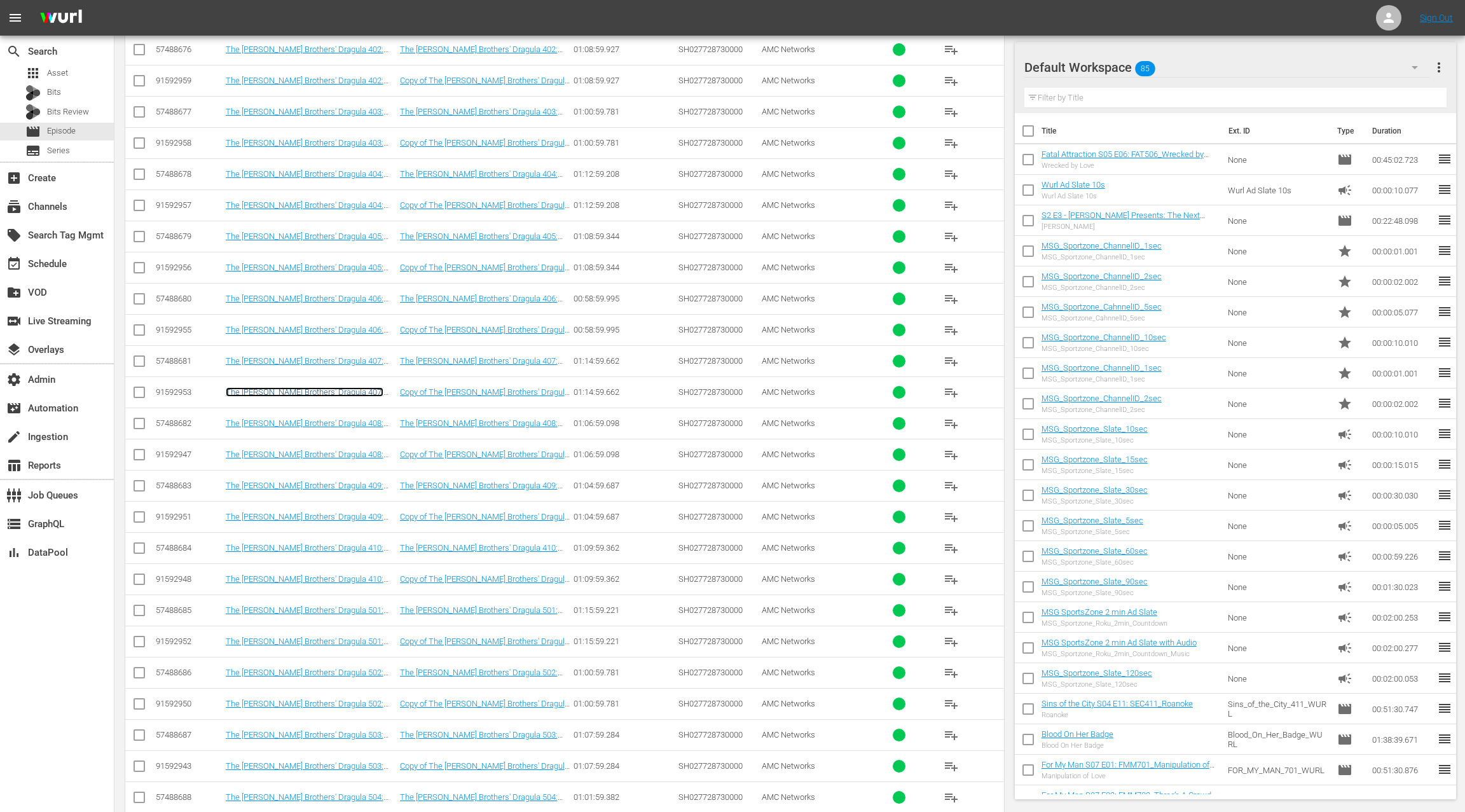
scroll to position [414, 0]
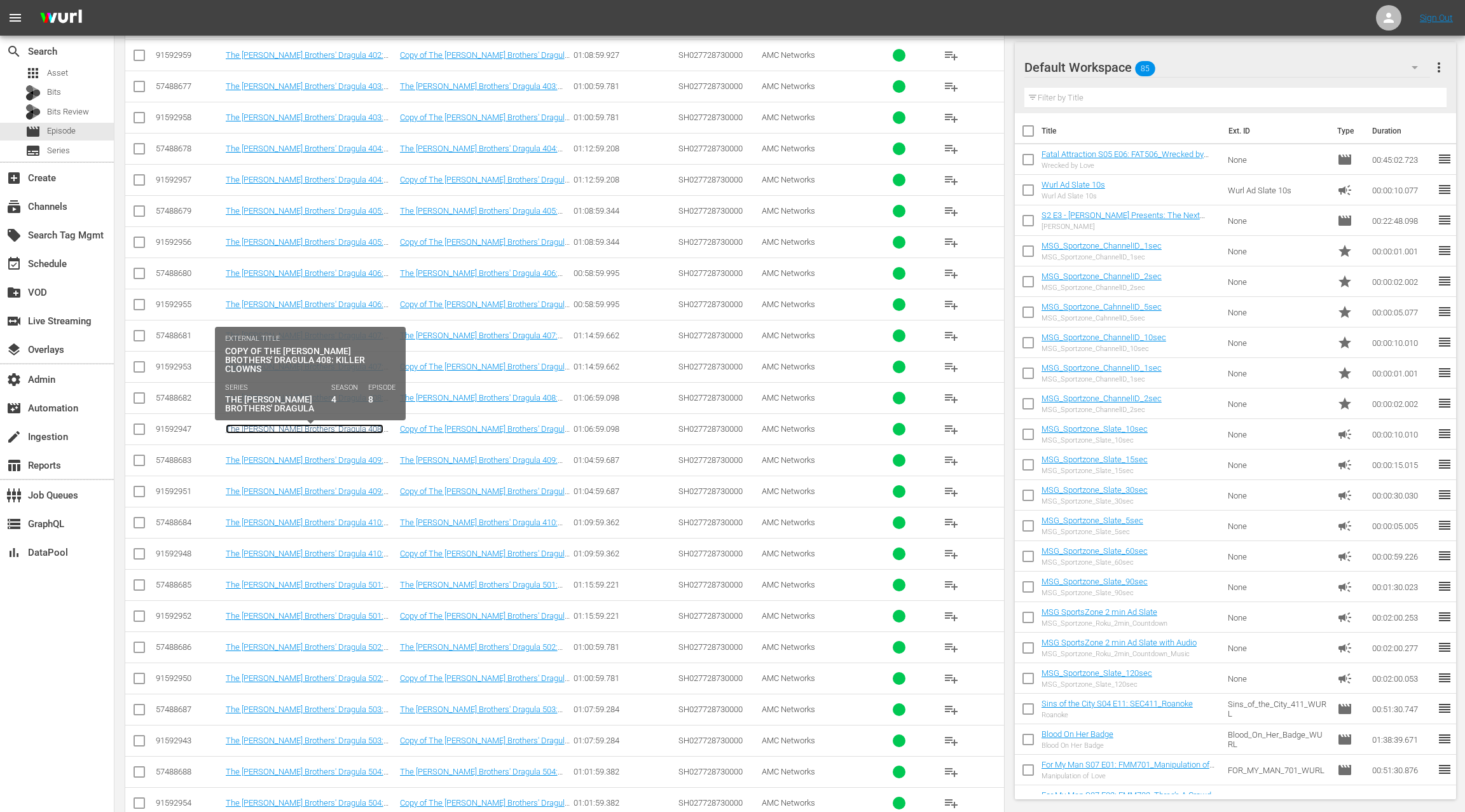
click at [360, 426] on link "The Boulet Brothers' Dragula 408: Killer Clowns" at bounding box center [304, 433] width 157 height 19
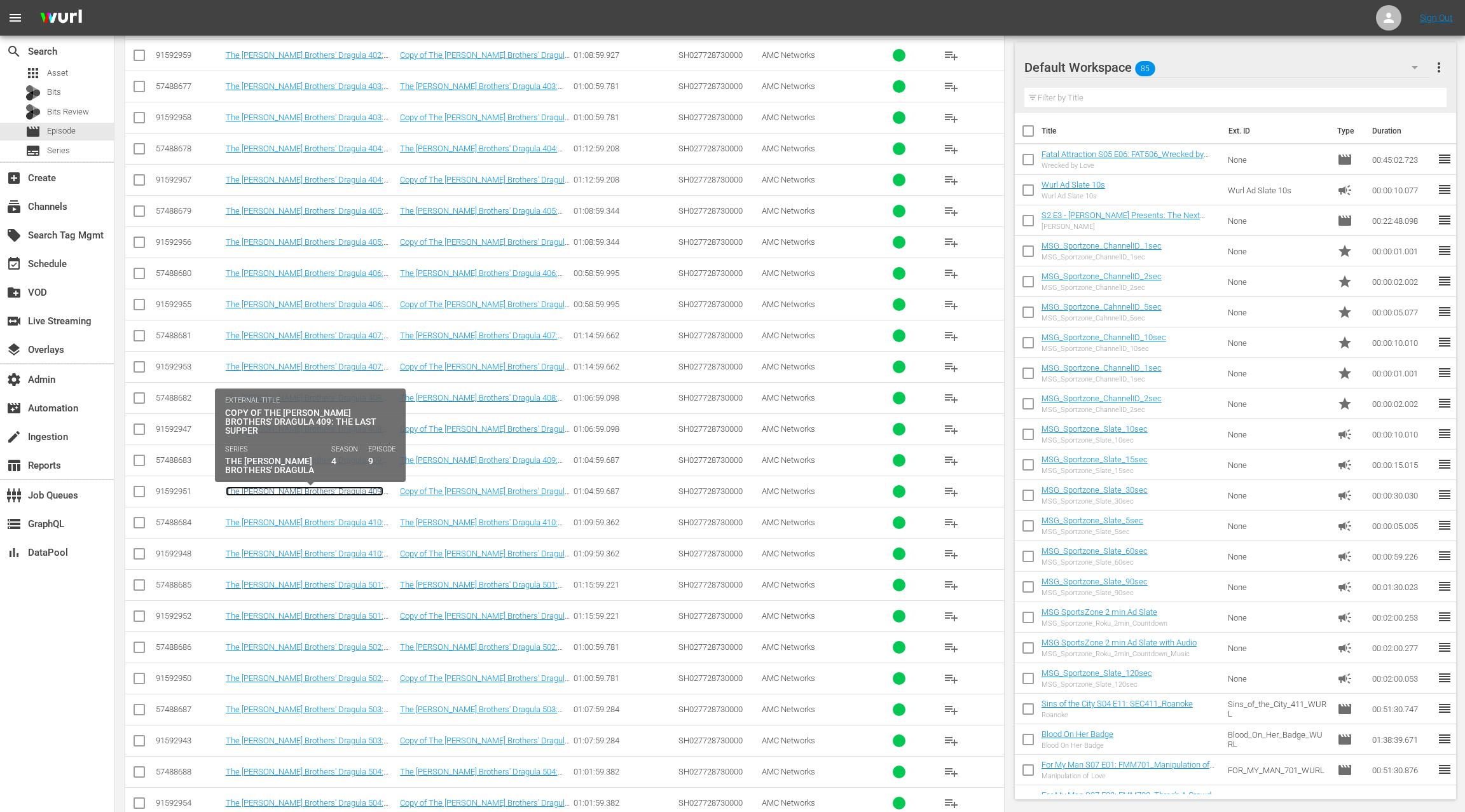
click at [350, 487] on link "The Boulet Brothers' Dragula 409: The Last Supper" at bounding box center [304, 496] width 157 height 19
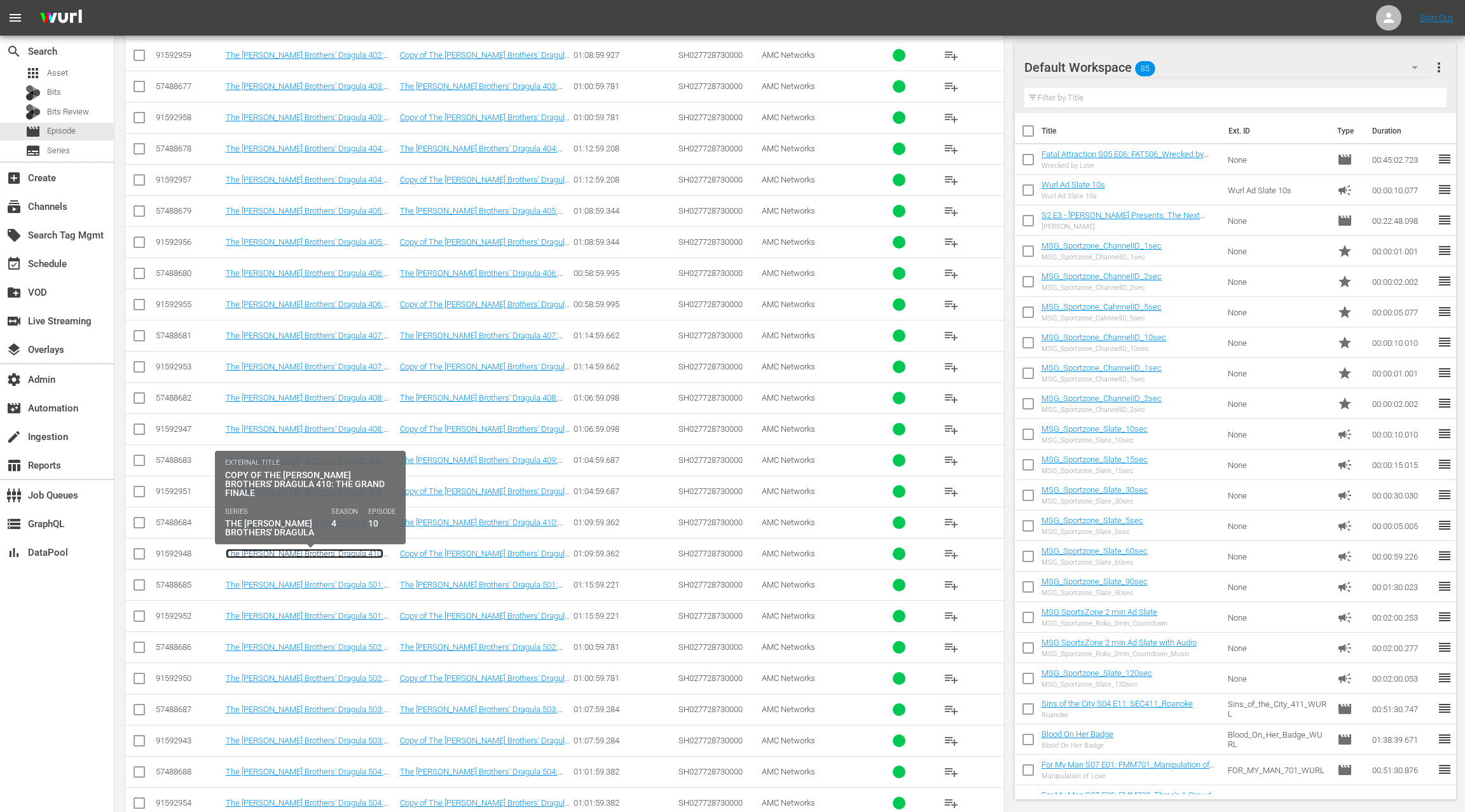
click at [360, 549] on link "The Boulet Brothers' Dragula 410: The Grand Finale" at bounding box center [304, 558] width 157 height 19
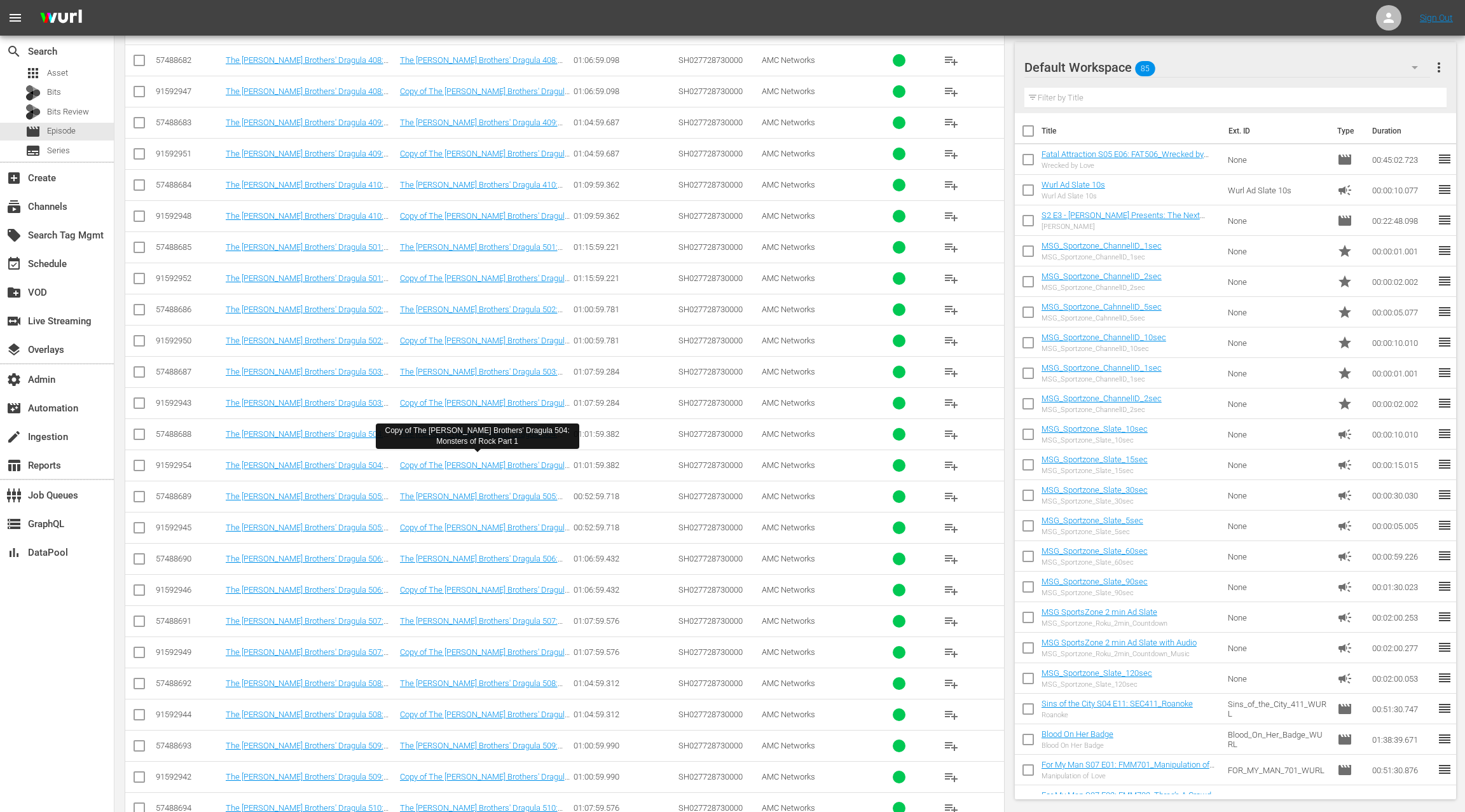
scroll to position [732, 0]
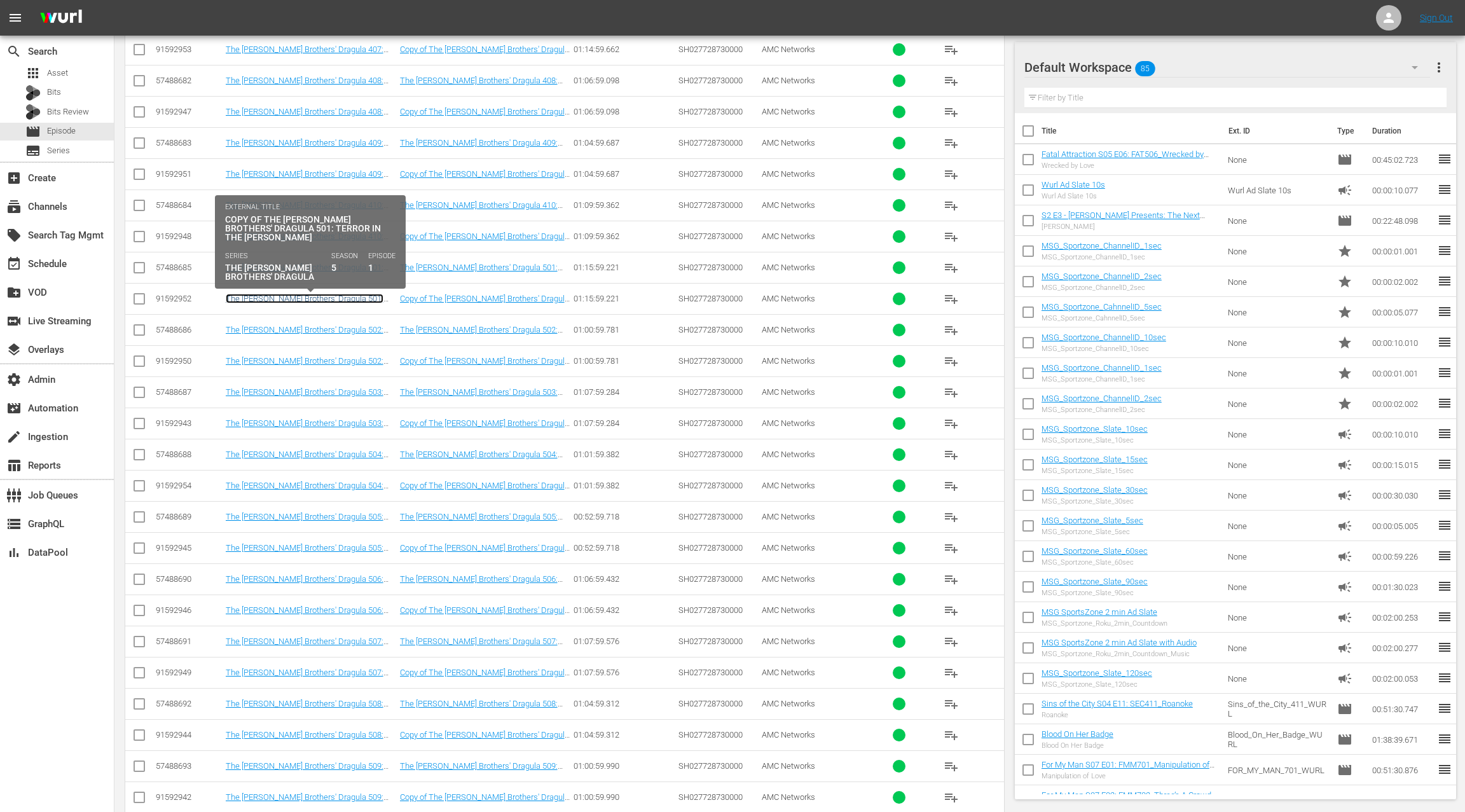
click at [363, 297] on link "The Boulet Brothers' Dragula 501: Terror In The Woods" at bounding box center [304, 303] width 157 height 19
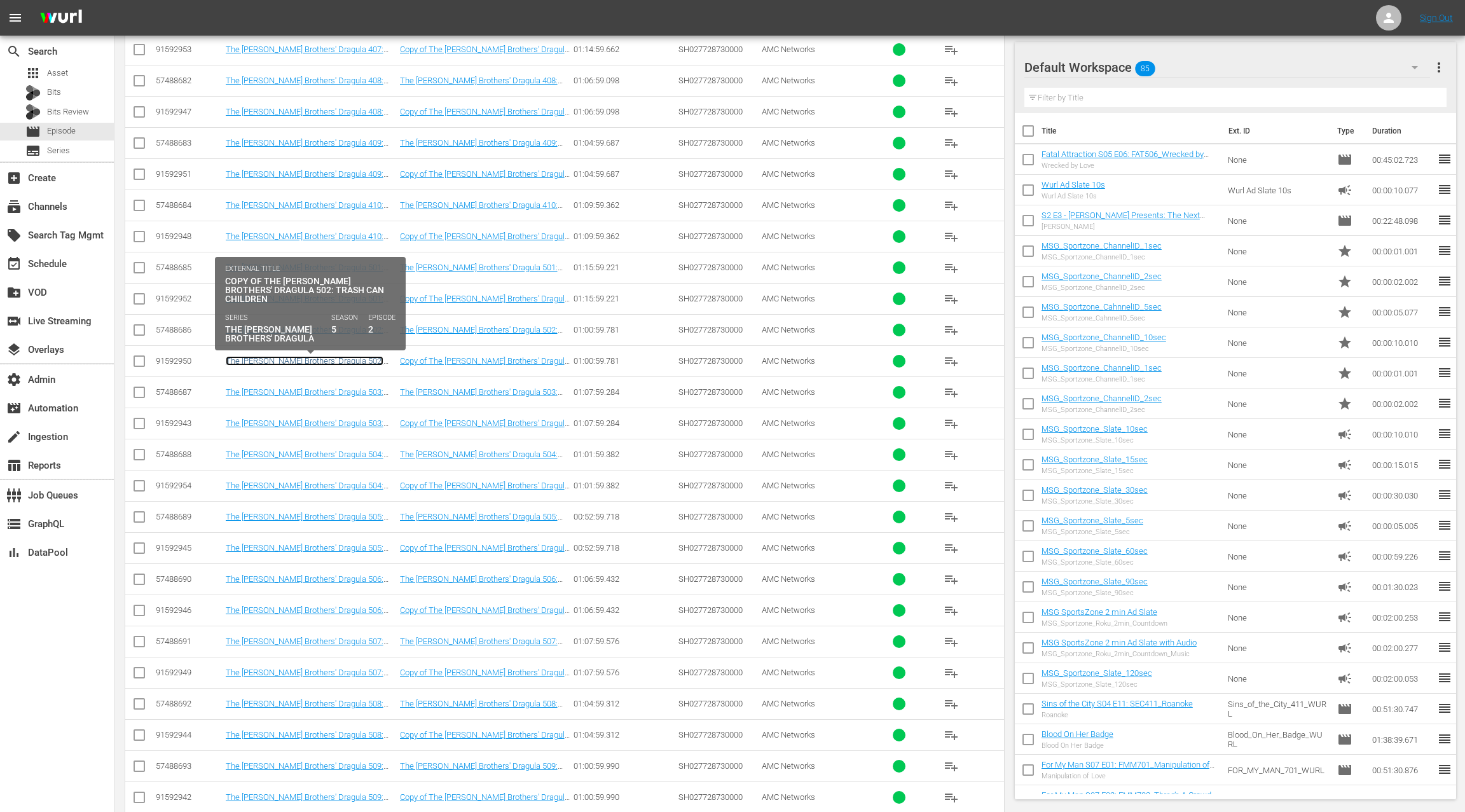
click at [354, 356] on link "The Boulet Brothers' Dragula 502: Trash Can Children" at bounding box center [304, 365] width 157 height 19
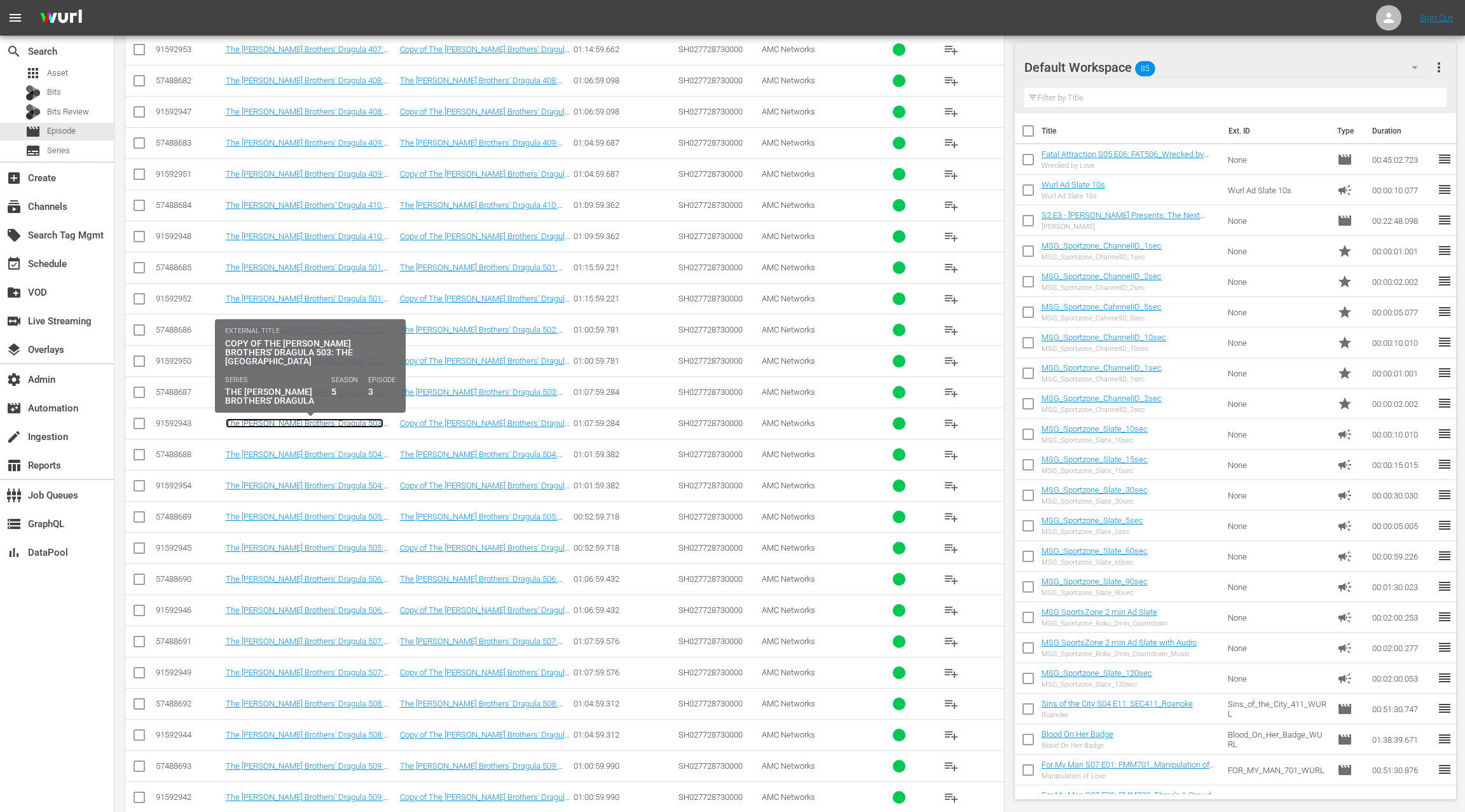
click at [348, 418] on link "The Boulet Brothers' Dragula 503: The Haunted Hotel" at bounding box center [304, 427] width 157 height 19
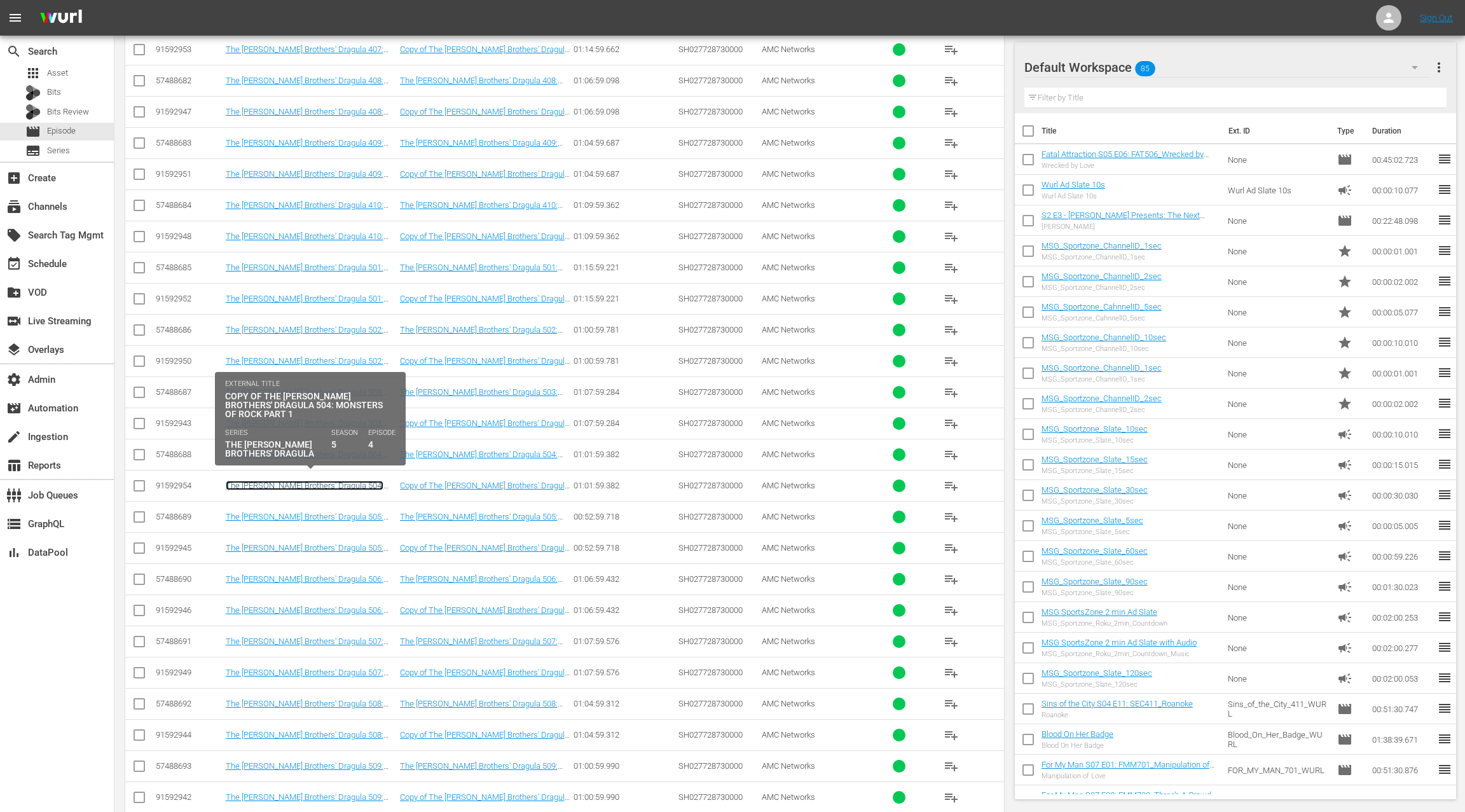
click at [352, 481] on link "The Boulet Brothers' Dragula 504: Monsters of Rock Part 1" at bounding box center [304, 490] width 157 height 19
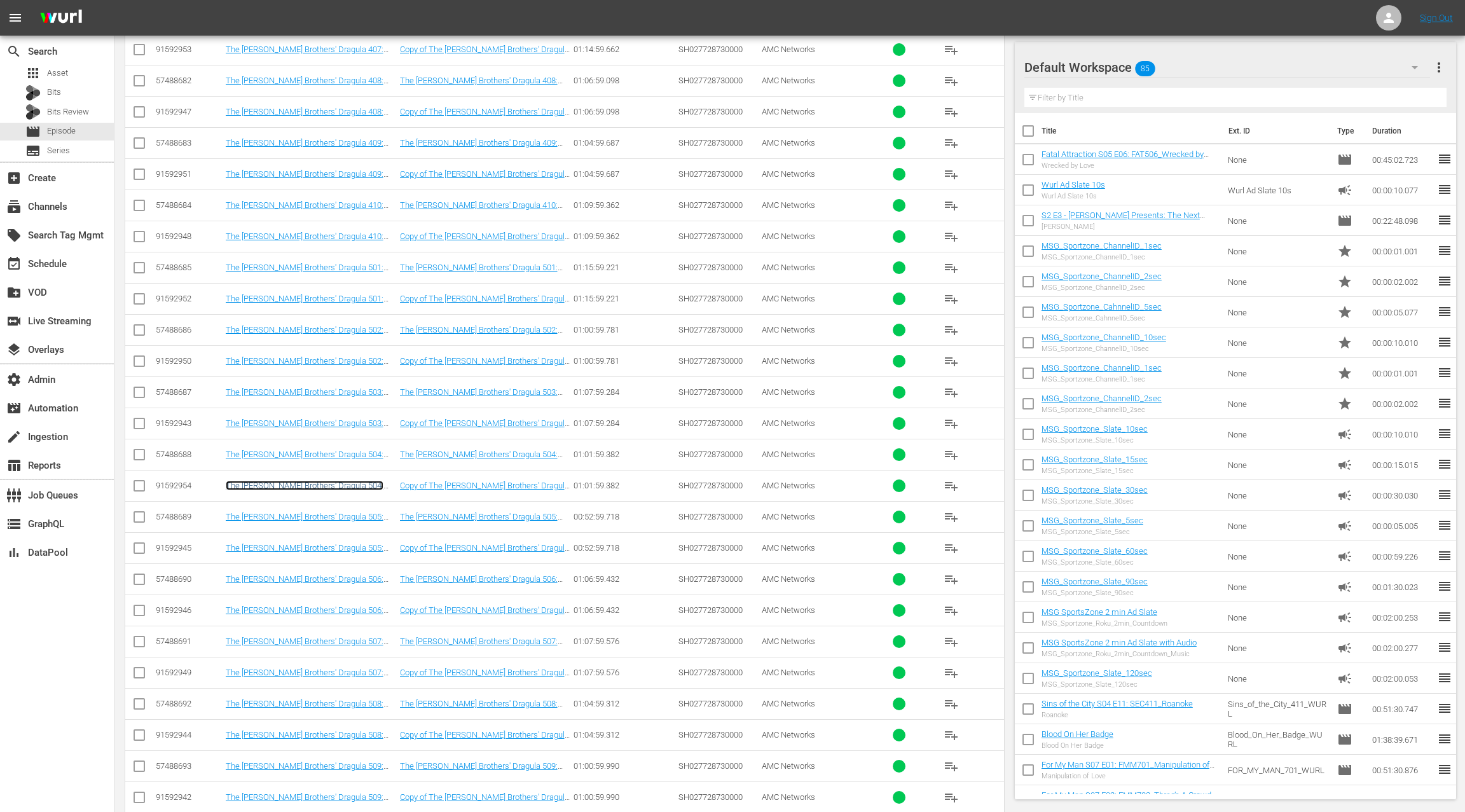
scroll to position [722, 0]
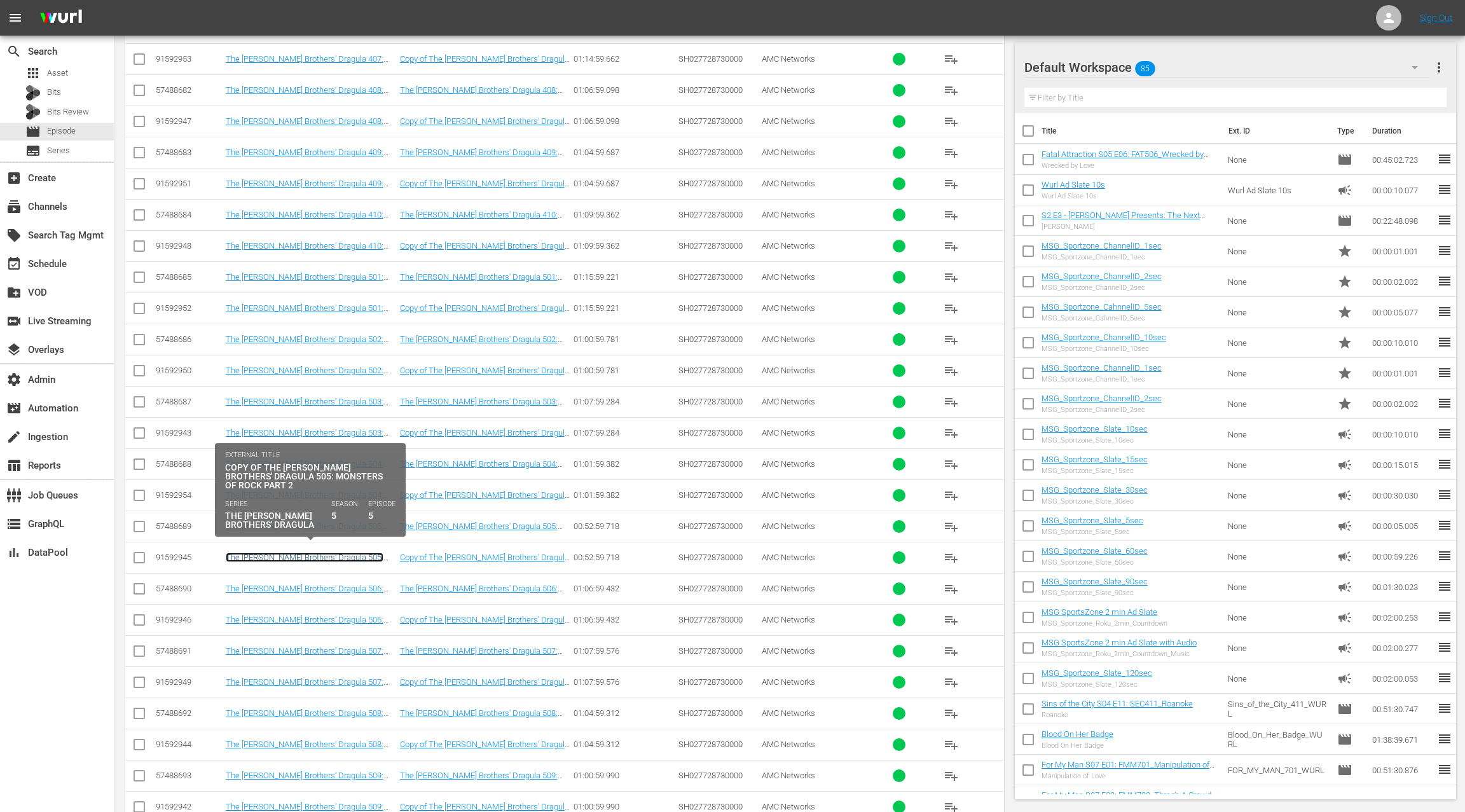
click at [351, 549] on td "The Boulet Brothers' Dragula 505: Monsters of Rock Part 2" at bounding box center [311, 557] width 175 height 31
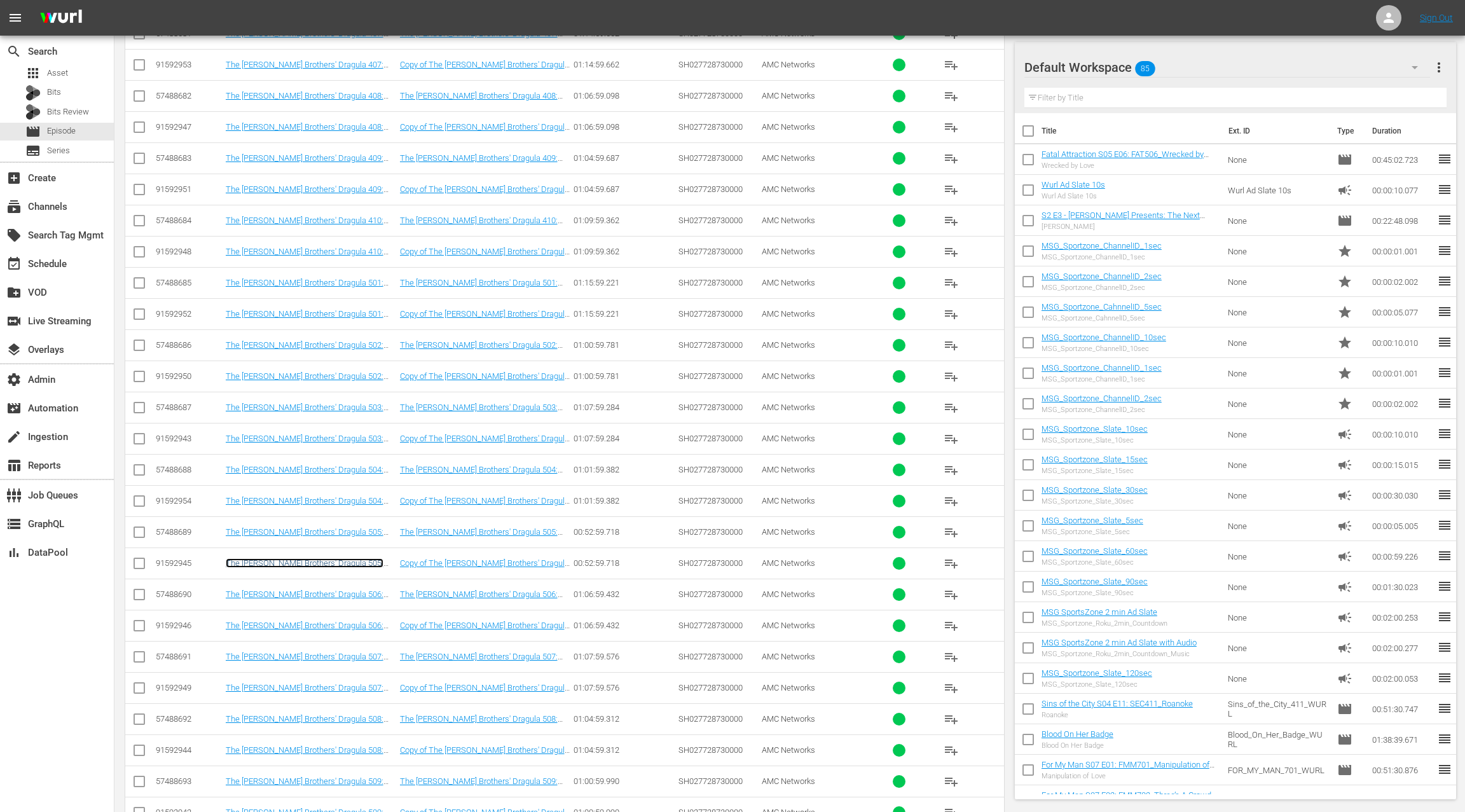
scroll to position [809, 0]
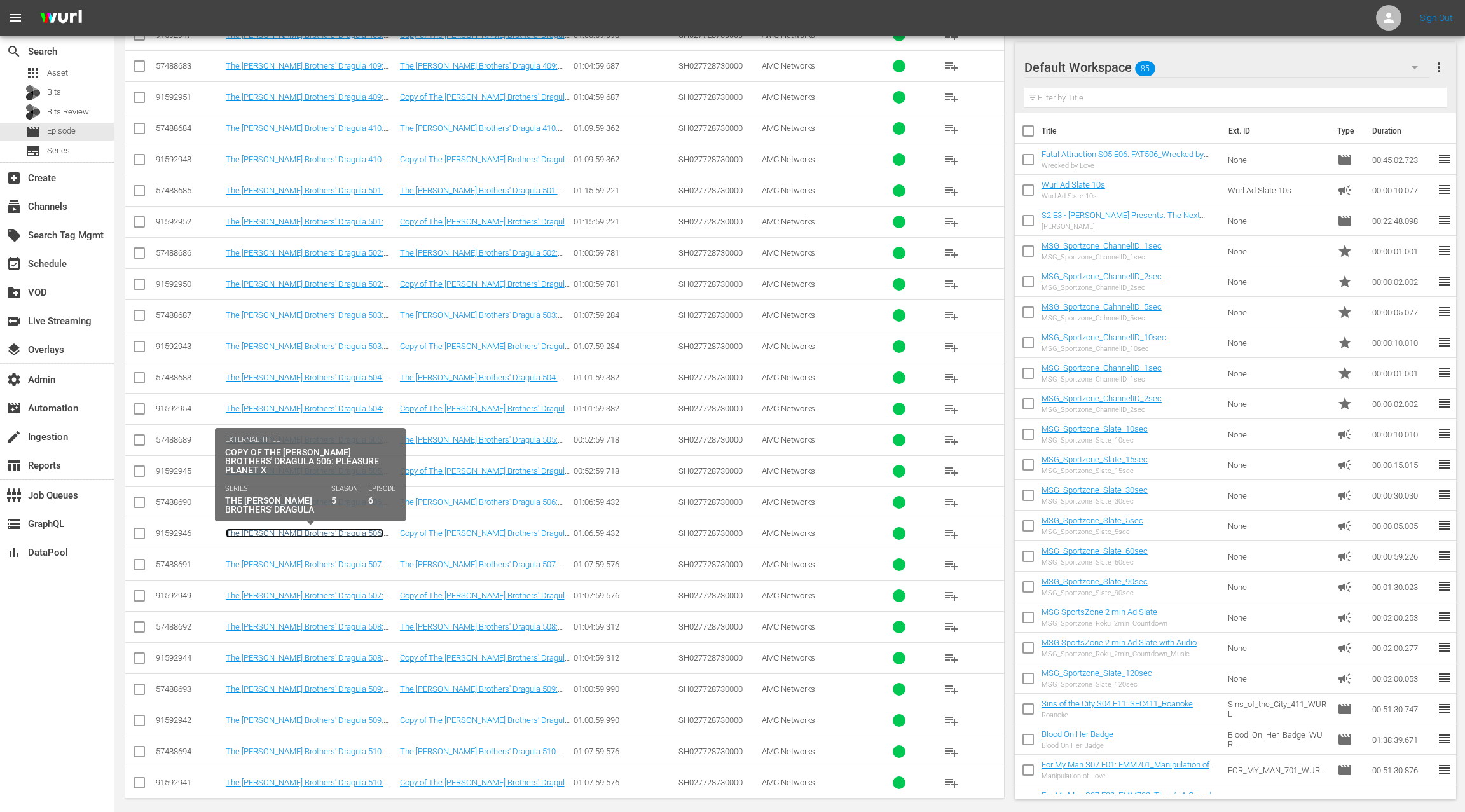
click at [357, 529] on link "The Boulet Brothers' Dragula 506: Pleasure Planet X" at bounding box center [304, 538] width 157 height 19
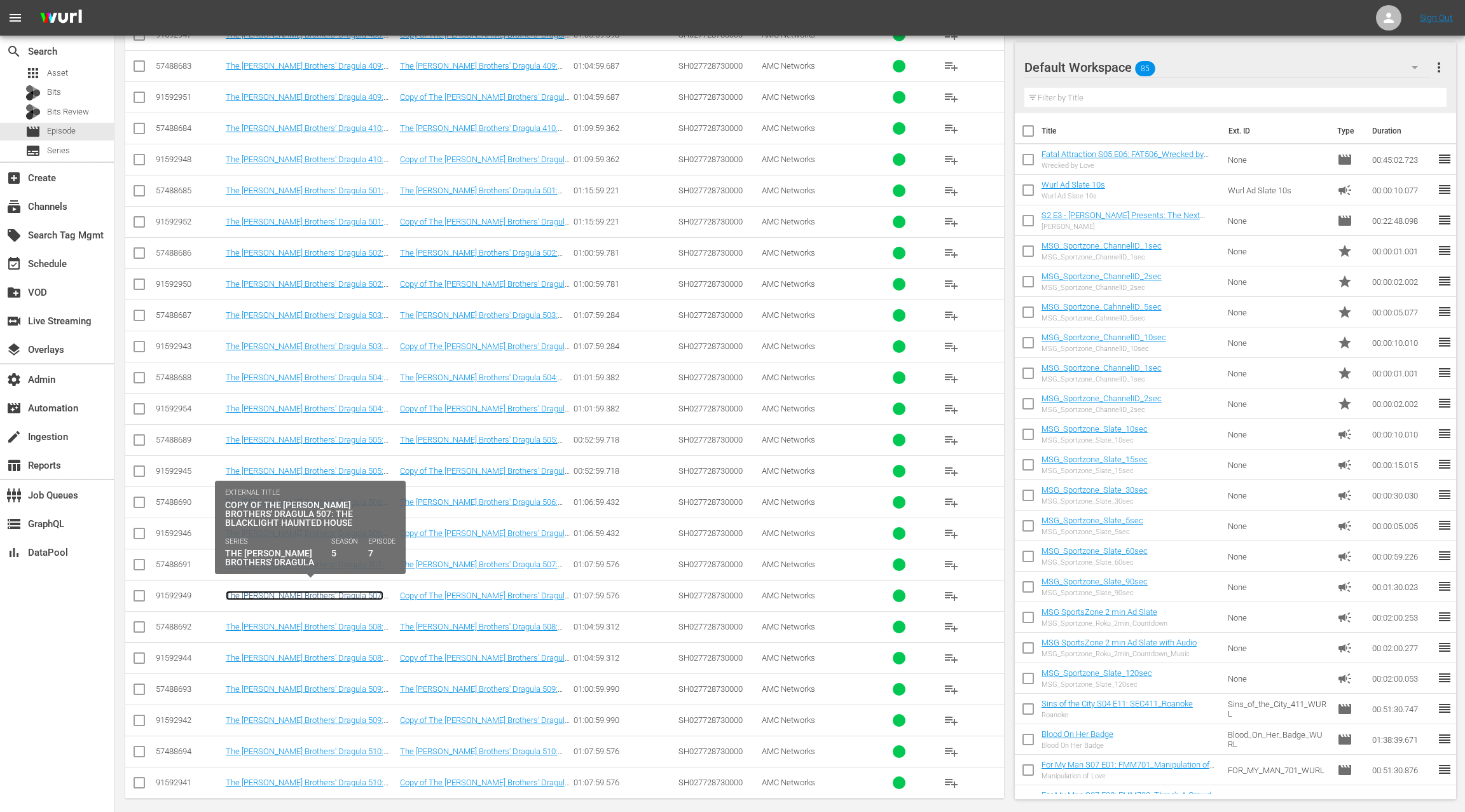
click at [343, 591] on link "The Boulet Brothers' Dragula 507: The Blacklight Haunted House" at bounding box center [304, 600] width 157 height 19
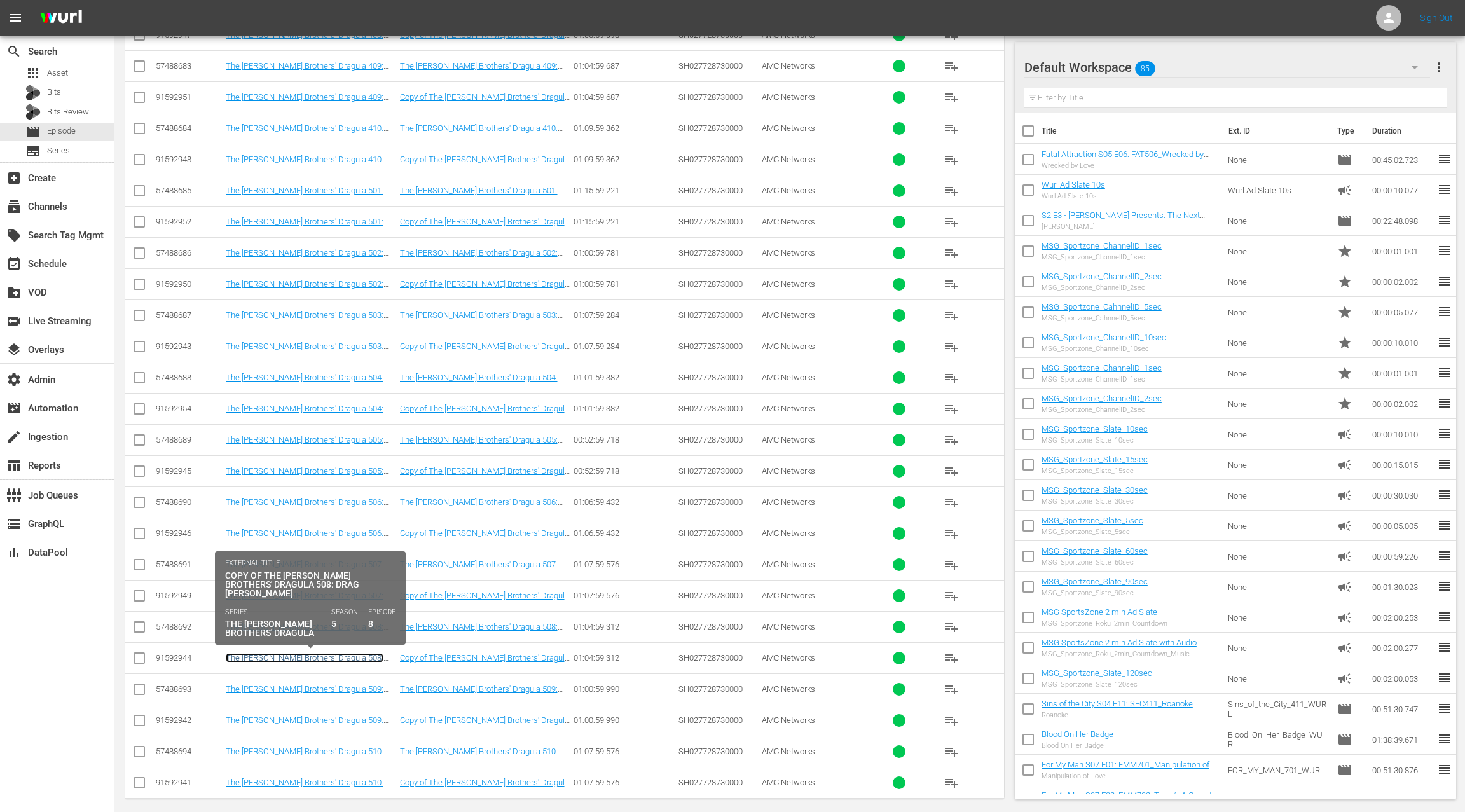
click at [364, 653] on link "The Boulet Brothers' Dragula 508: Drag Kaiju" at bounding box center [304, 662] width 157 height 19
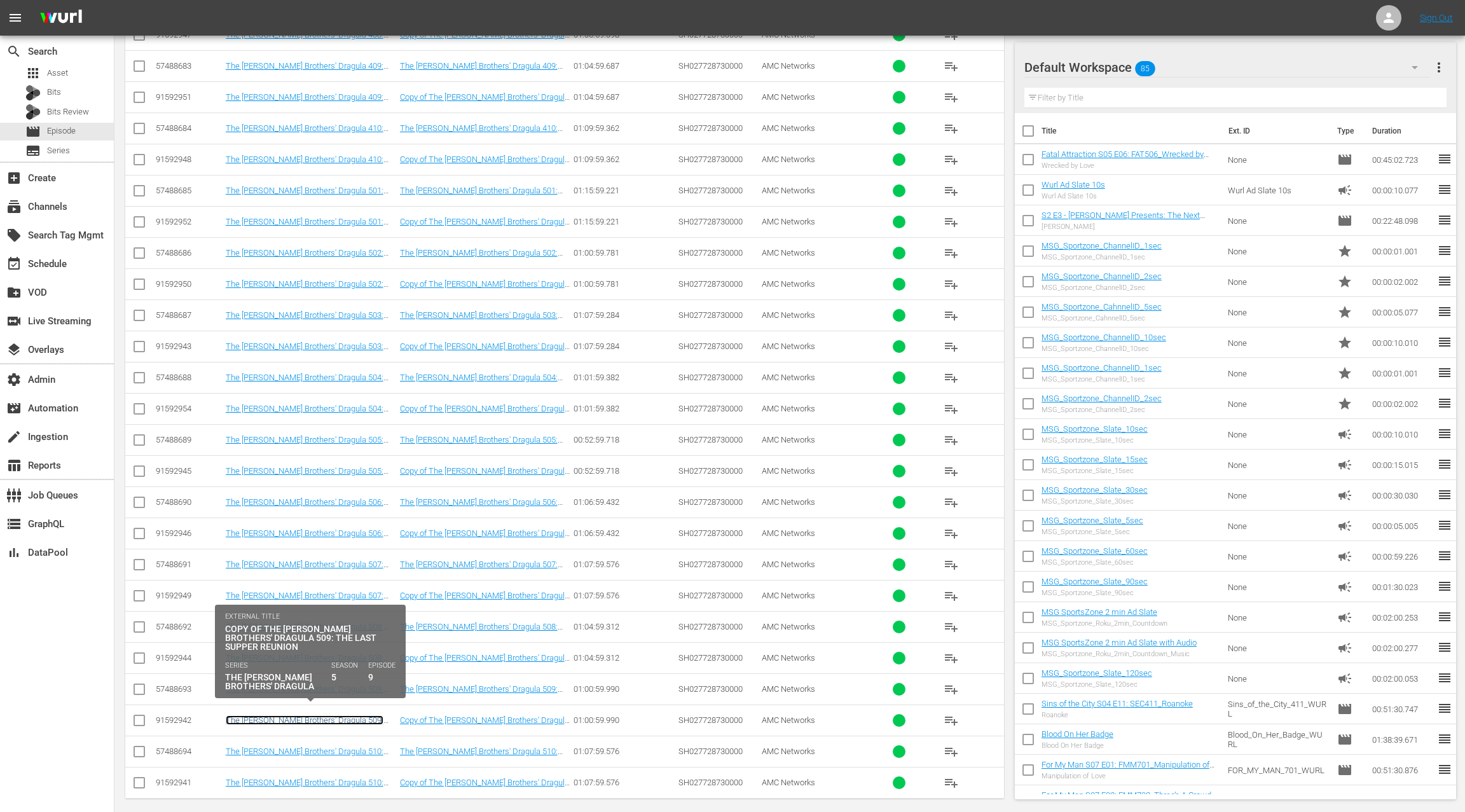
click at [362, 716] on link "The [PERSON_NAME] Brothers' Dragula 509: The Last Supper Reunion" at bounding box center [304, 725] width 157 height 19
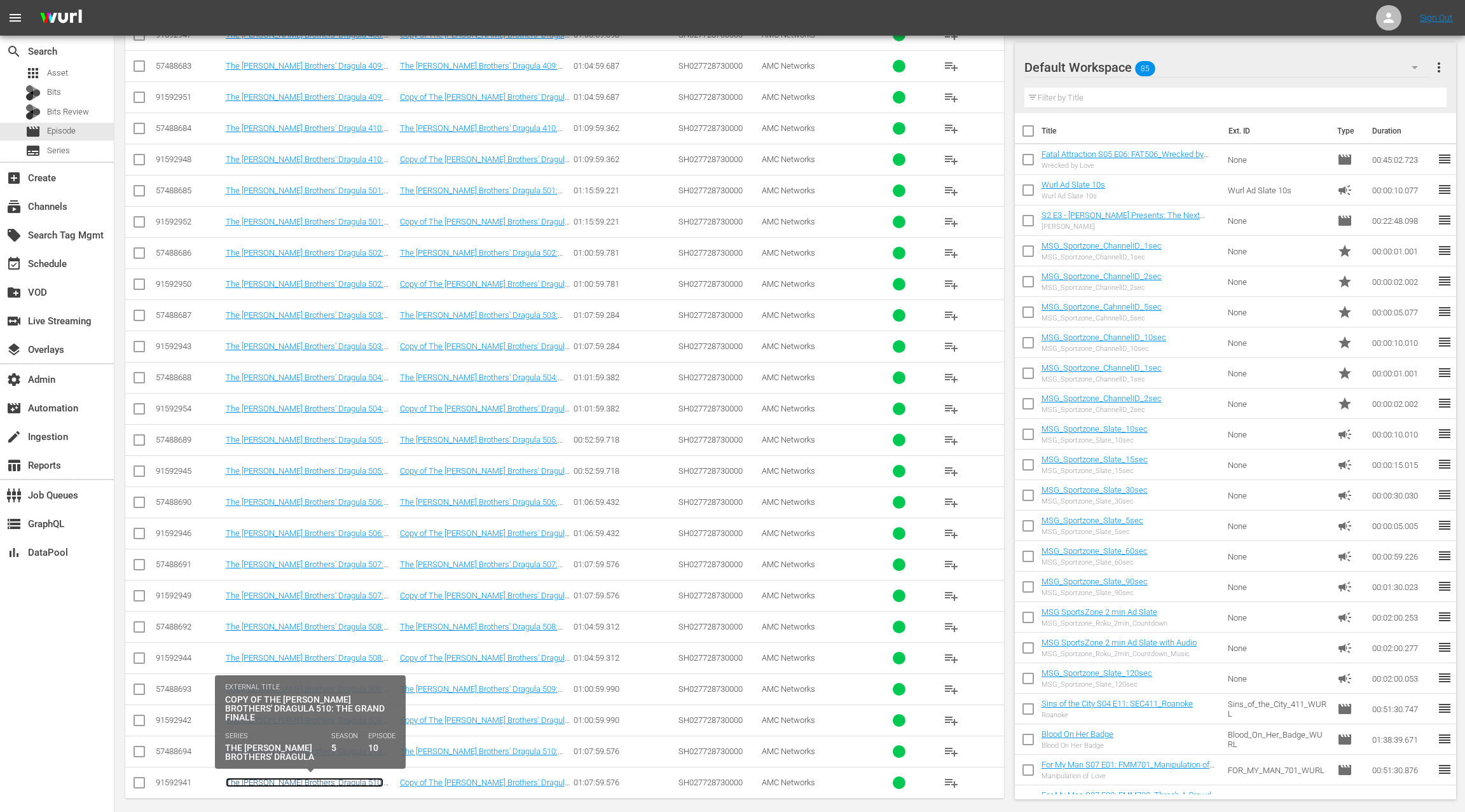
click at [366, 778] on link "The Boulet Brothers' Dragula 510: The Grand Finale" at bounding box center [304, 787] width 157 height 19
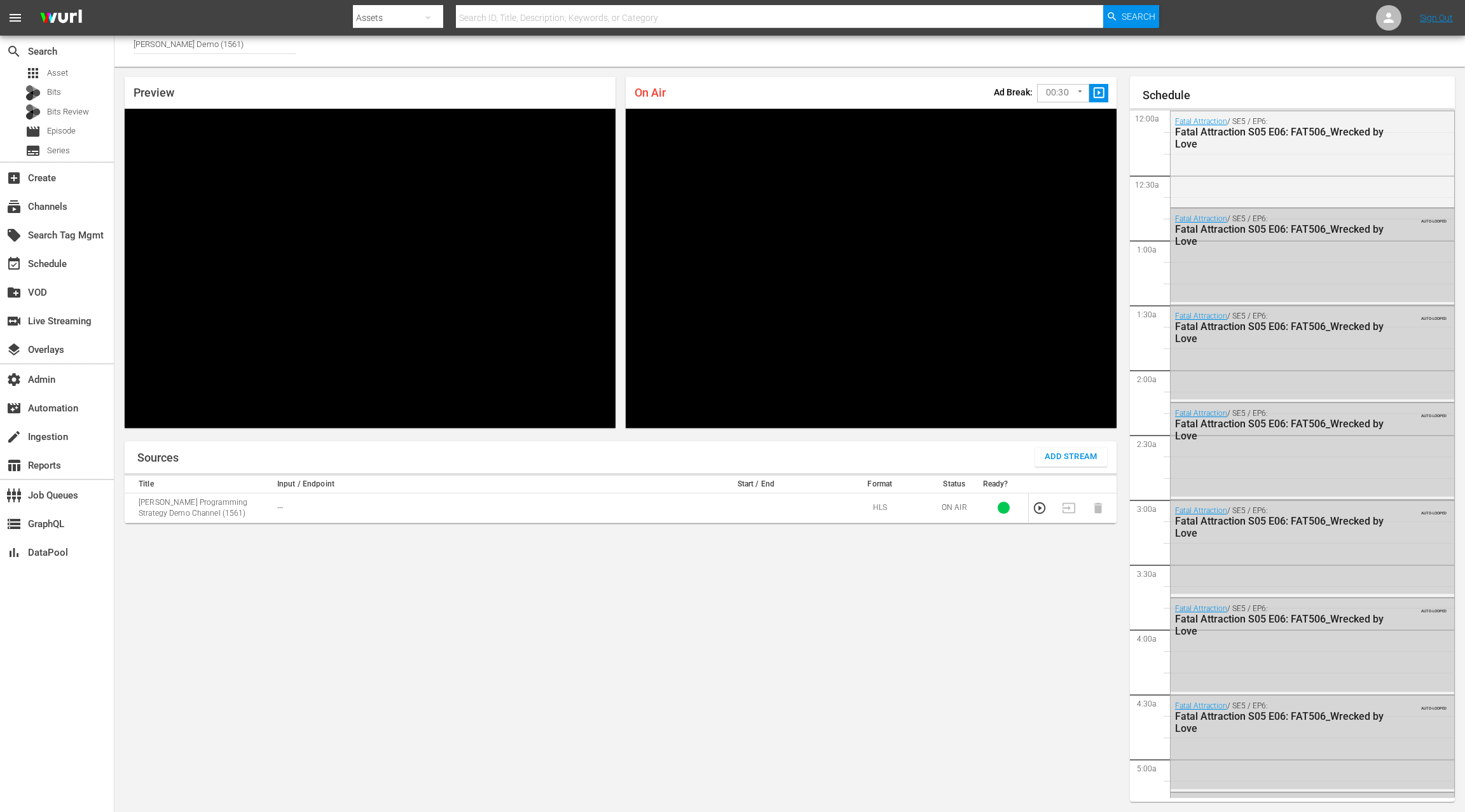
scroll to position [1428, 0]
